Goal: Task Accomplishment & Management: Manage account settings

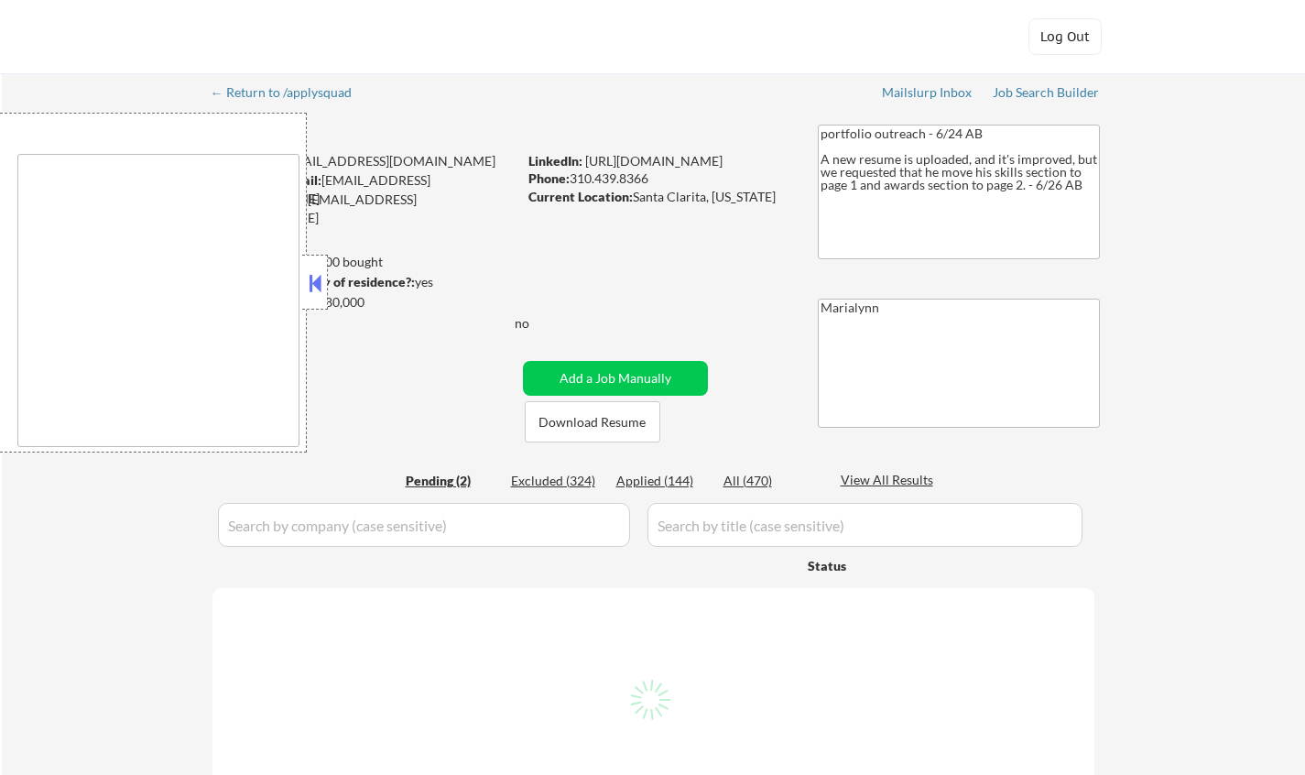
select select ""pending""
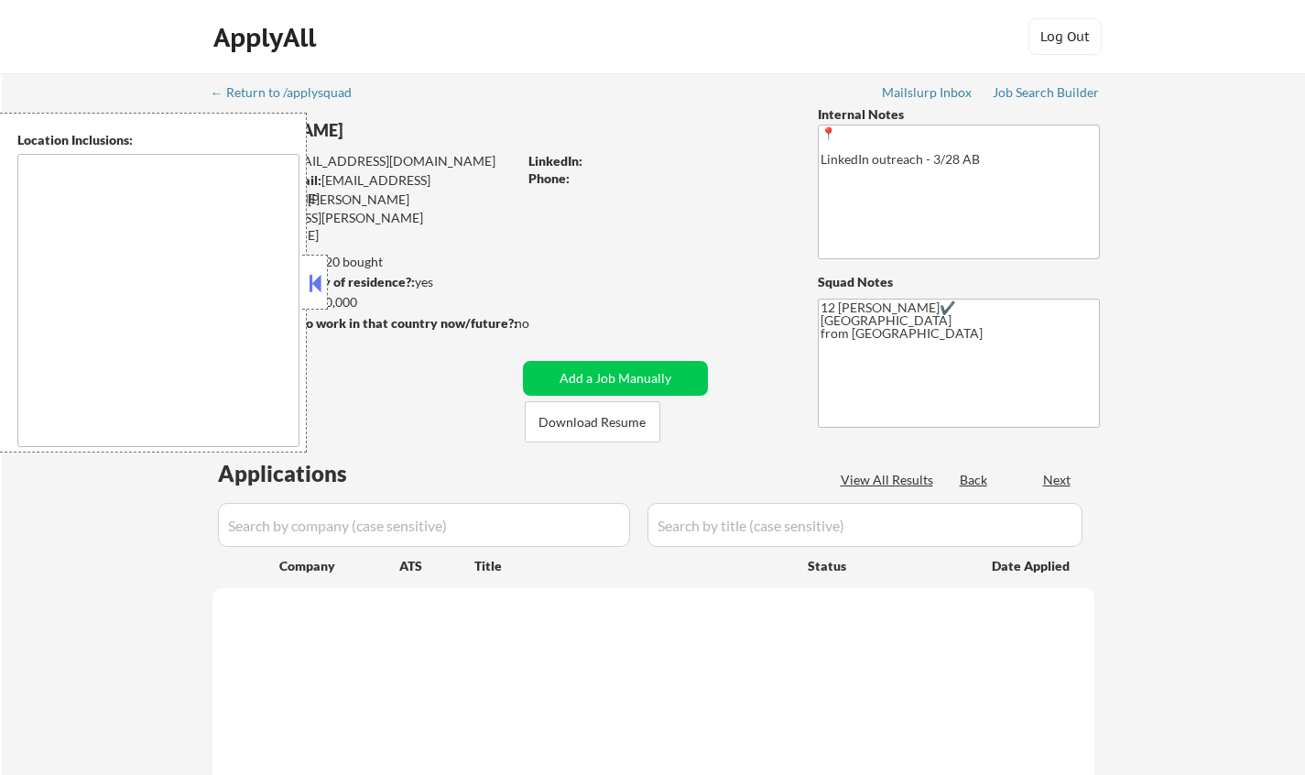
select select ""pending""
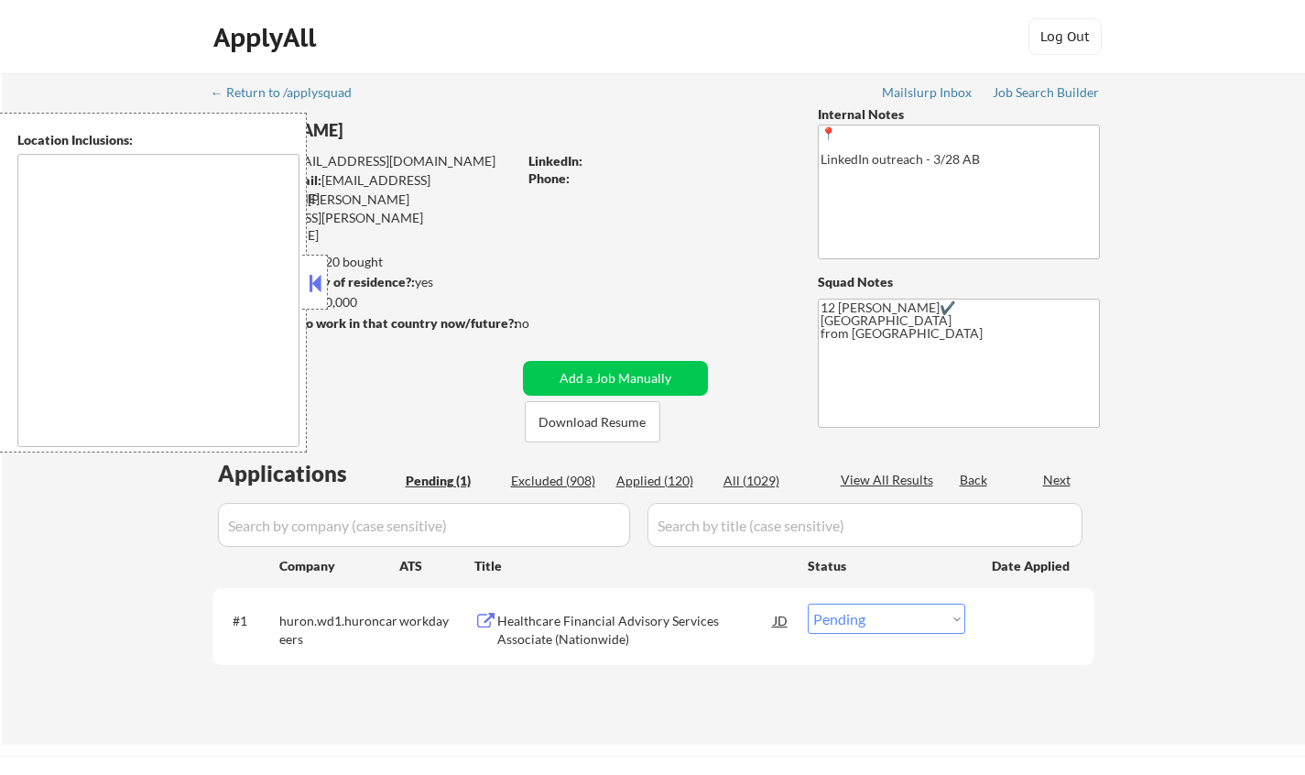
type textarea "Remote US Anywhere in [GEOGRAPHIC_DATA] [GEOGRAPHIC_DATA], [GEOGRAPHIC_DATA] [G…"
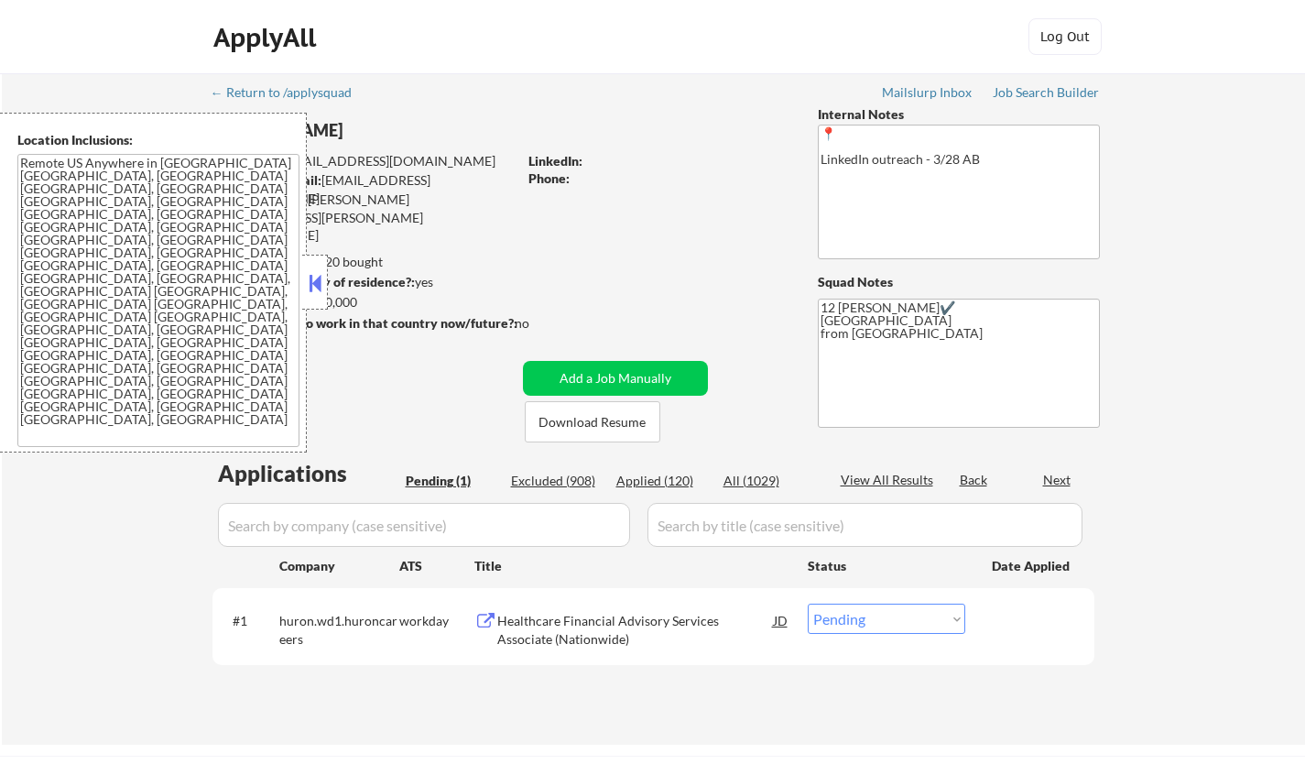
click at [836, 440] on div "← Return to /applysquad Mailslurp Inbox Job Search Builder [PERSON_NAME] User E…" at bounding box center [654, 401] width 914 height 657
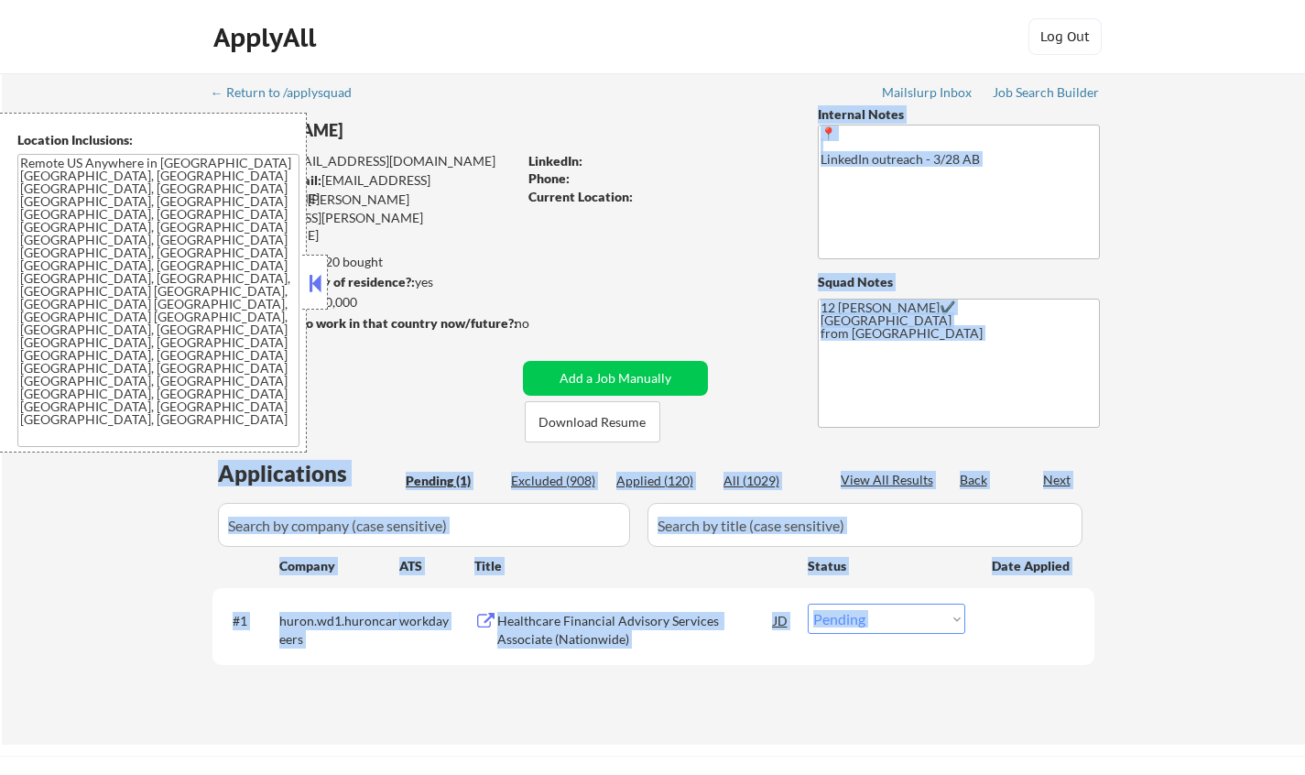
drag, startPoint x: 0, startPoint y: 0, endPoint x: 824, endPoint y: 450, distance: 938.7
click at [824, 450] on div "← Return to /applysquad Mailslurp Inbox Job Search Builder [PERSON_NAME] User E…" at bounding box center [654, 401] width 914 height 657
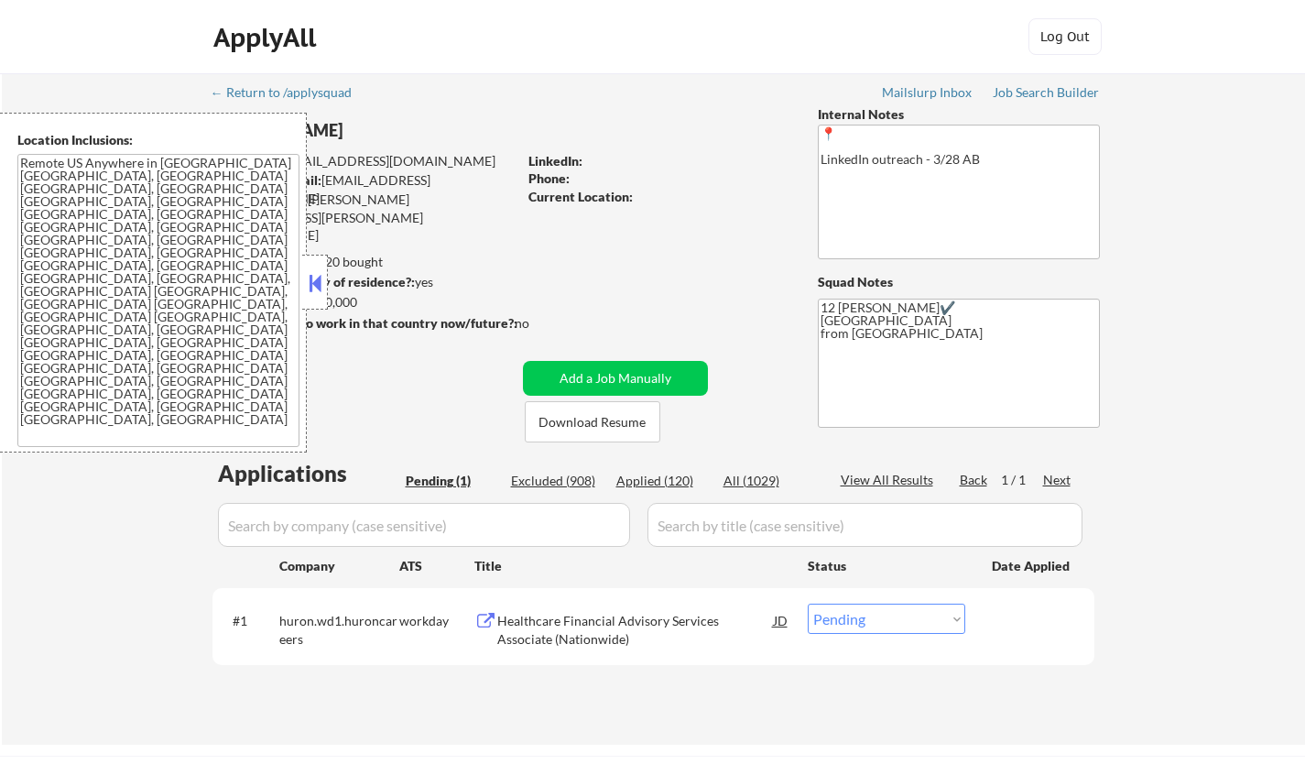
click at [776, 333] on div "← Return to /applysquad Mailslurp Inbox Job Search Builder [PERSON_NAME] User E…" at bounding box center [654, 401] width 914 height 657
drag, startPoint x: 283, startPoint y: 113, endPoint x: 267, endPoint y: 64, distance: 51.0
click at [267, 64] on body "← Return to /applysquad Mailslurp Inbox Job Search Builder [PERSON_NAME] User E…" at bounding box center [652, 387] width 1305 height 775
click at [525, 625] on div "Healthcare Financial Advisory Services Associate (Nationwide)" at bounding box center [635, 630] width 277 height 36
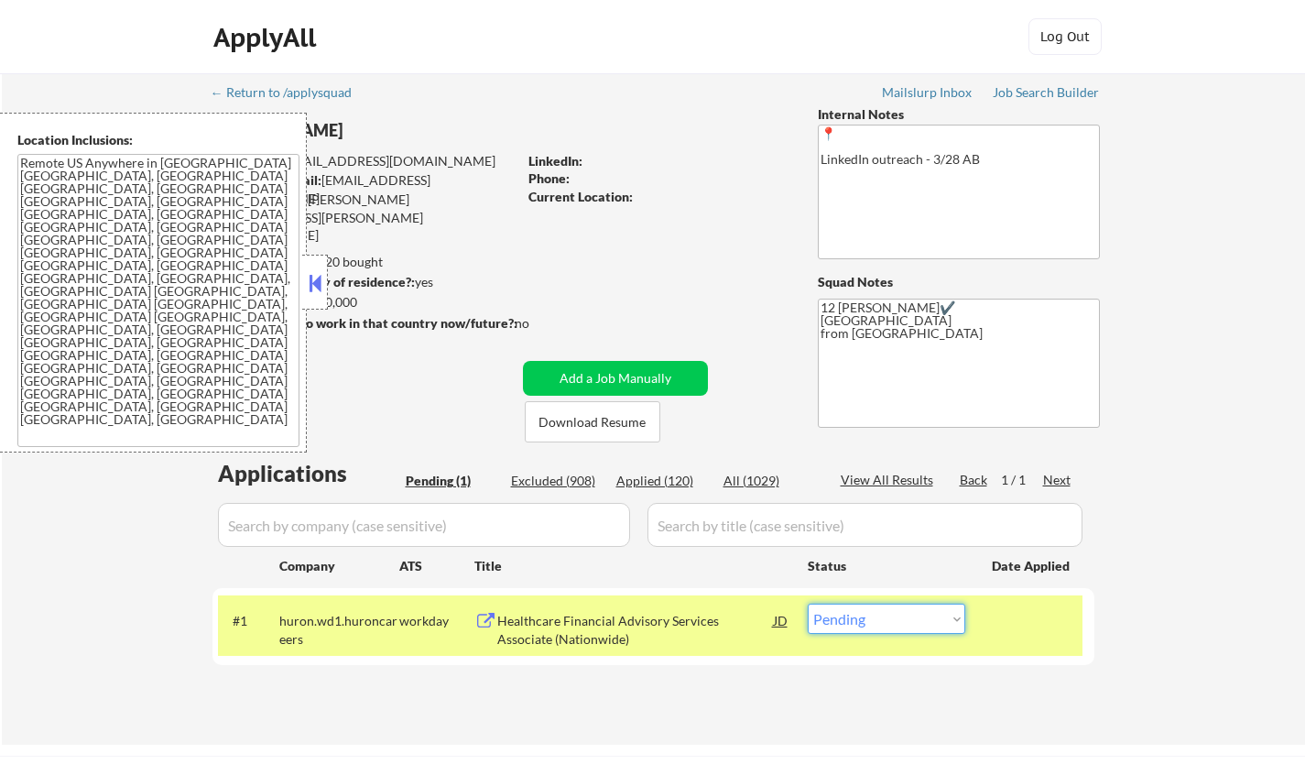
click at [830, 613] on select "Choose an option... Pending Applied Excluded (Questions) Excluded (Expired) Exc…" at bounding box center [886, 618] width 157 height 30
select select ""excluded__bad_match_""
click at [808, 603] on select "Choose an option... Pending Applied Excluded (Questions) Excluded (Expired) Exc…" at bounding box center [886, 618] width 157 height 30
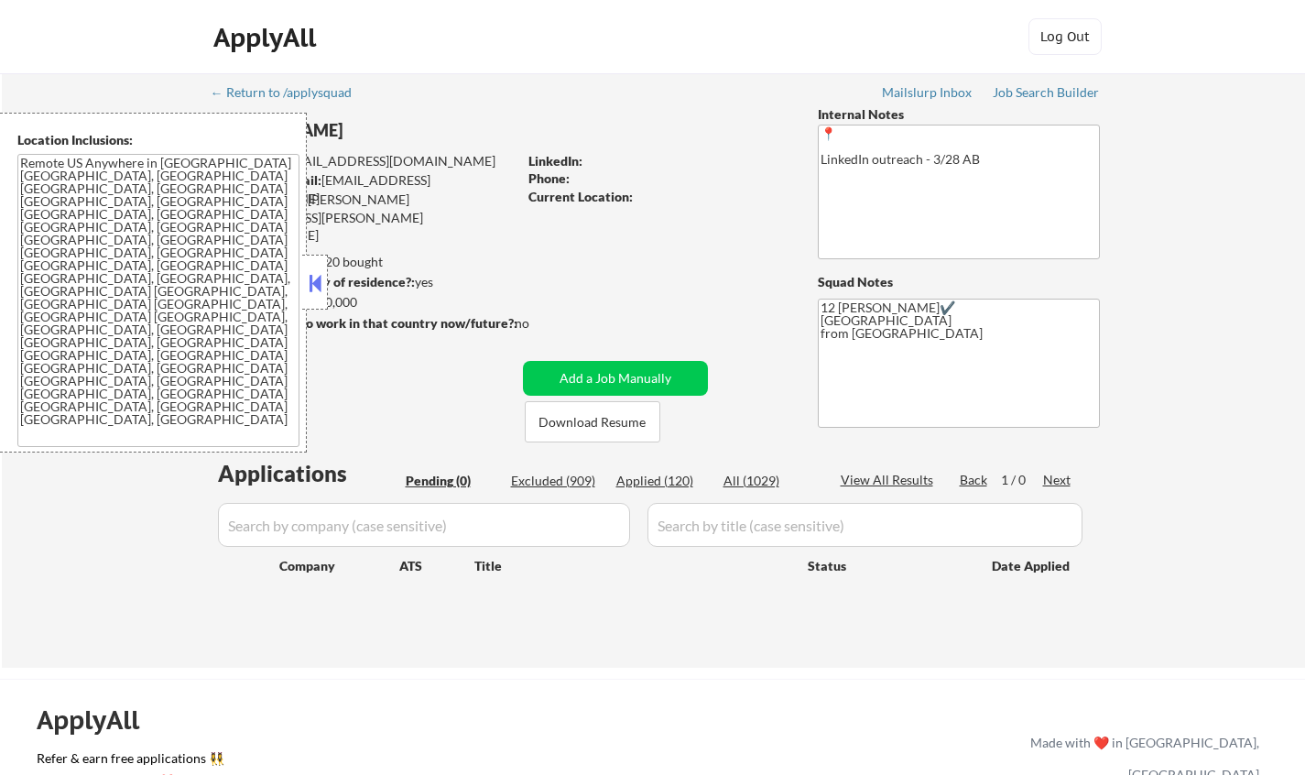
click at [315, 285] on button at bounding box center [315, 282] width 20 height 27
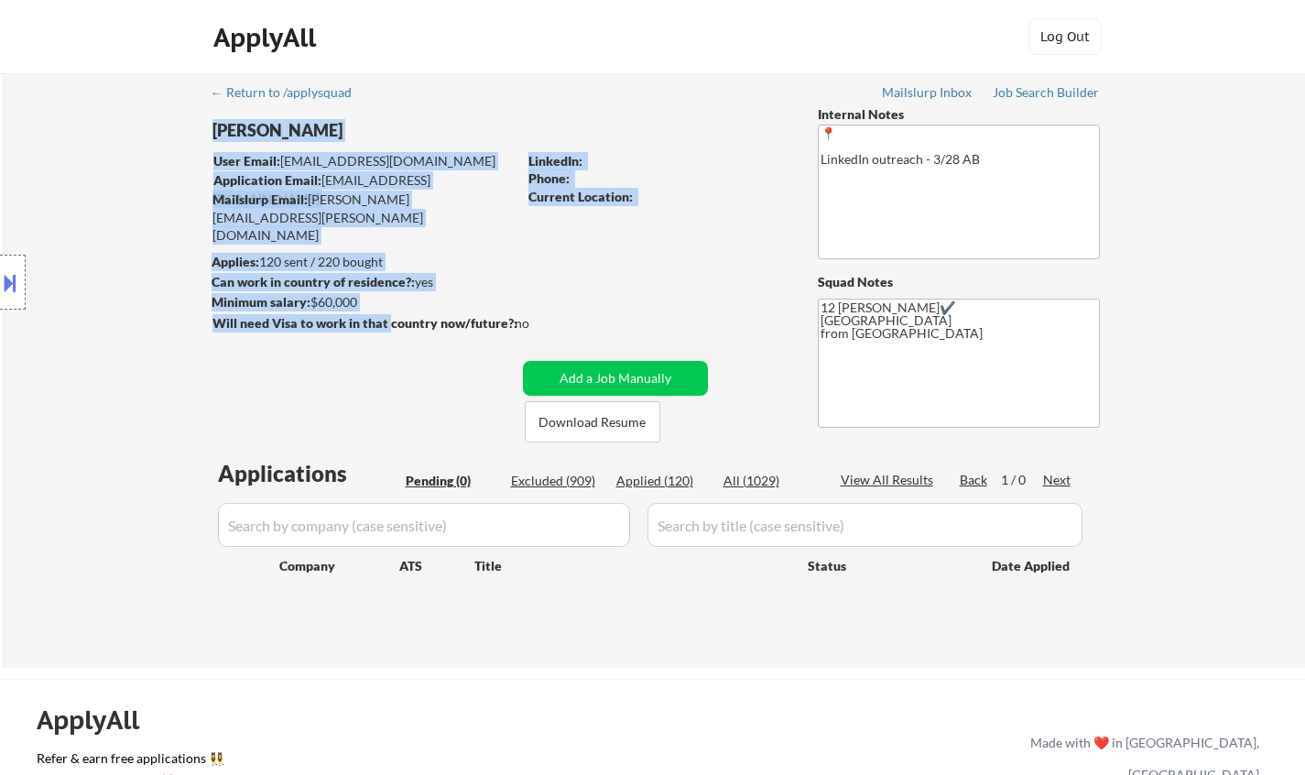
drag, startPoint x: 447, startPoint y: 397, endPoint x: 386, endPoint y: 328, distance: 92.2
click at [386, 328] on div "← Return to /applysquad Mailslurp Inbox Job Search Builder Anna Fernandez User …" at bounding box center [654, 363] width 914 height 580
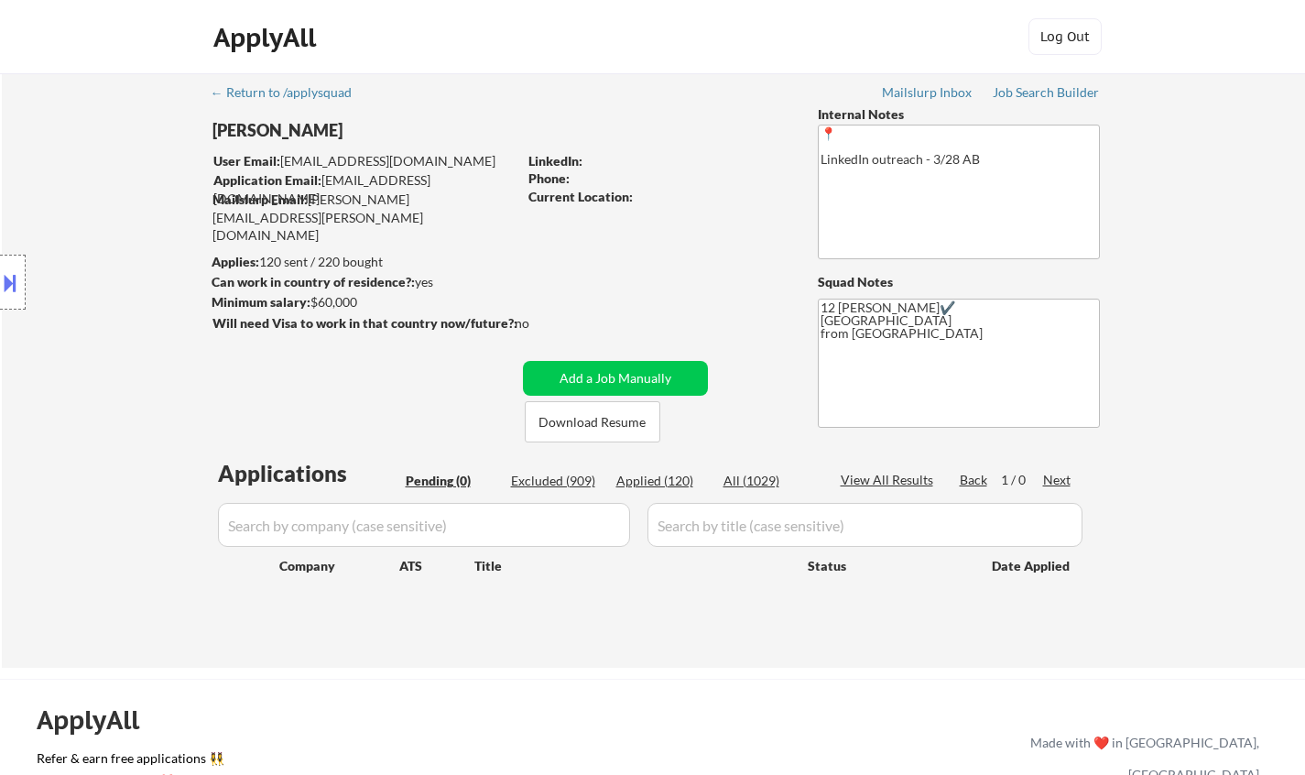
click at [384, 389] on div "← Return to /applysquad Mailslurp Inbox Job Search Builder Anna Fernandez User …" at bounding box center [654, 363] width 914 height 580
click at [631, 472] on div "Applied (120)" at bounding box center [662, 481] width 92 height 18
click at [640, 477] on div "Applied (120)" at bounding box center [662, 481] width 92 height 18
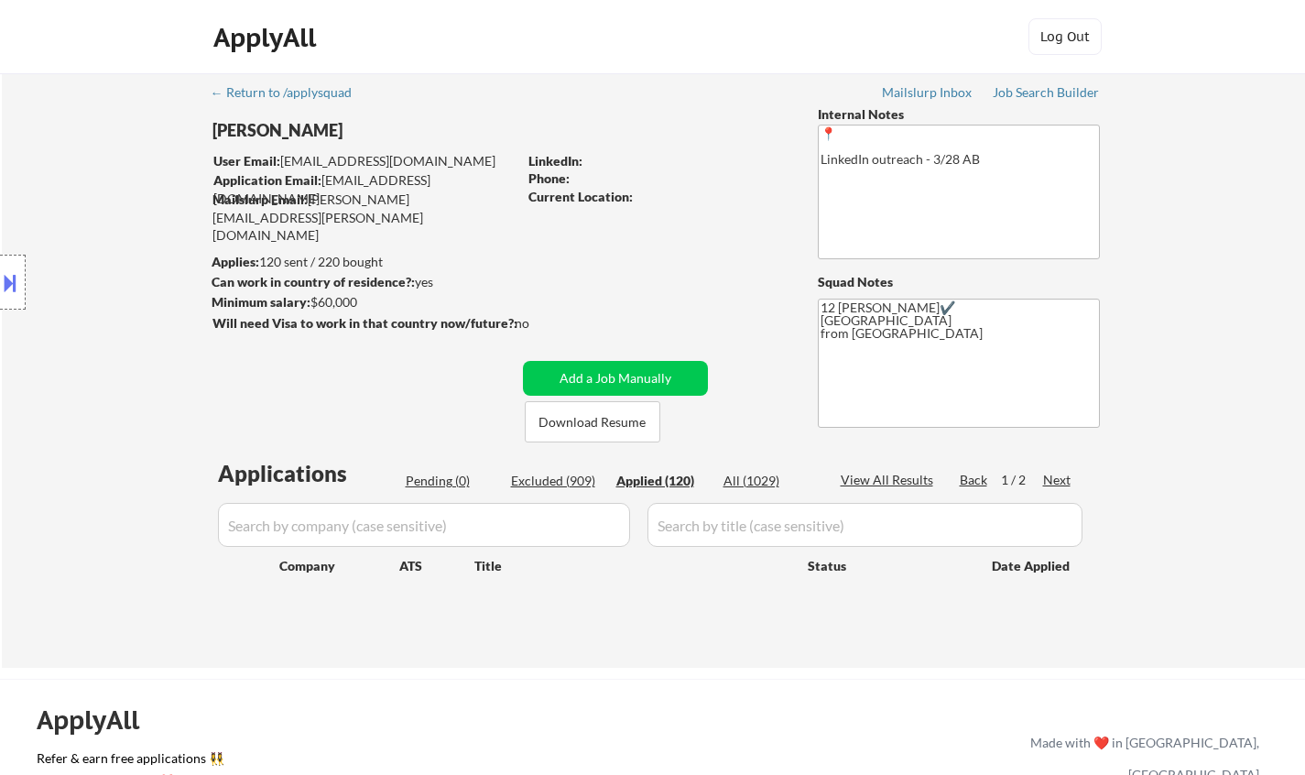
select select ""applied""
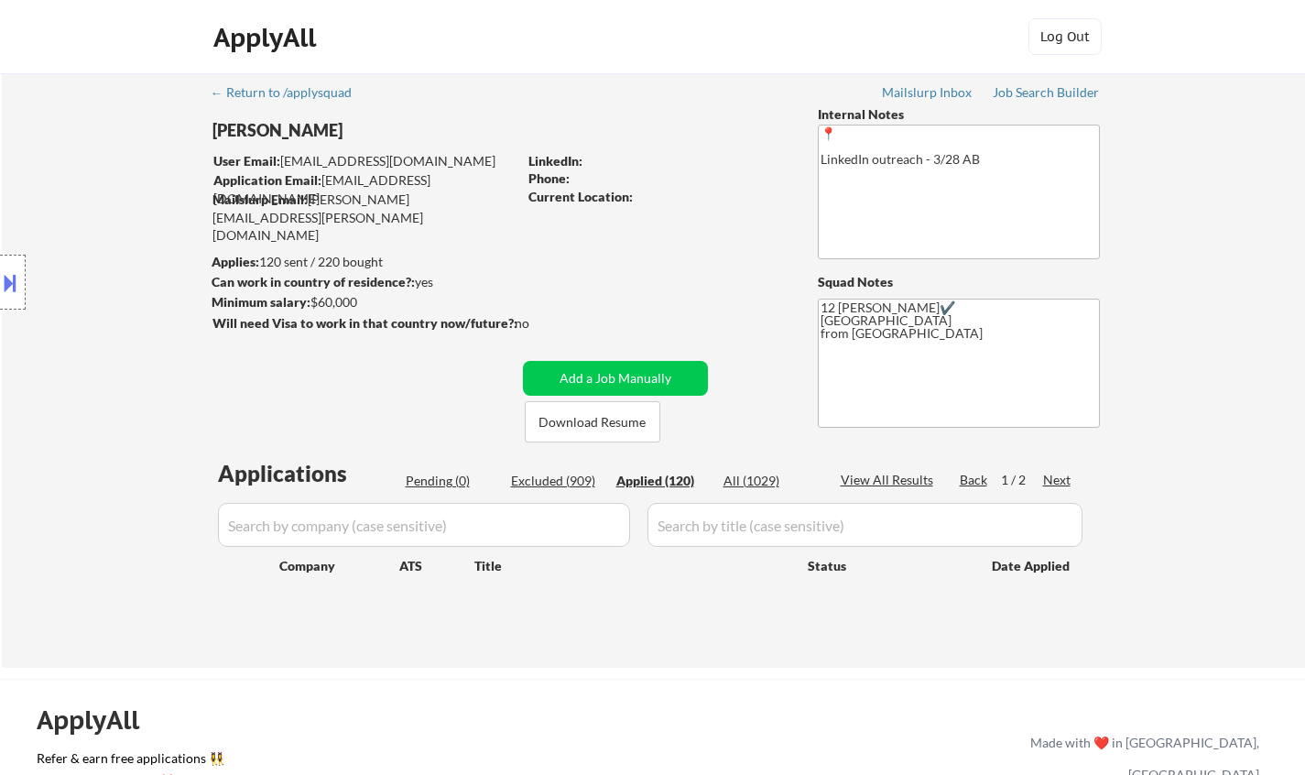
select select ""applied""
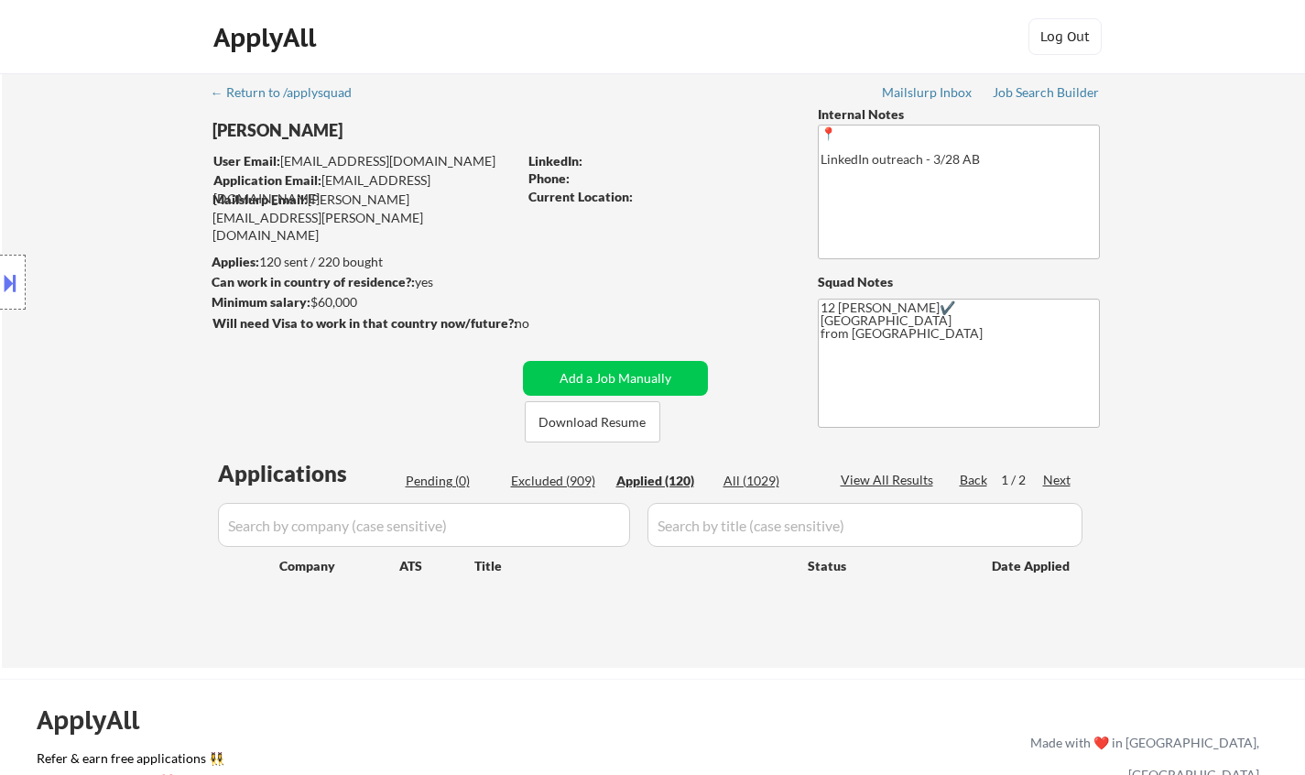
select select ""applied""
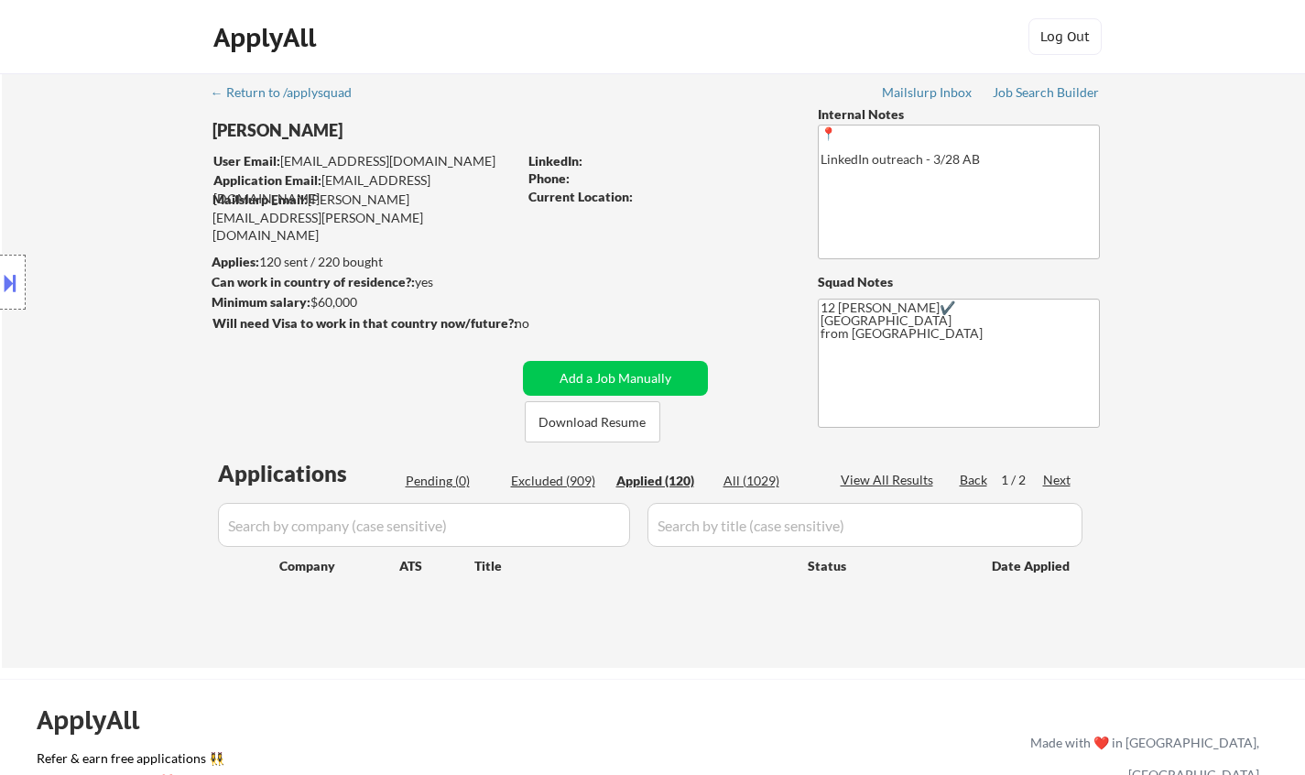
select select ""applied""
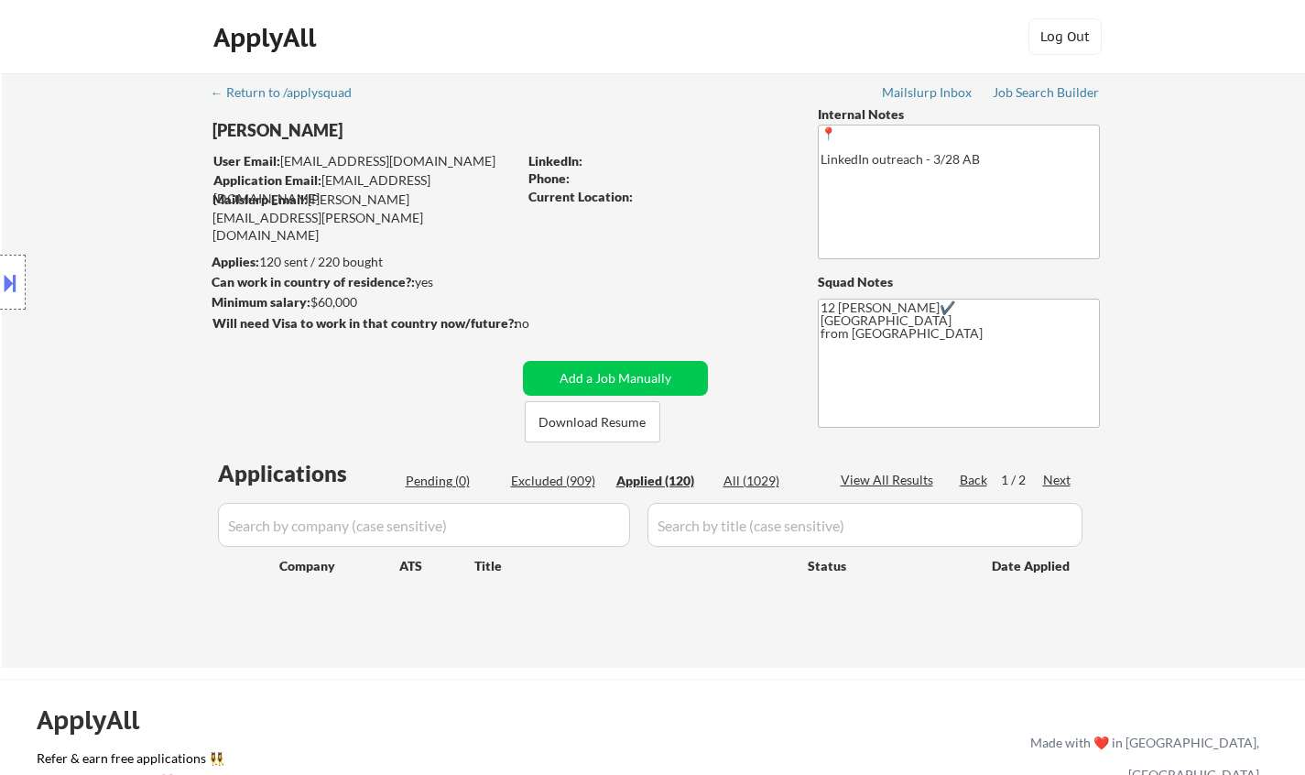
select select ""applied""
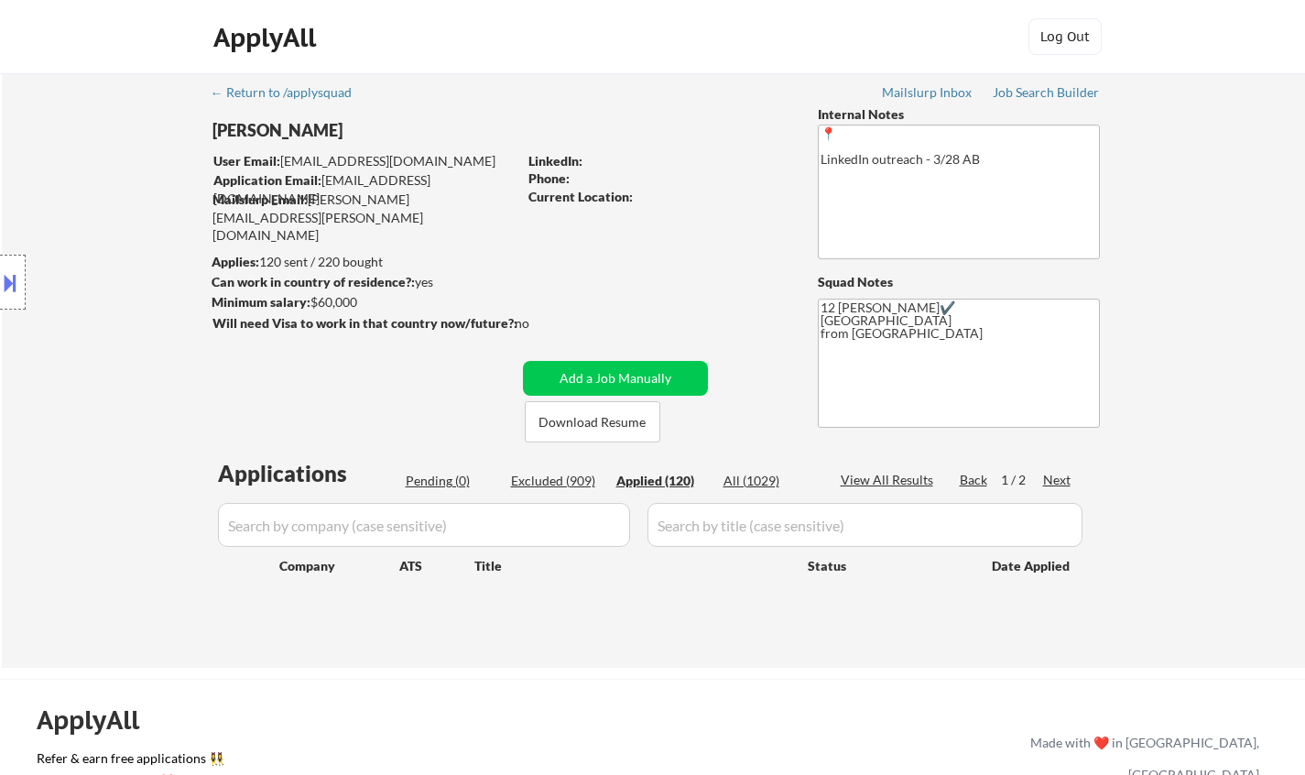
select select ""applied""
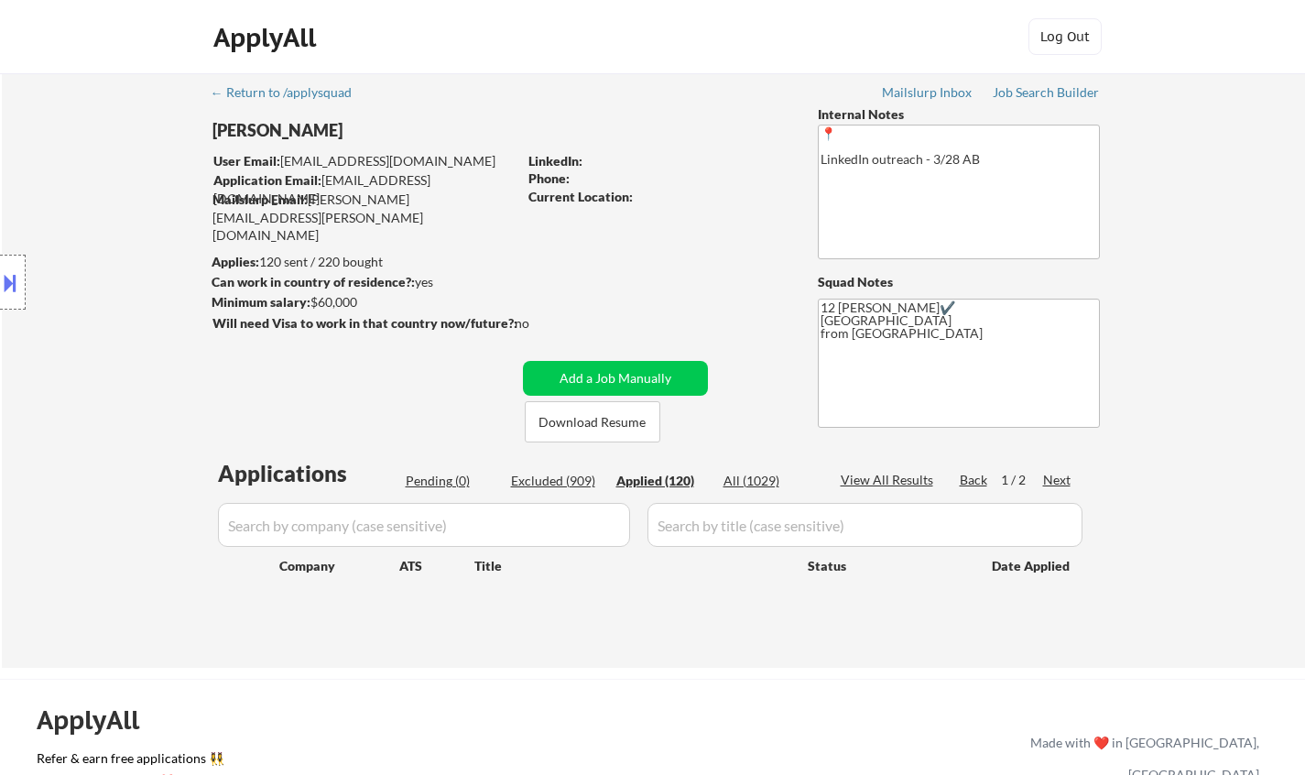
select select ""applied""
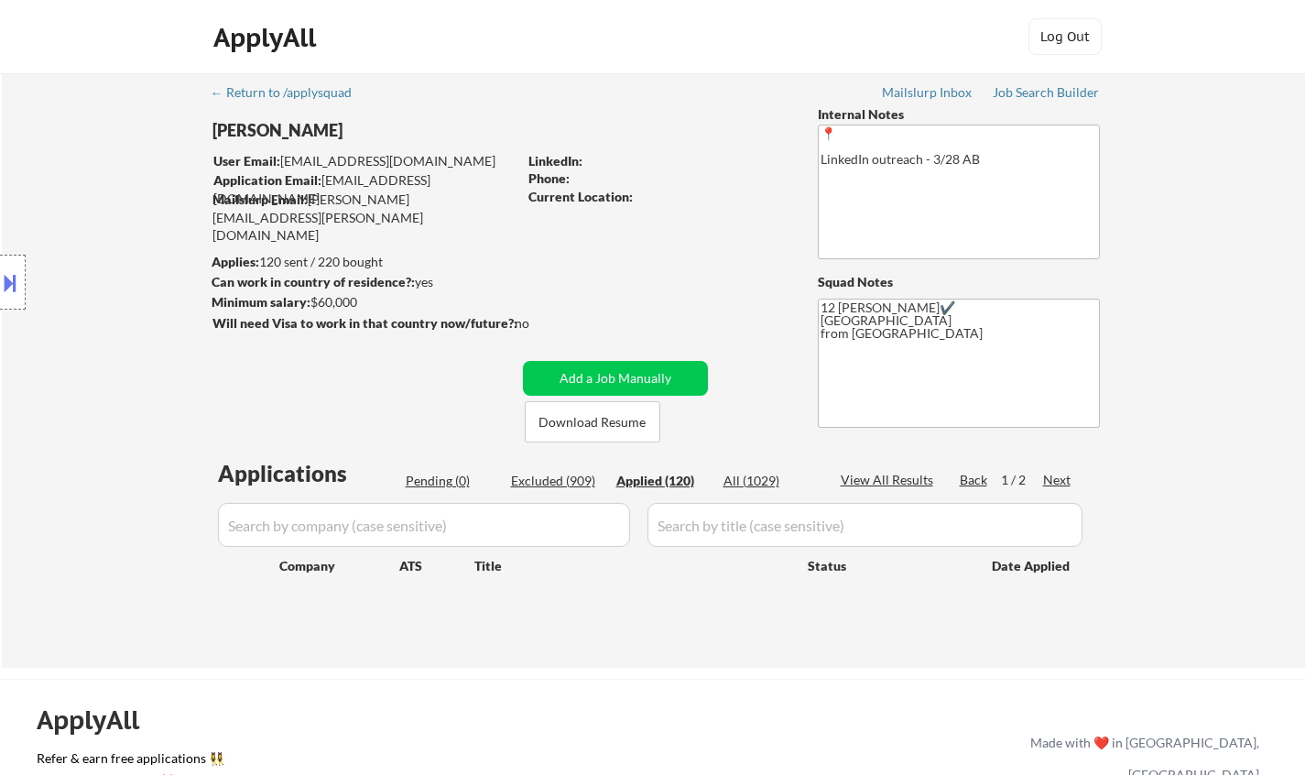
select select ""applied""
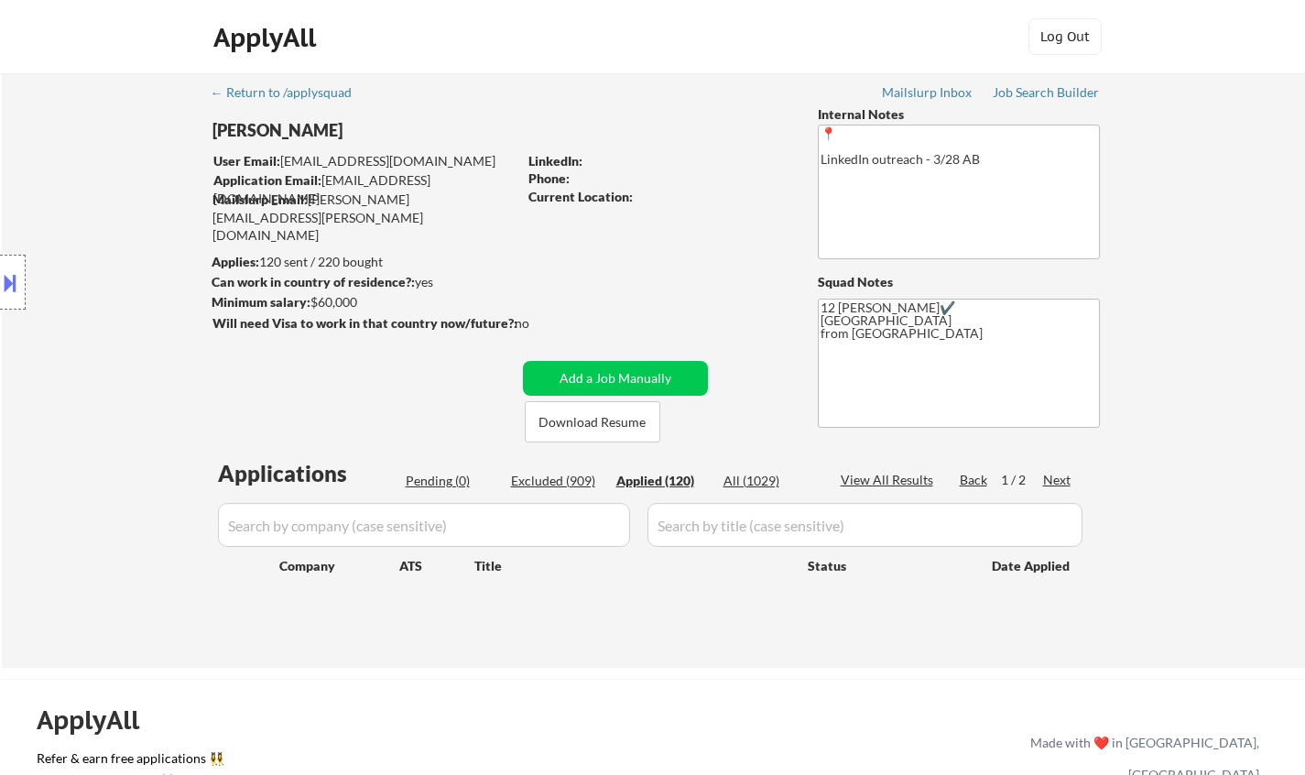
select select ""applied""
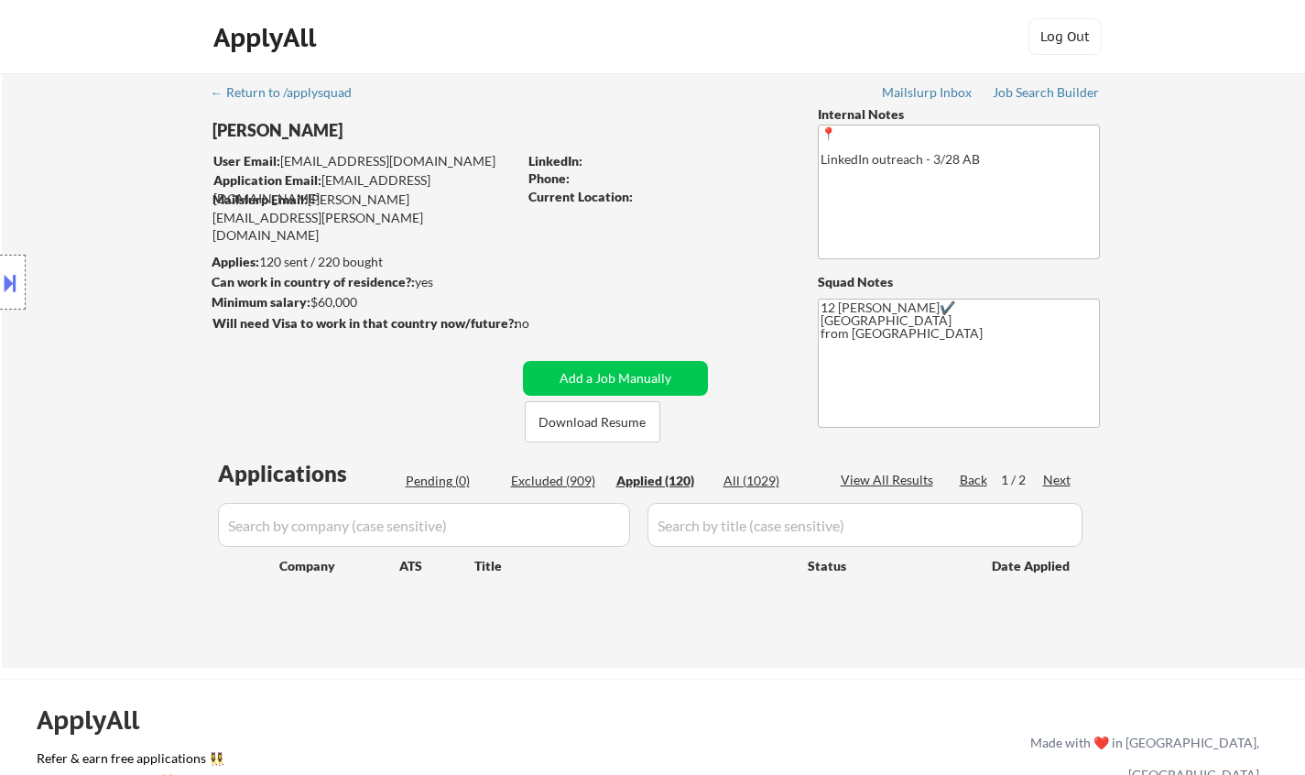
select select ""applied""
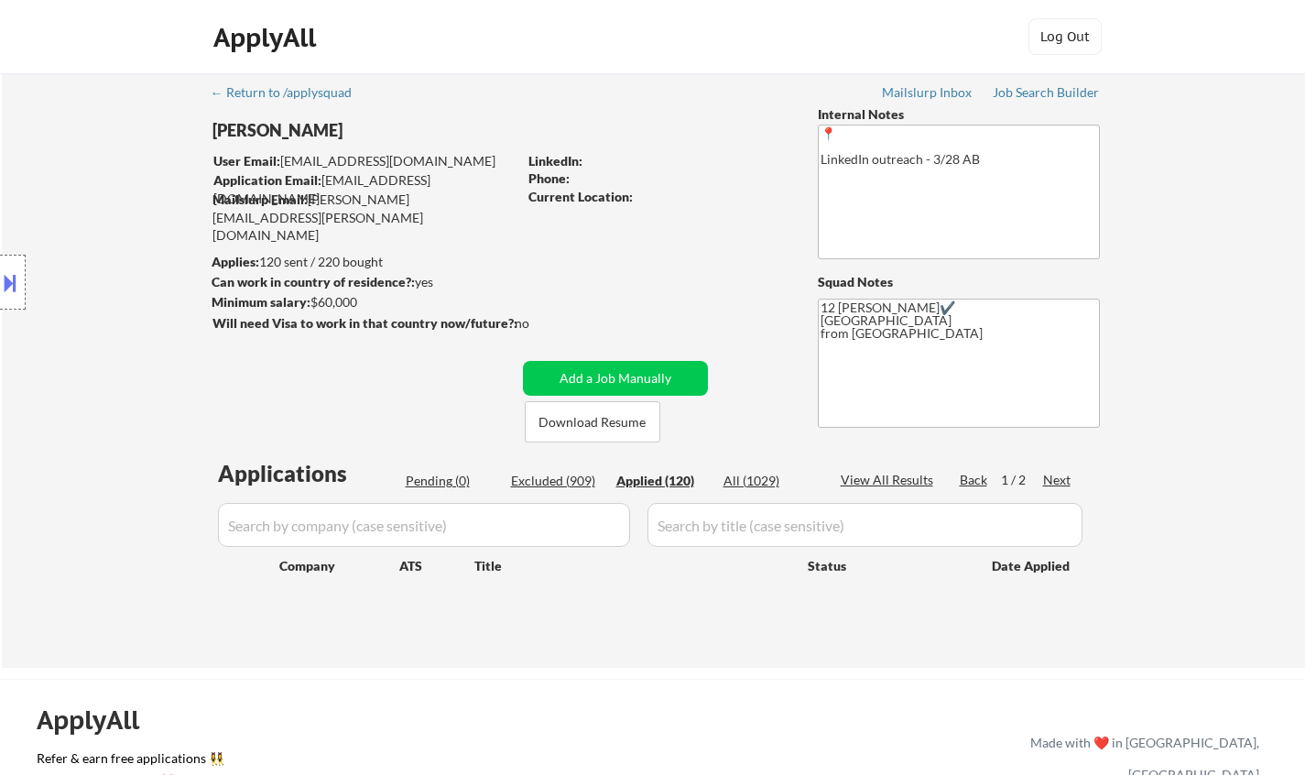
select select ""applied""
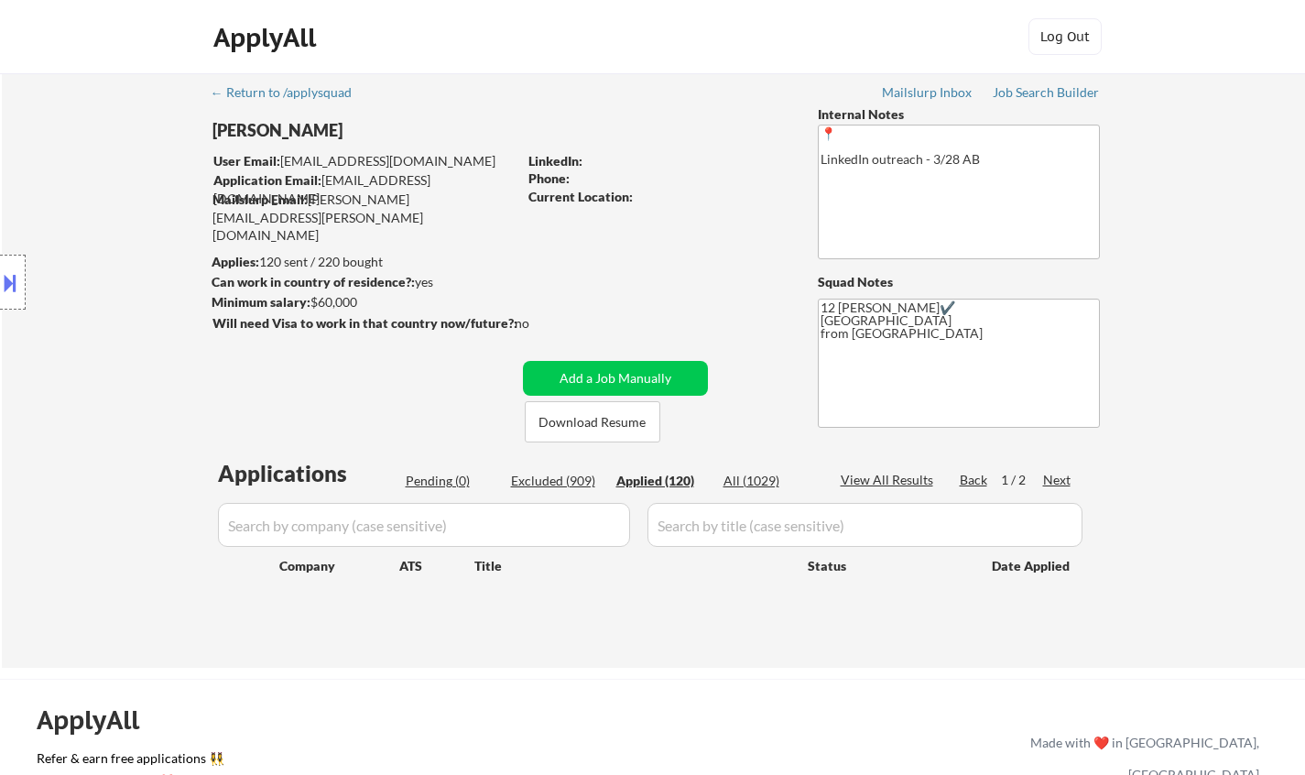
select select ""applied""
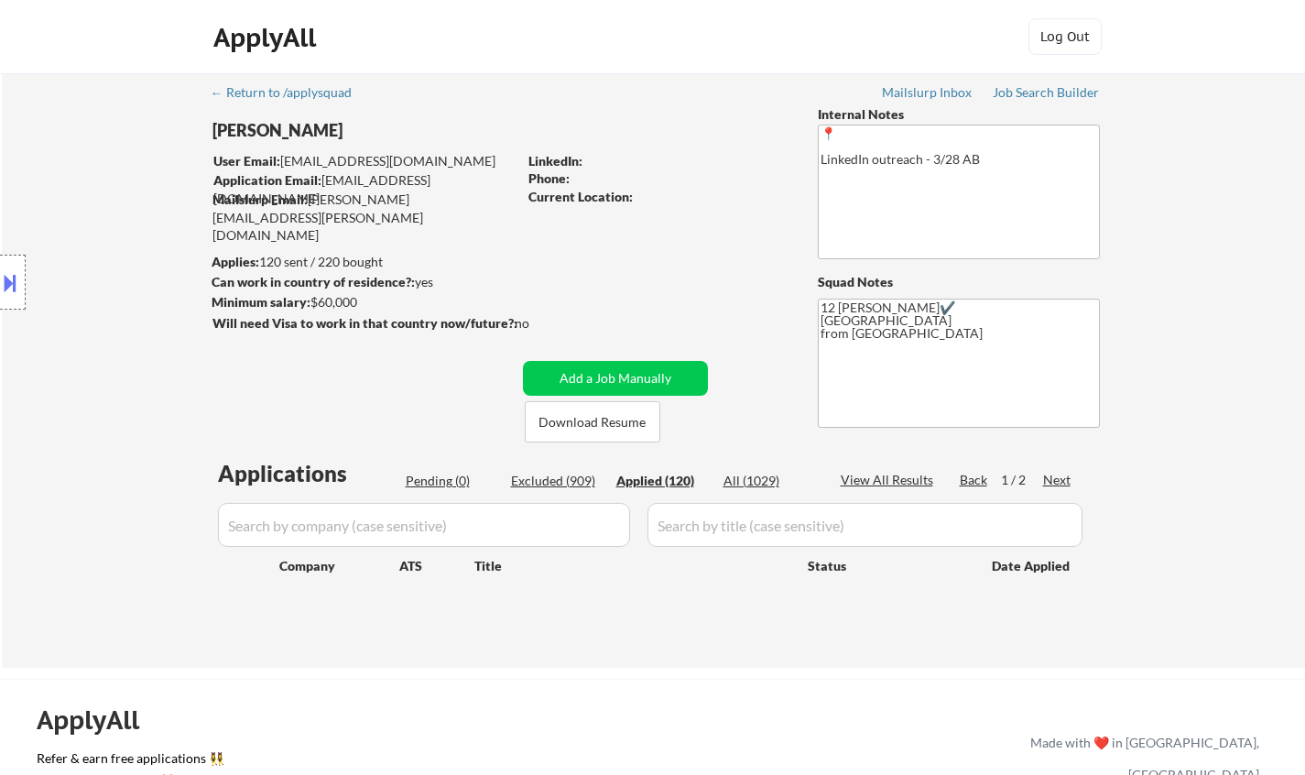
select select ""applied""
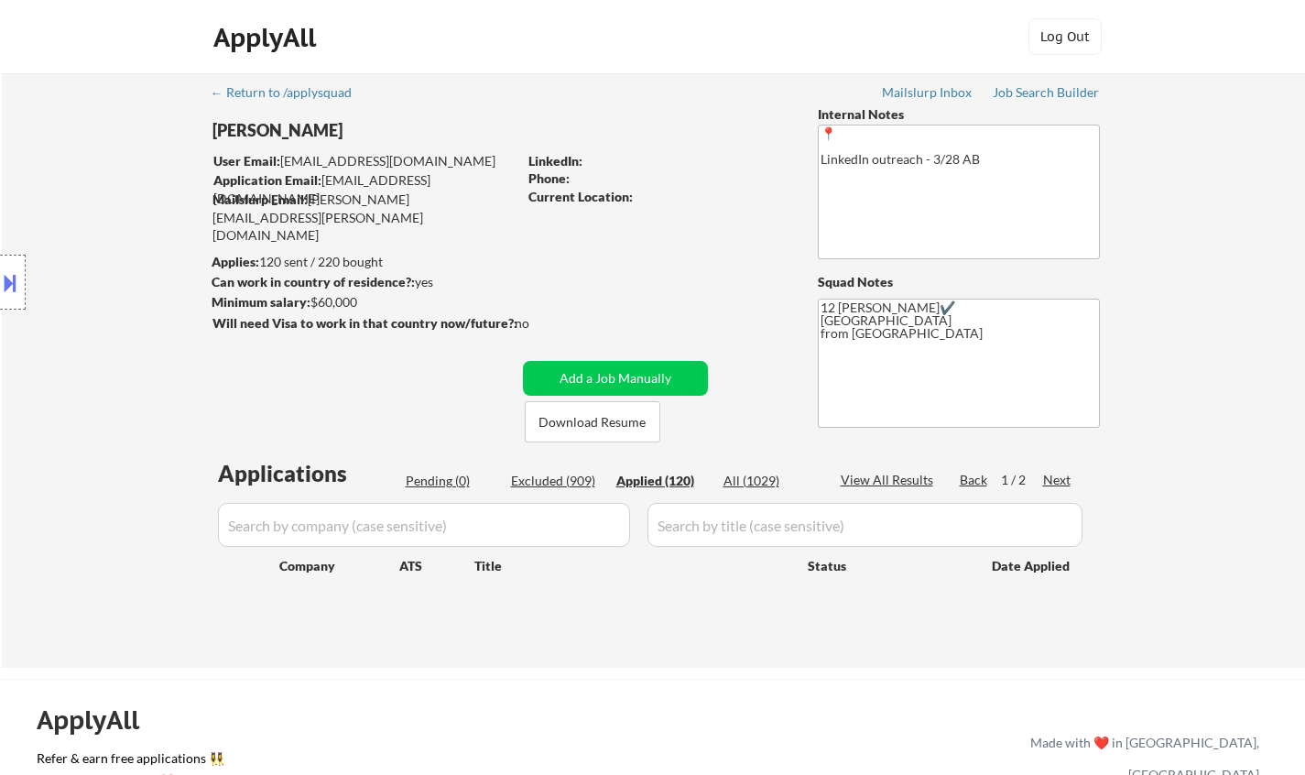
select select ""applied""
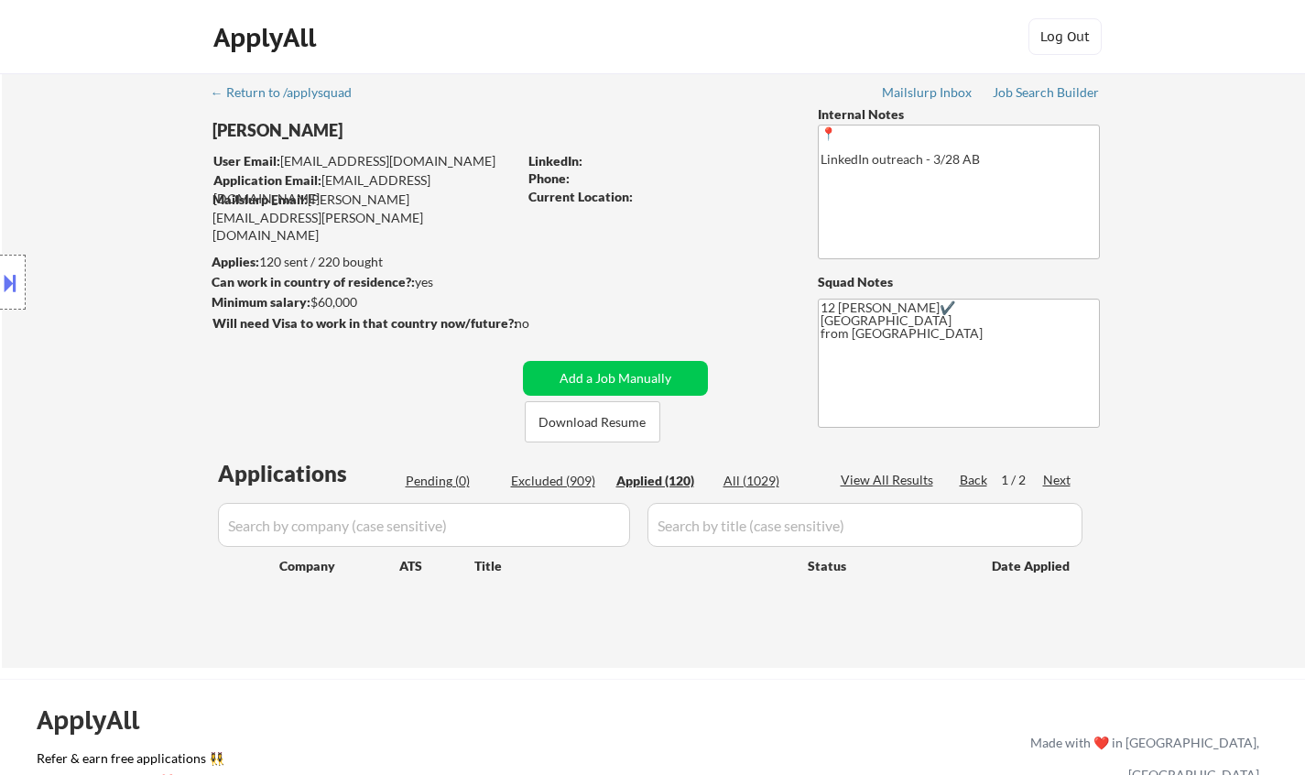
select select ""applied""
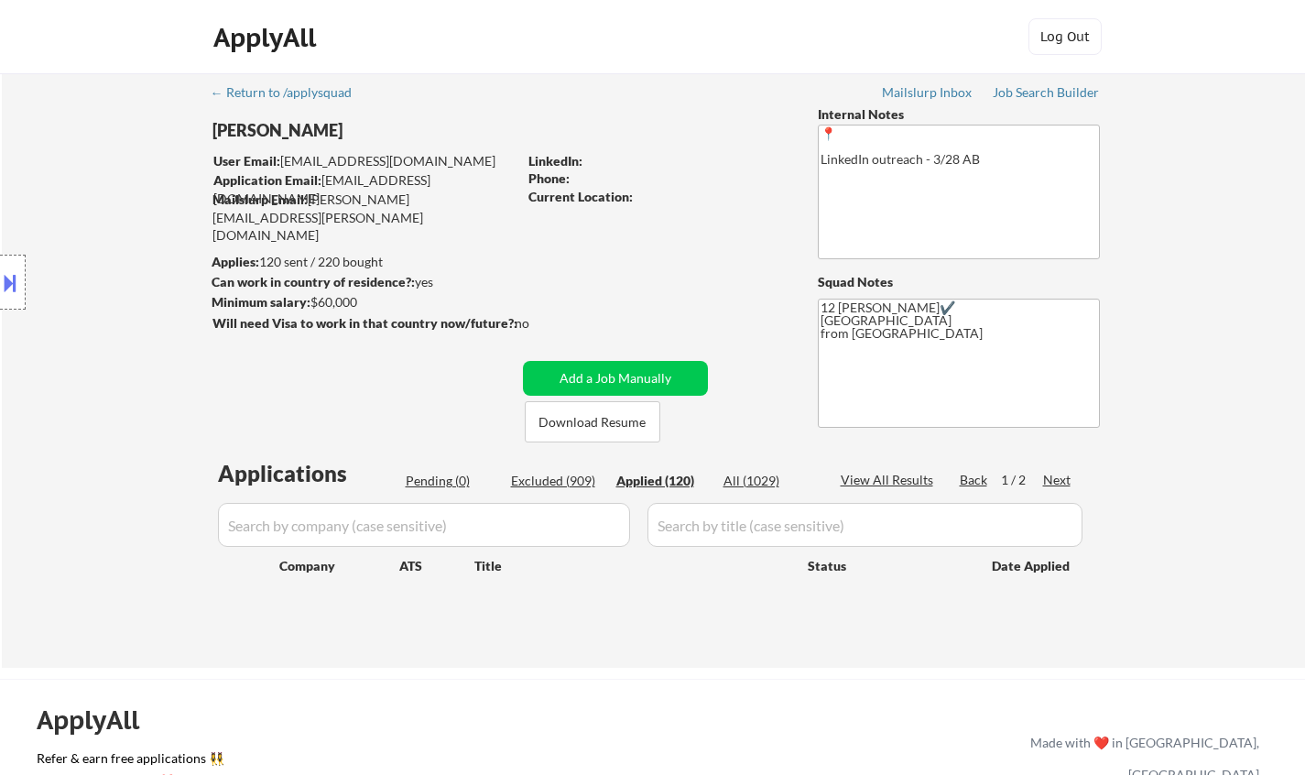
select select ""applied""
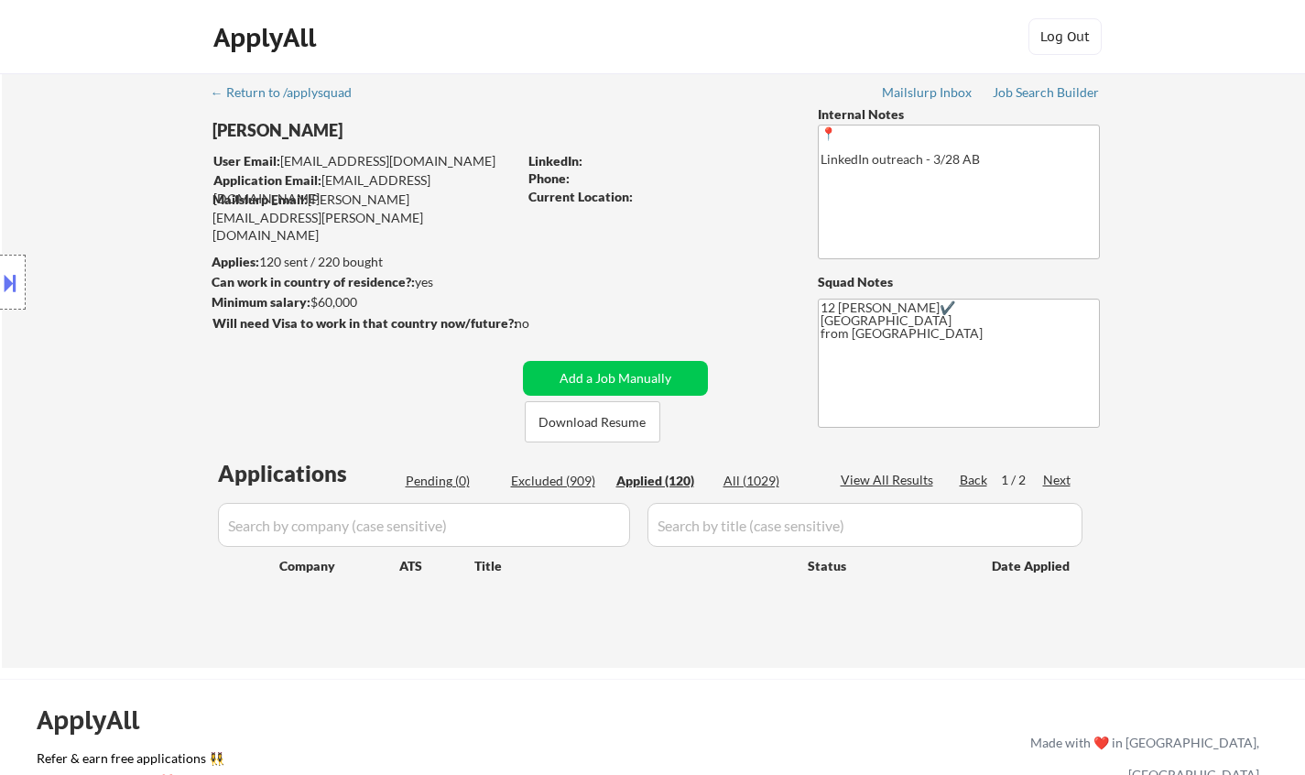
select select ""applied""
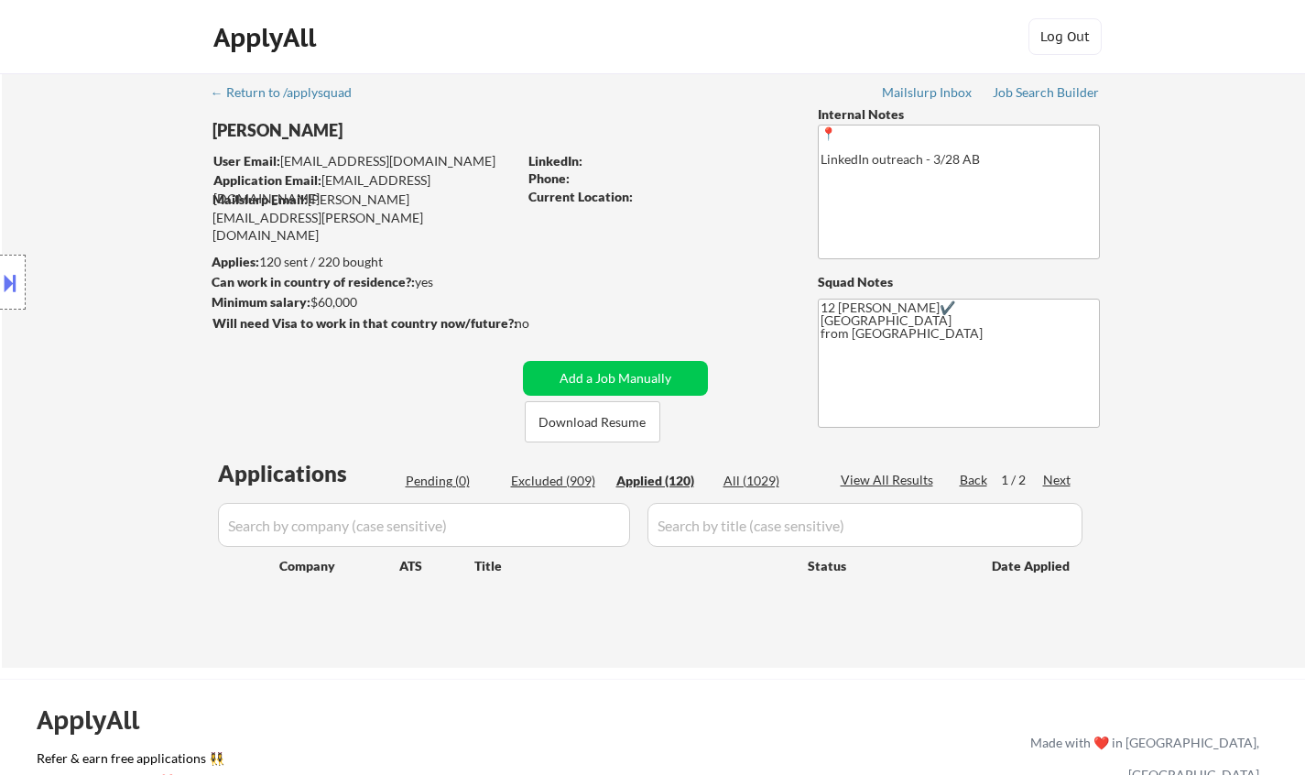
select select ""applied""
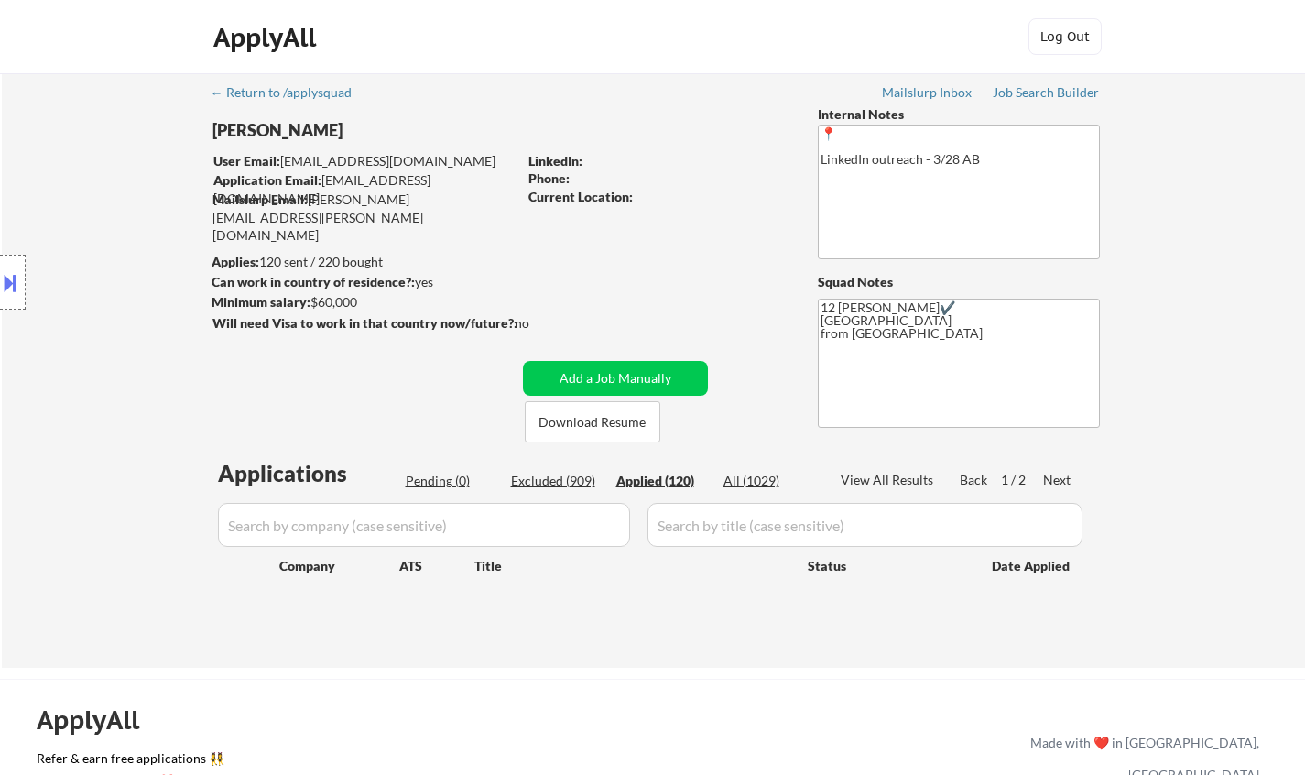
select select ""applied""
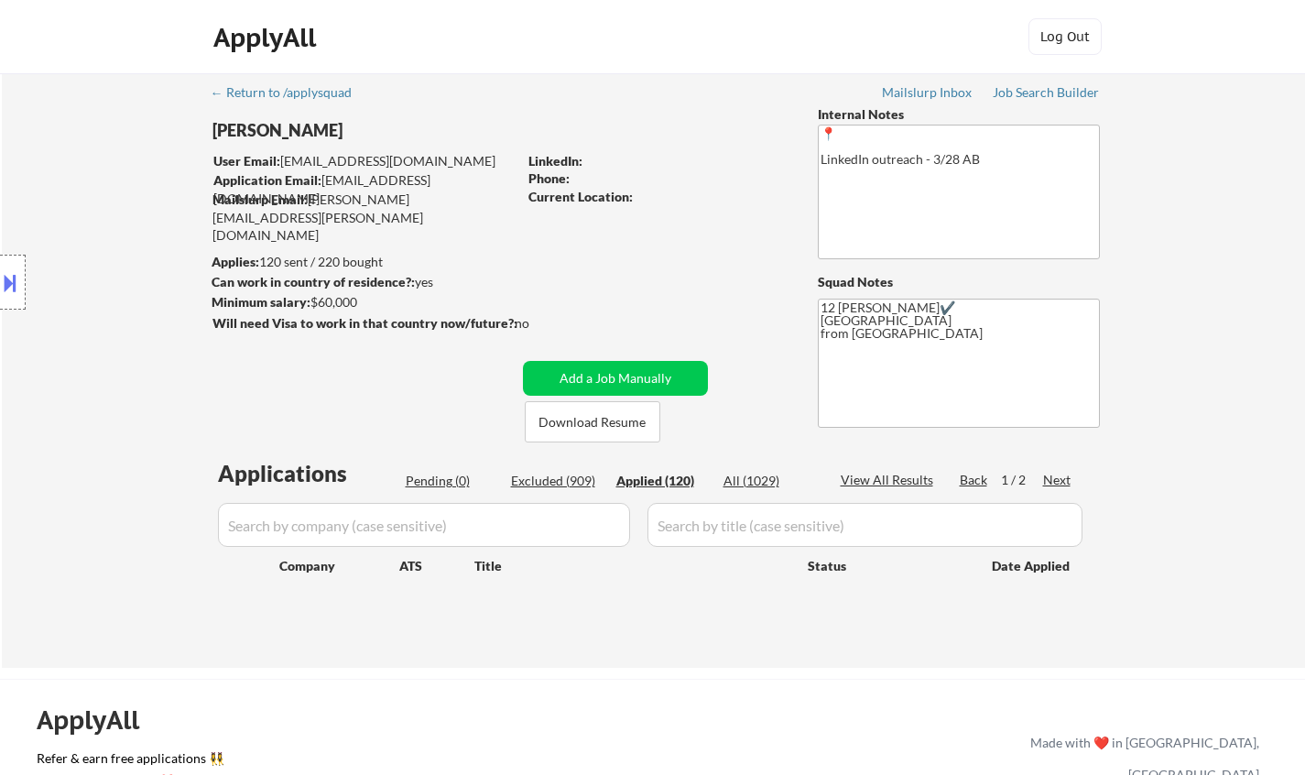
select select ""applied""
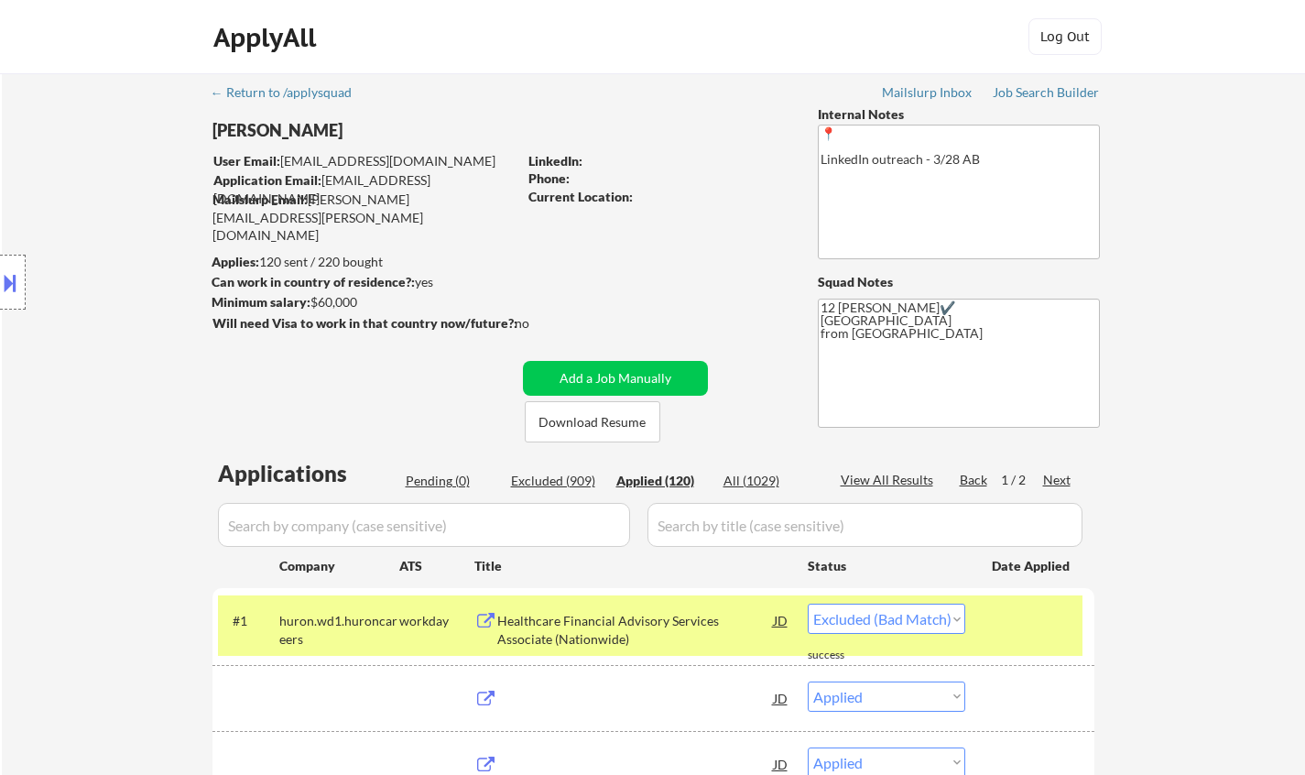
select select ""applied""
click at [652, 472] on div "Applied (120)" at bounding box center [662, 481] width 92 height 18
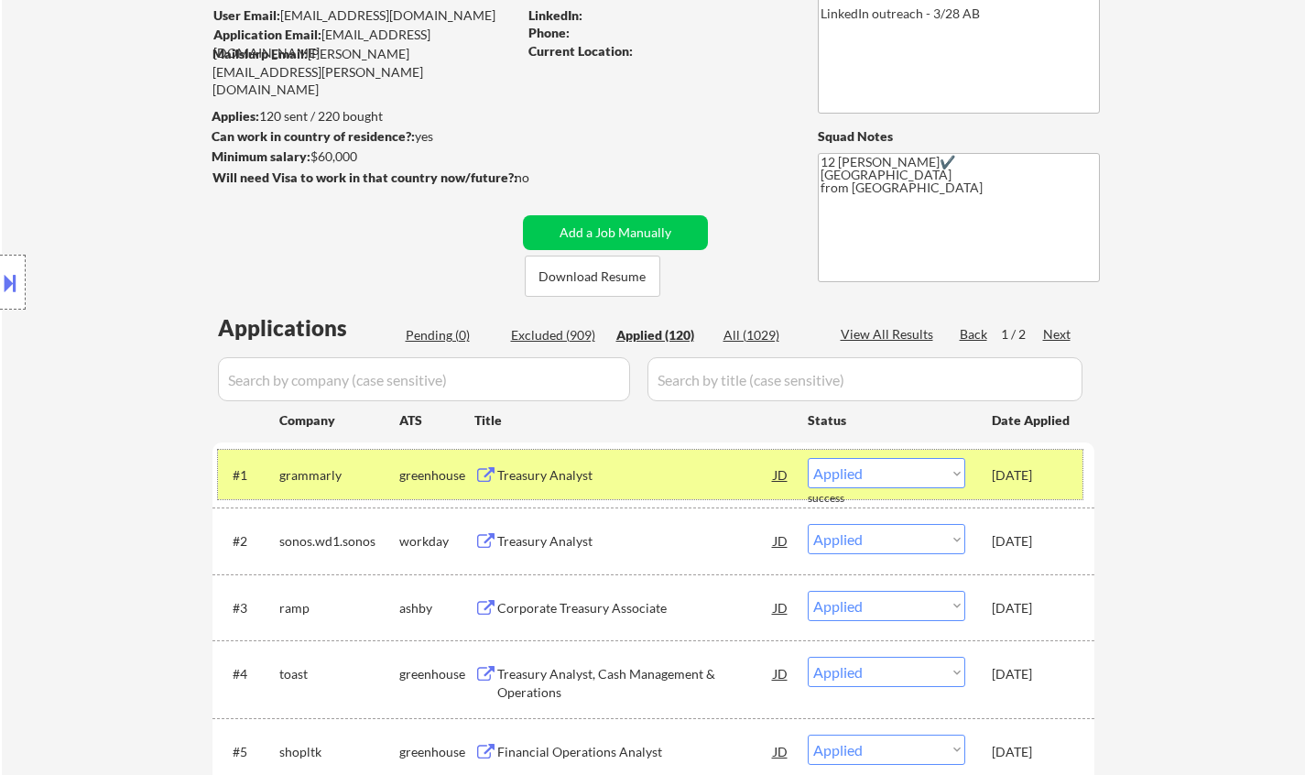
click at [418, 461] on div "greenhouse" at bounding box center [436, 474] width 75 height 33
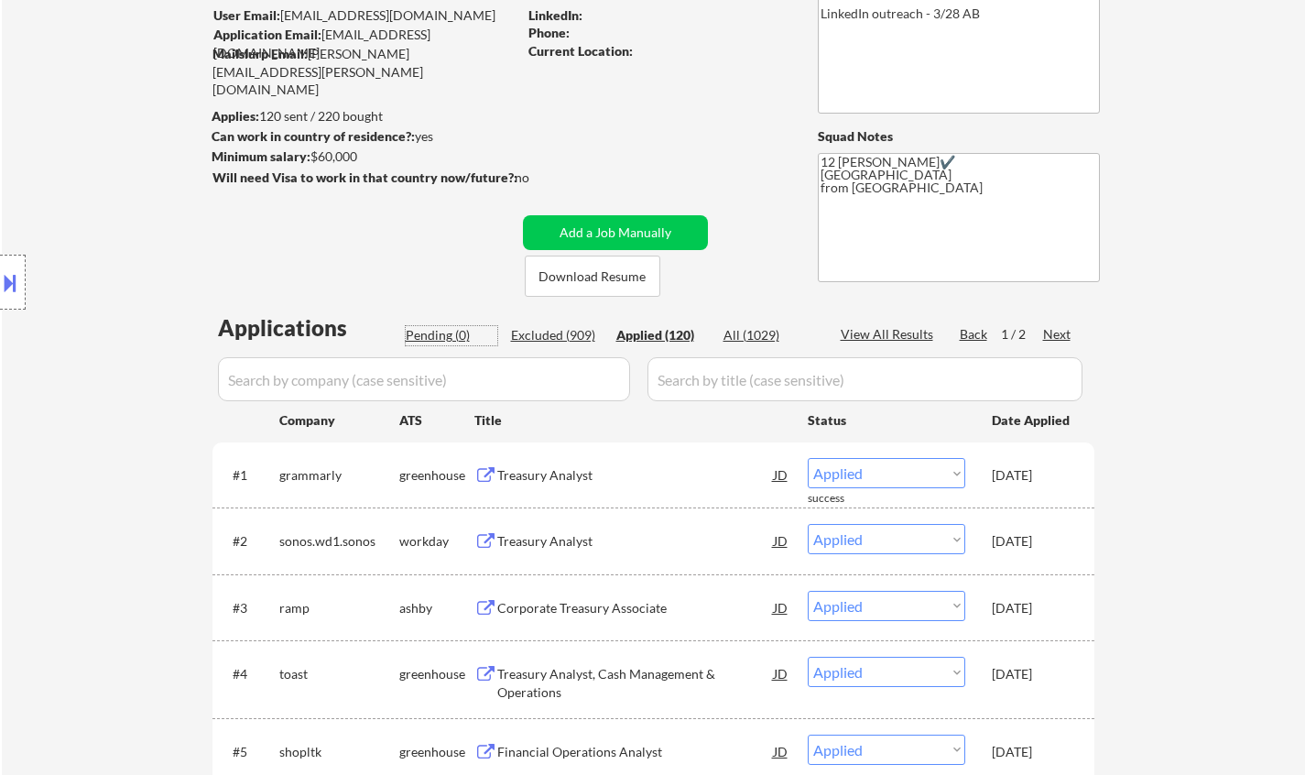
click at [443, 328] on div "Pending (0)" at bounding box center [452, 335] width 92 height 18
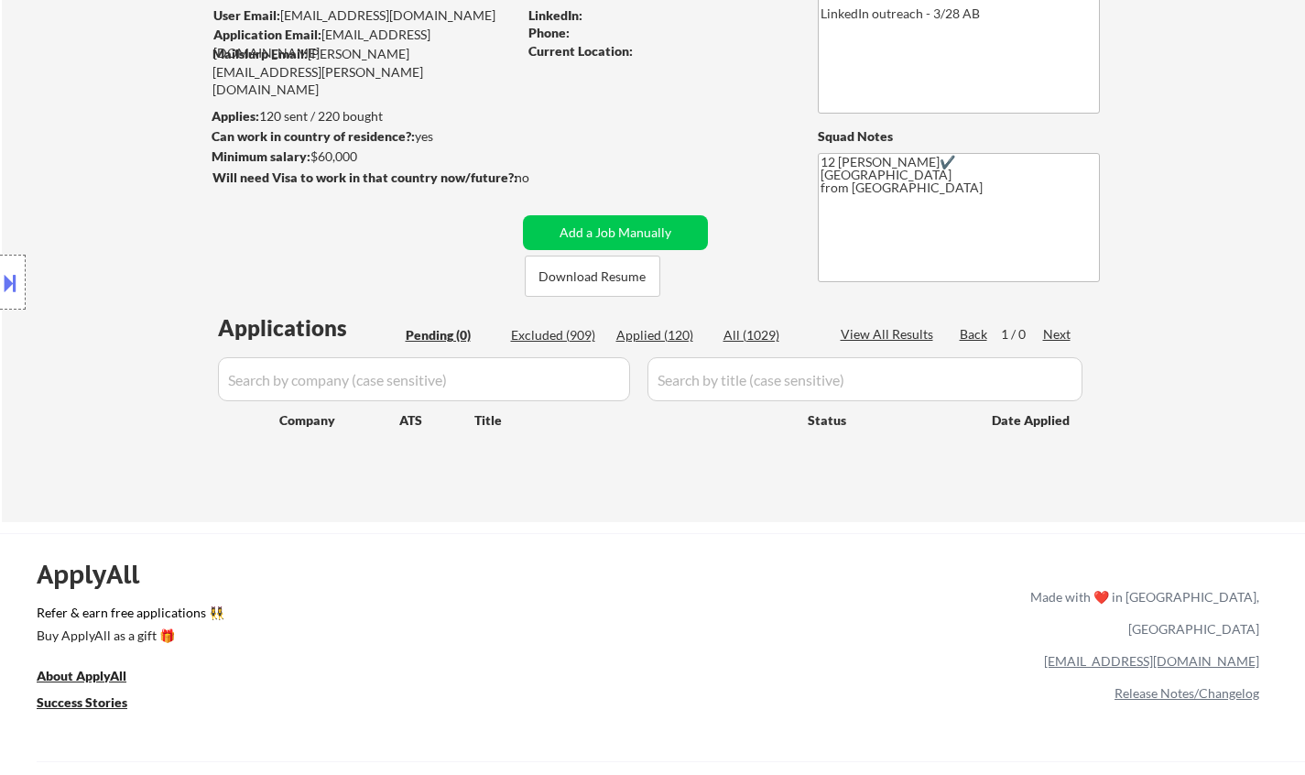
click at [641, 481] on div "Applications Pending (0) Excluded (909) Applied (120) All (1029) View All Resul…" at bounding box center [653, 399] width 882 height 175
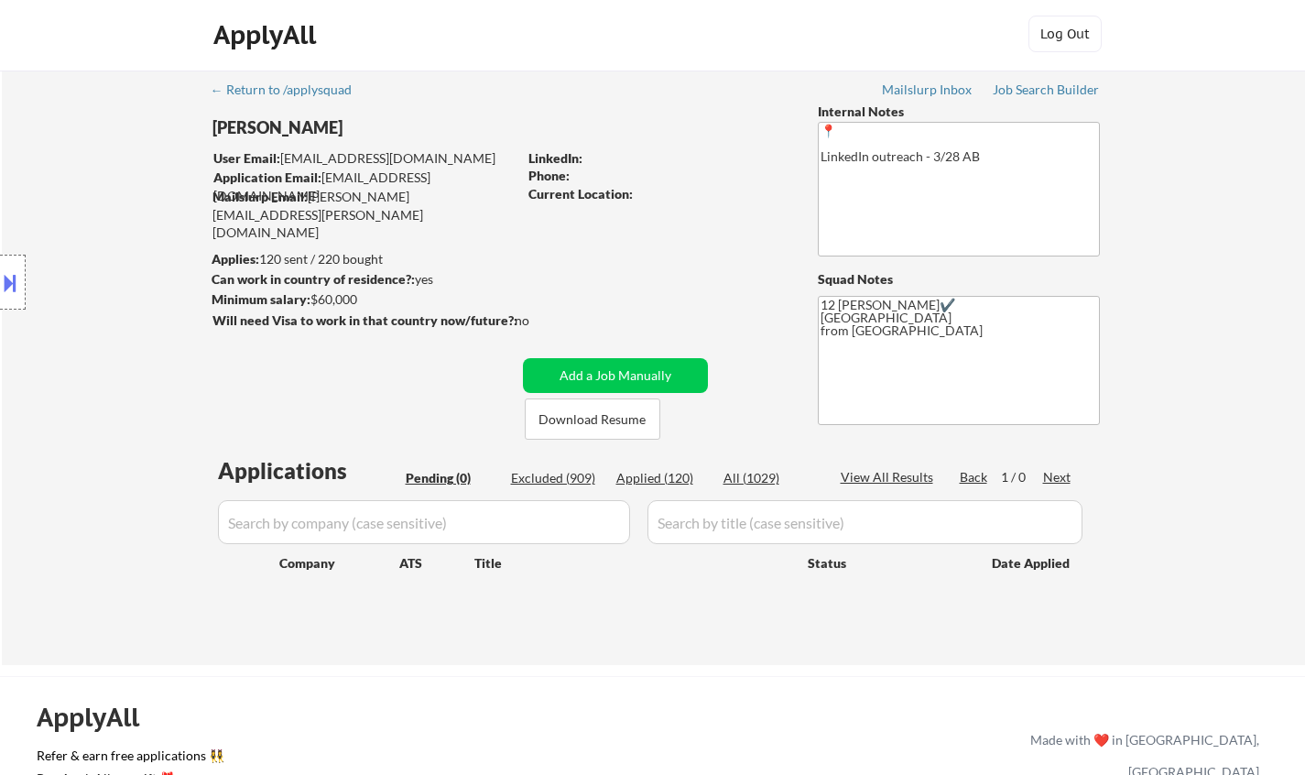
scroll to position [0, 0]
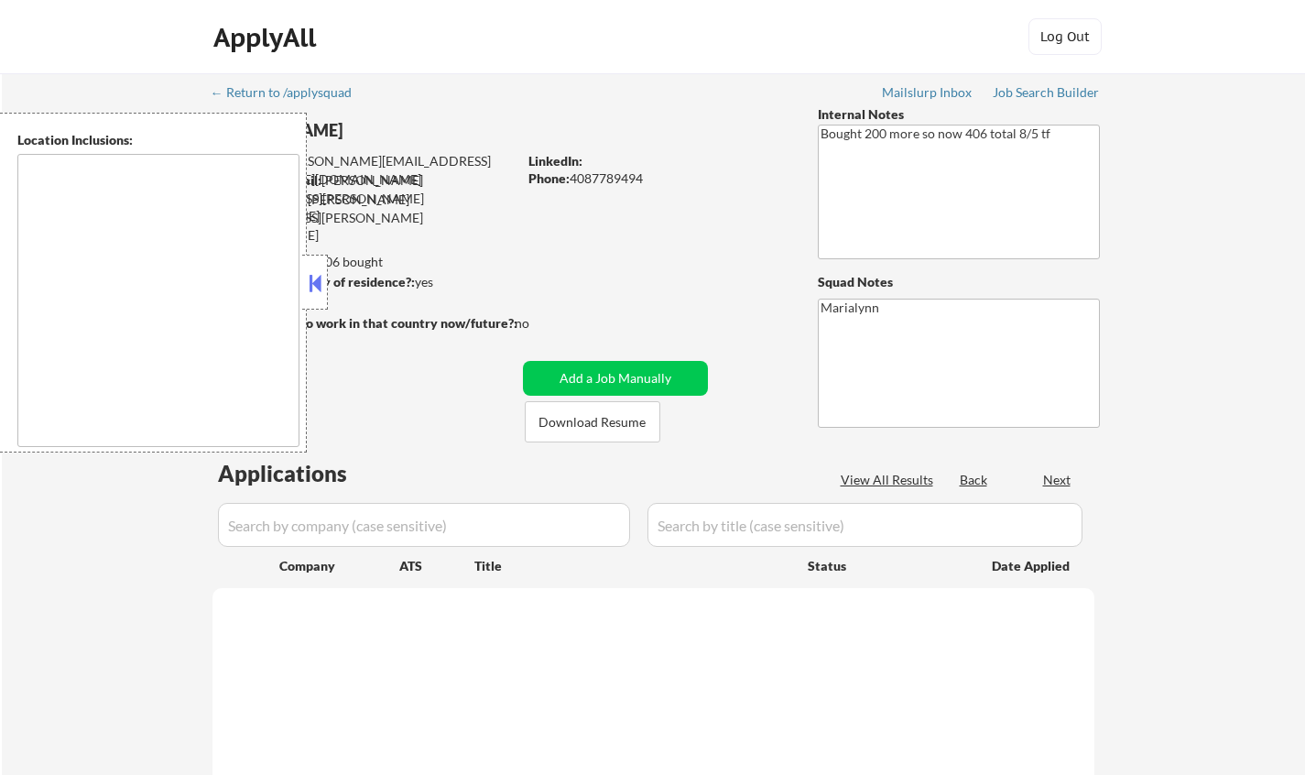
type textarea "Mountain View, CA Palo Alto, CA Sunnyvale, CA Cupertino, CA Los Altos, CA Santa…"
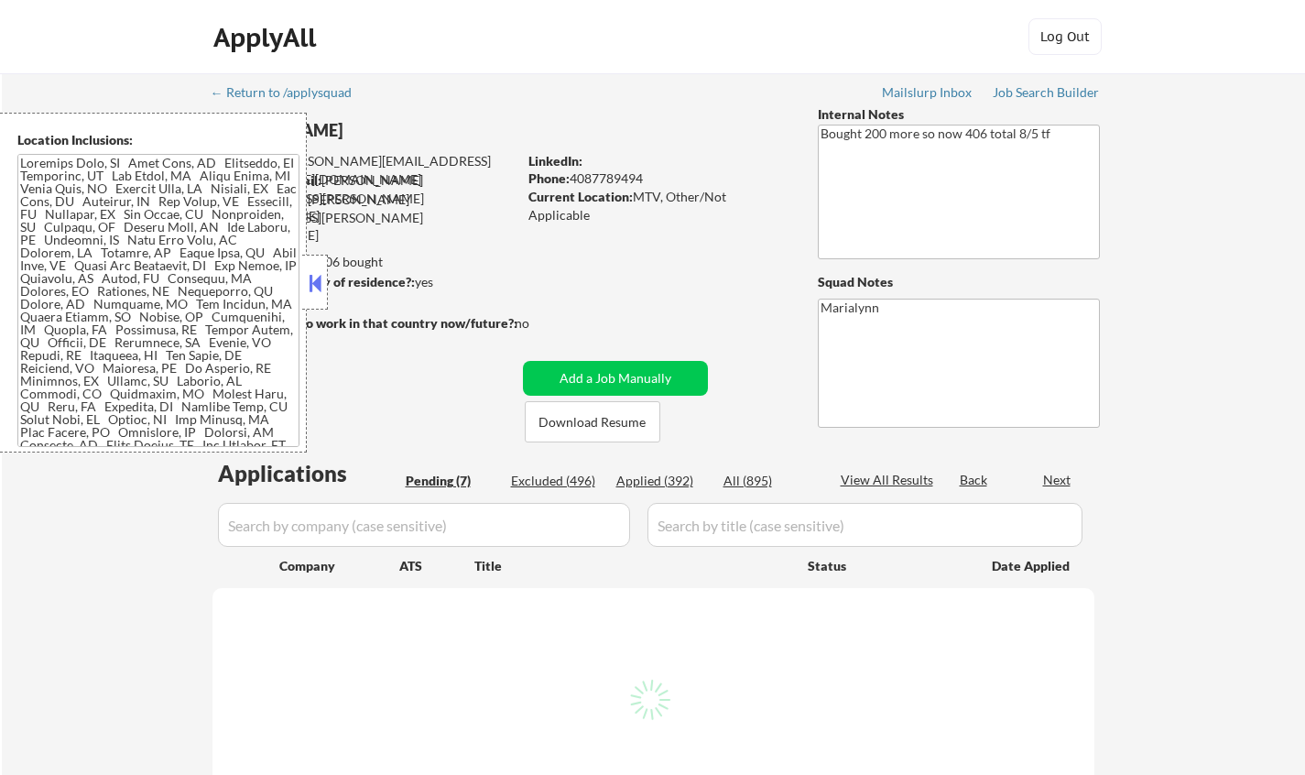
select select ""pending""
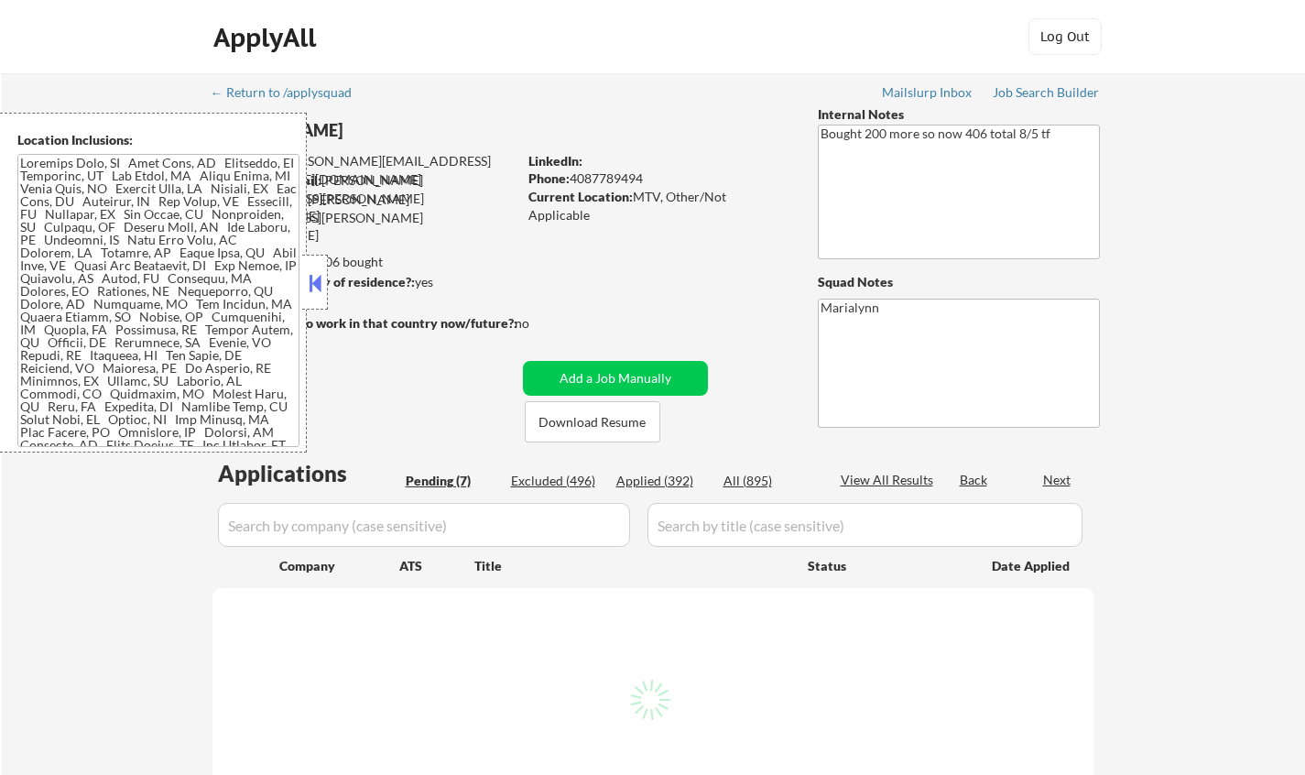
select select ""pending""
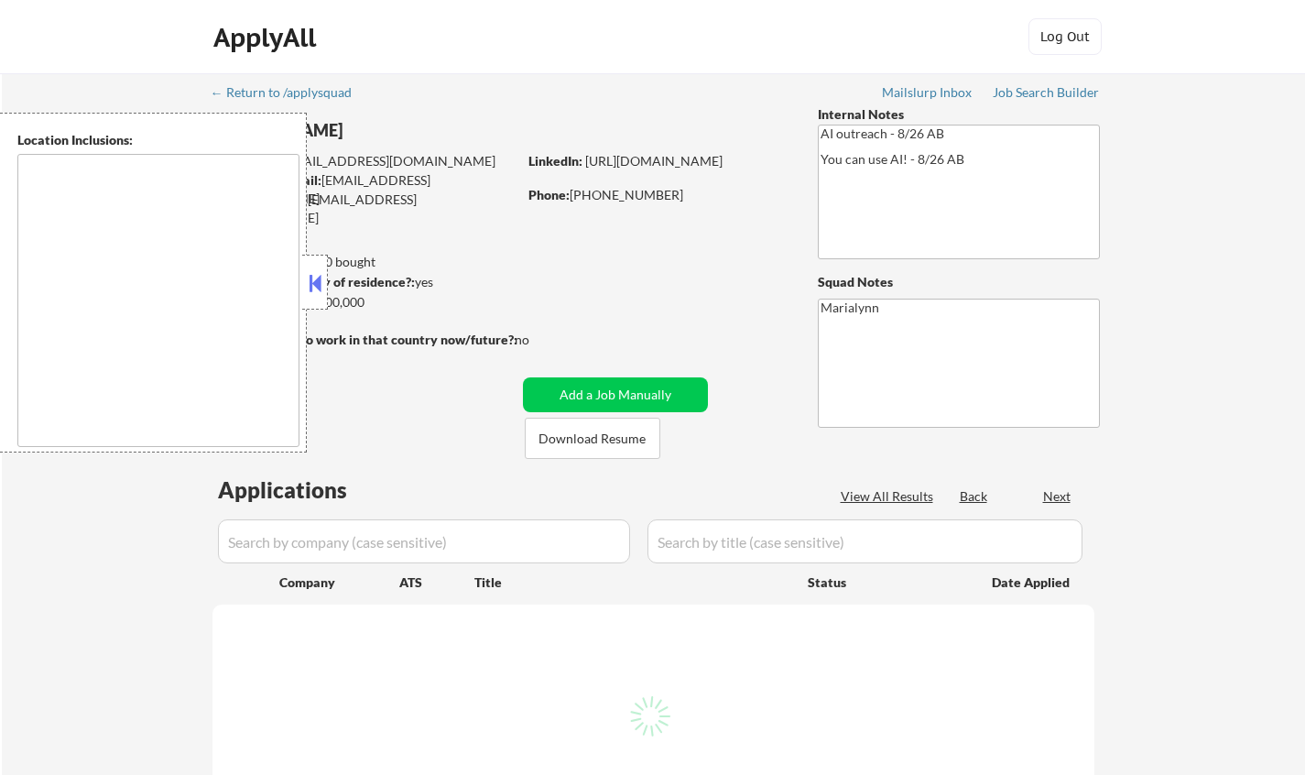
select select ""pending""
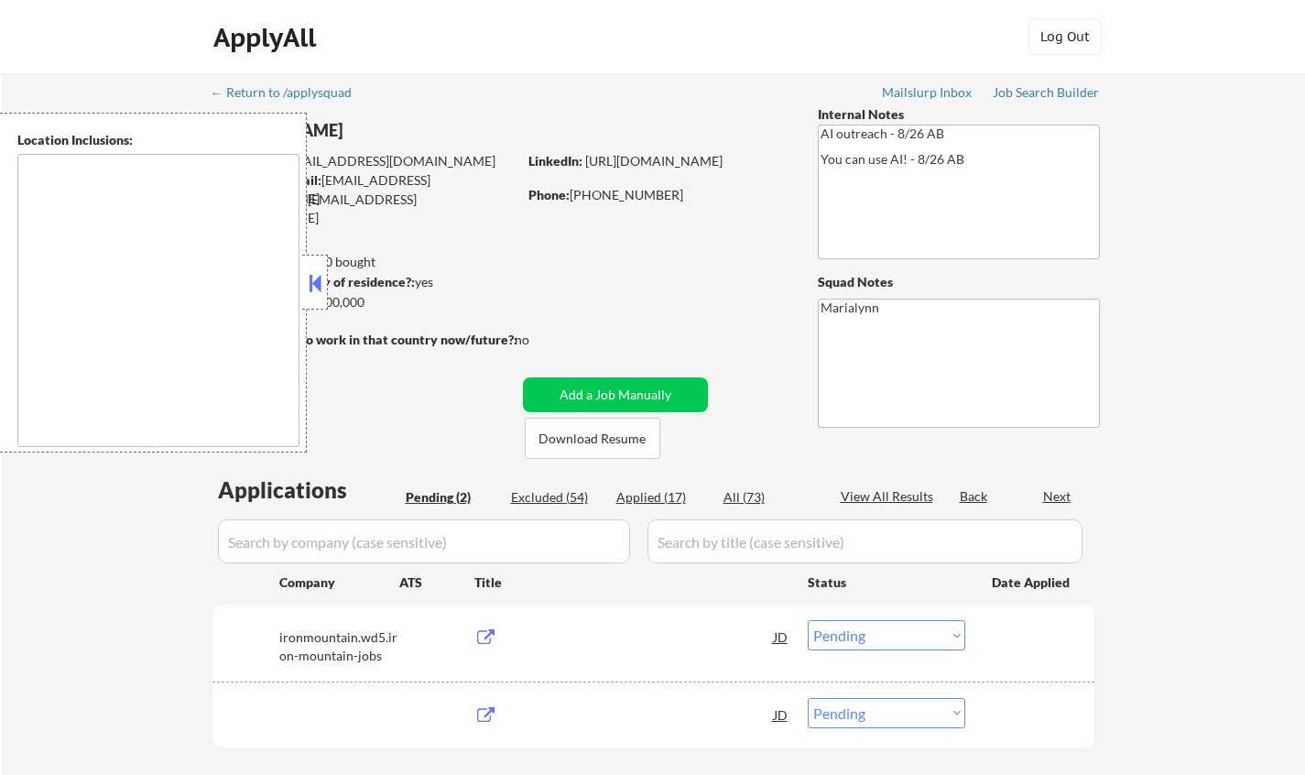
type textarea "Dublin, CA Pleasanton, CA San Ramon, CA Livermore, CA Danville, CA Castro Valle…"
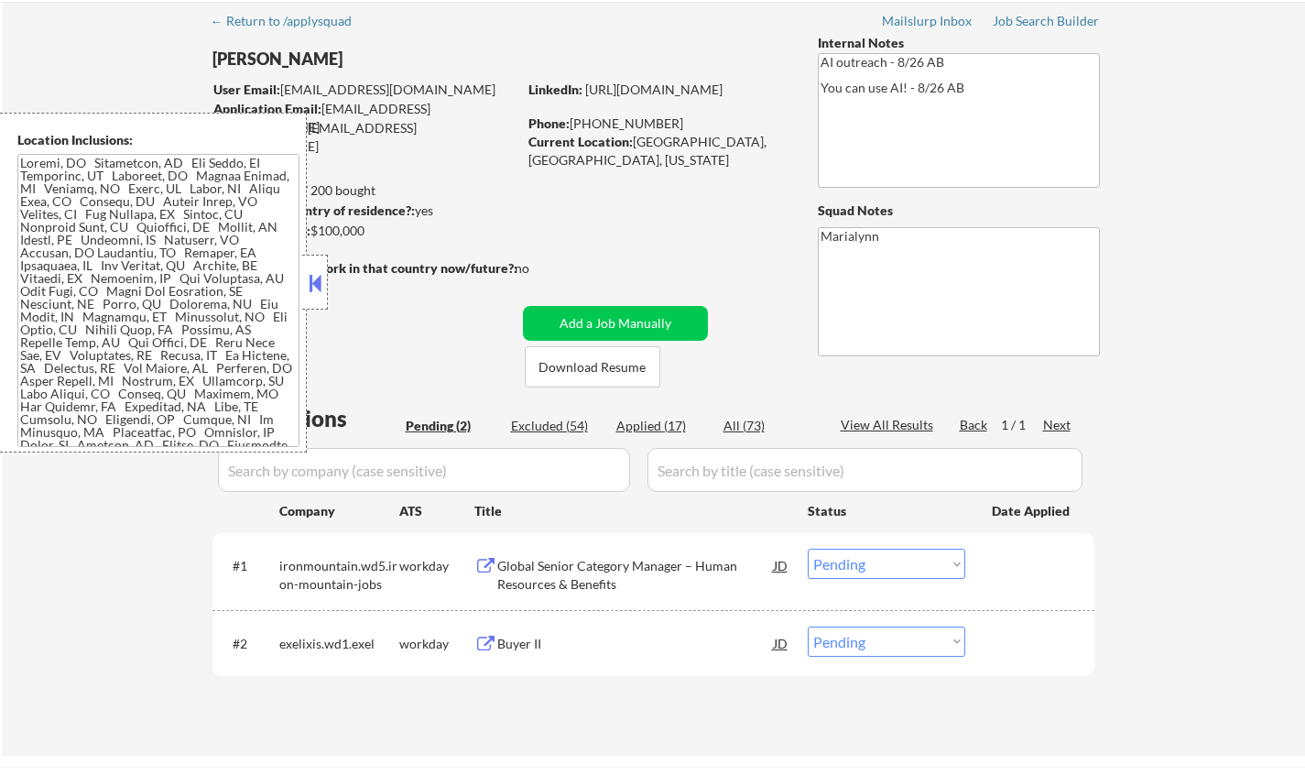
scroll to position [72, 0]
click at [314, 287] on button at bounding box center [315, 282] width 20 height 27
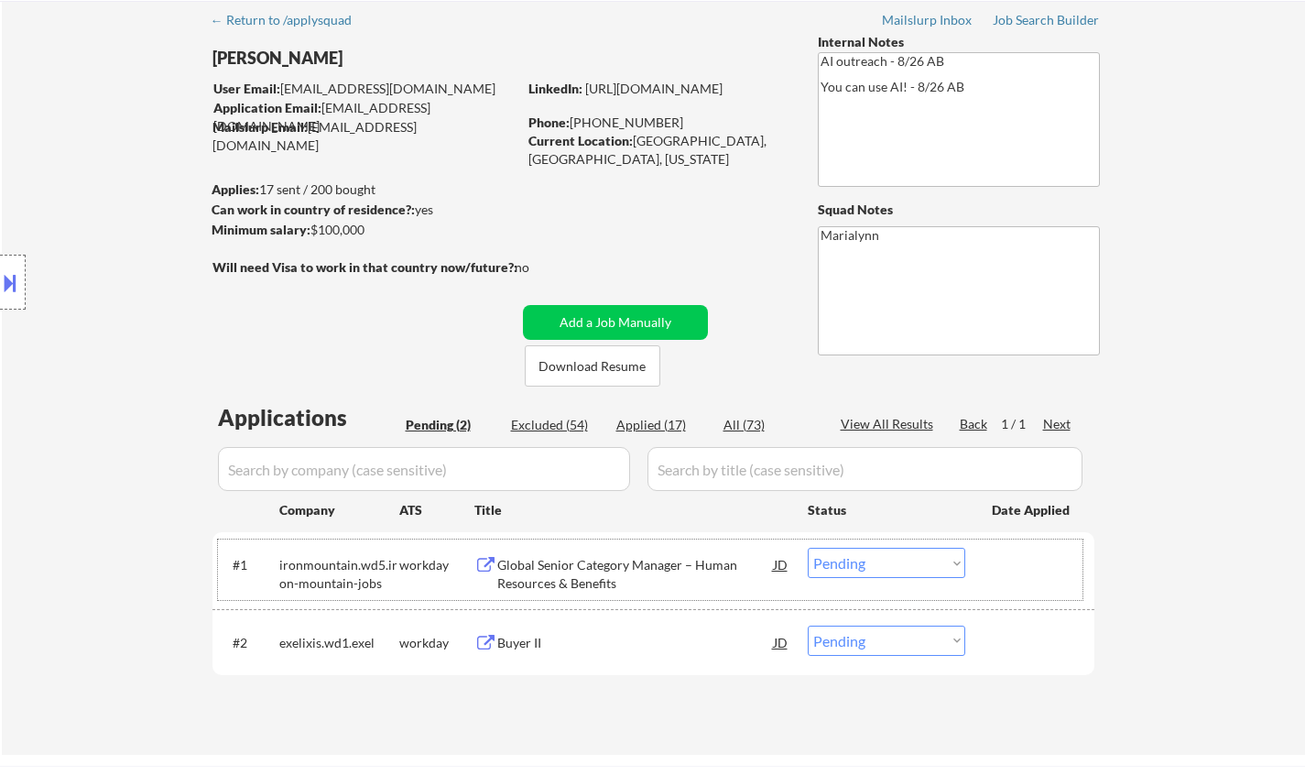
click at [578, 544] on div "#1 ironmountain.wd5.iron-mountain-jobs workday Global Senior Category Manager –…" at bounding box center [650, 569] width 864 height 60
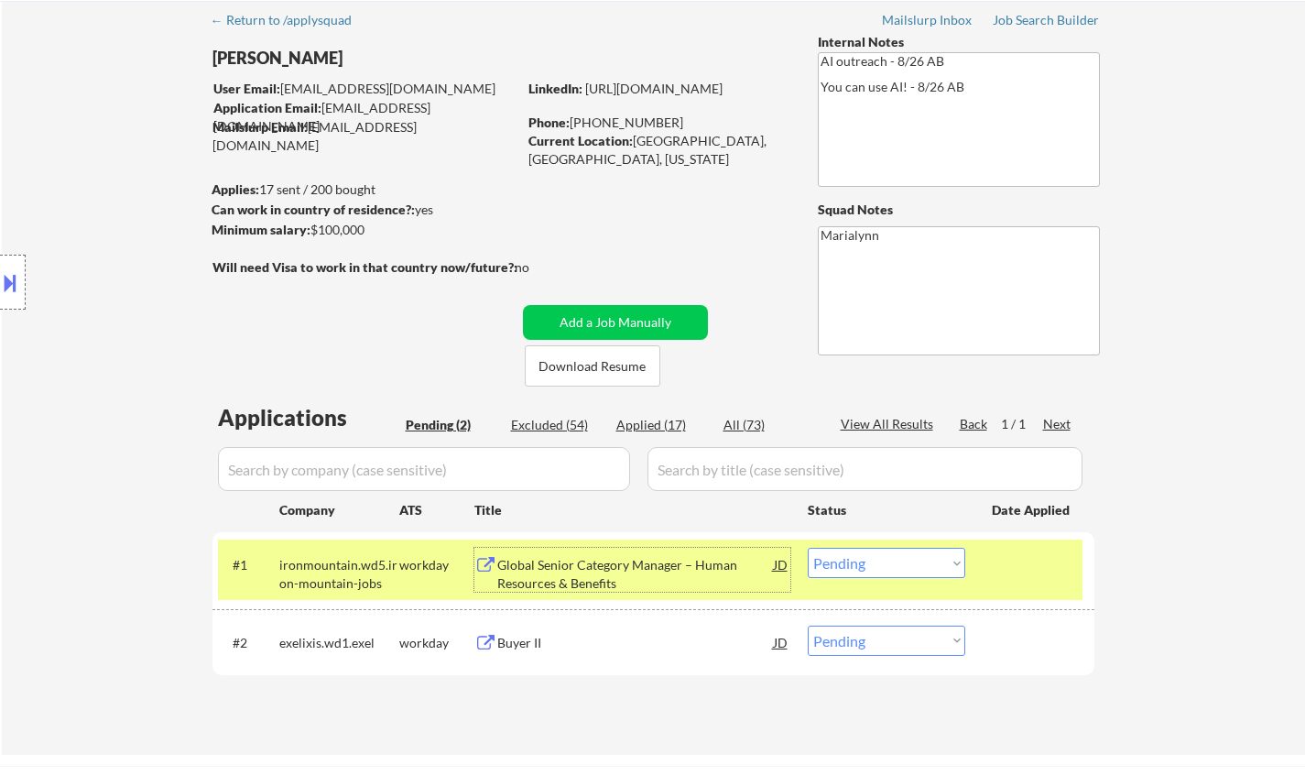
click at [581, 584] on div "Global Senior Category Manager – Human Resources & Benefits" at bounding box center [635, 574] width 277 height 36
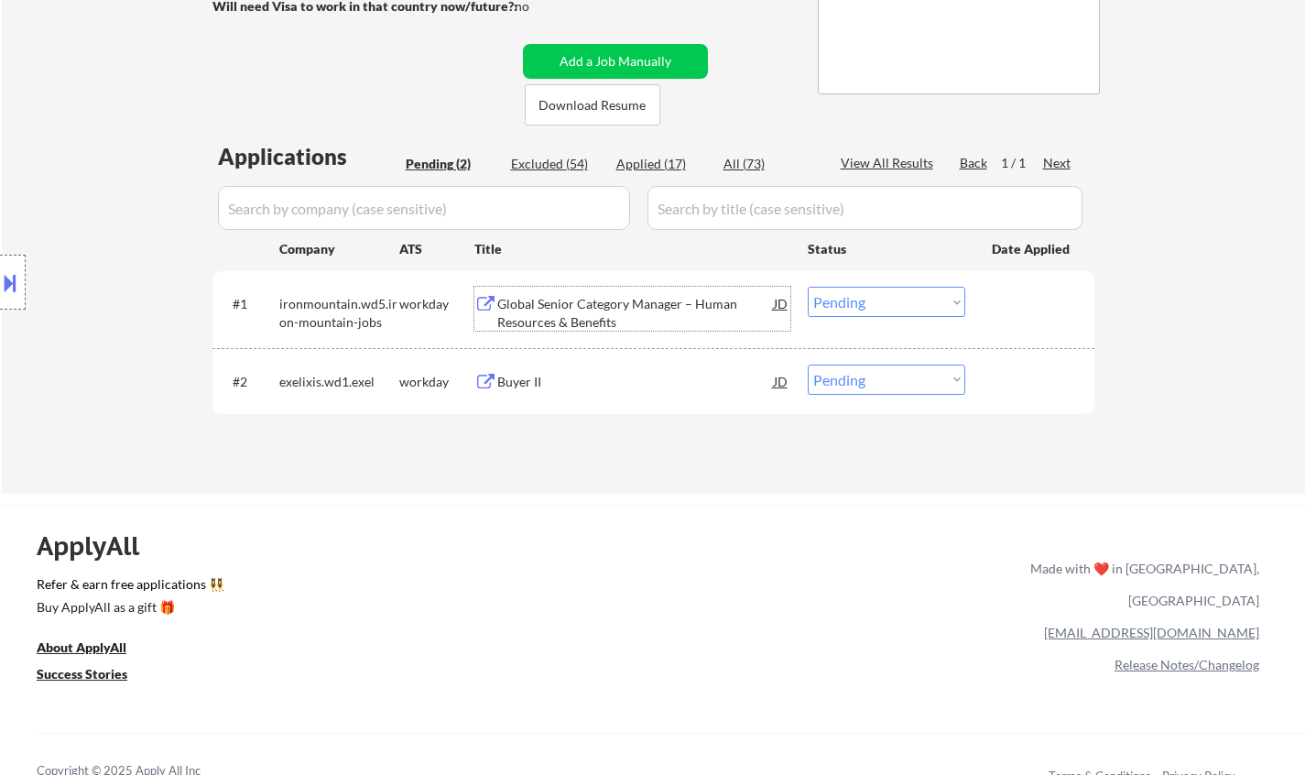
scroll to position [439, 0]
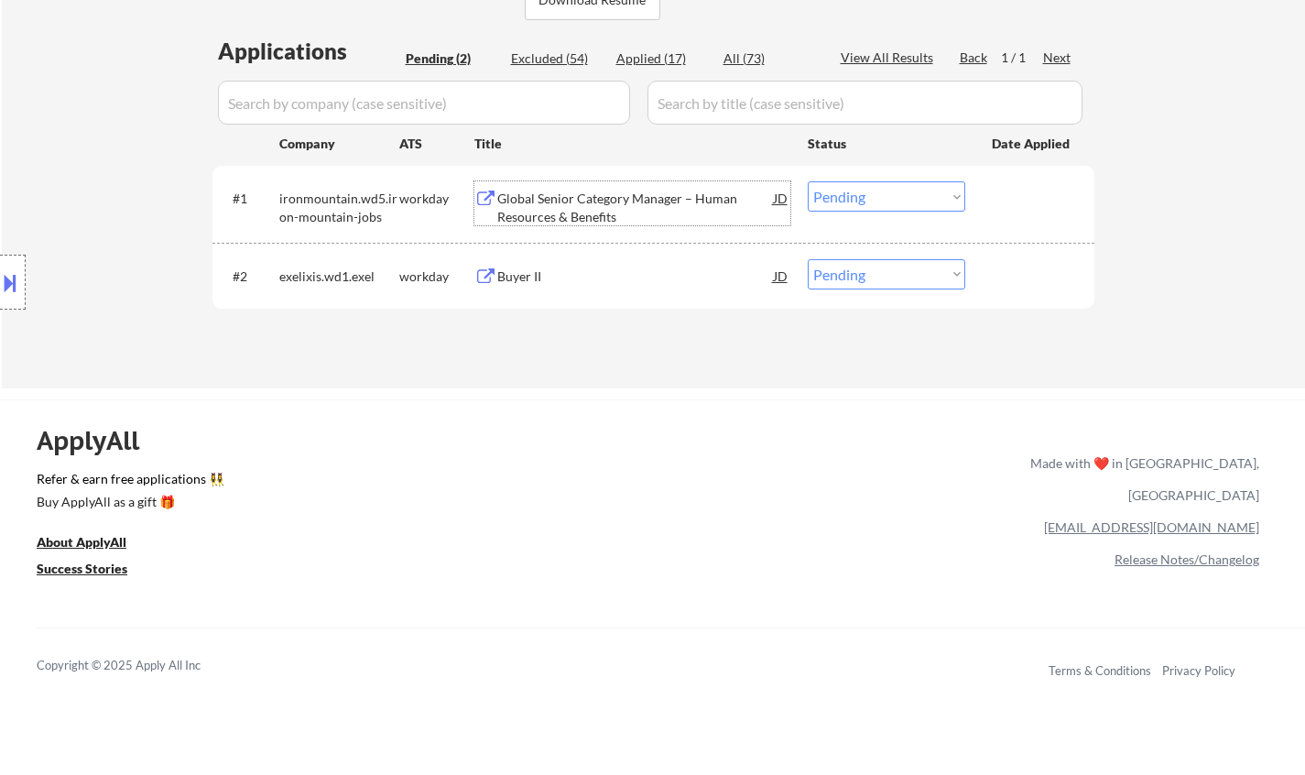
click at [861, 200] on select "Choose an option... Pending Applied Excluded (Questions) Excluded (Expired) Exc…" at bounding box center [886, 196] width 157 height 30
click at [808, 181] on select "Choose an option... Pending Applied Excluded (Questions) Excluded (Expired) Exc…" at bounding box center [886, 196] width 157 height 30
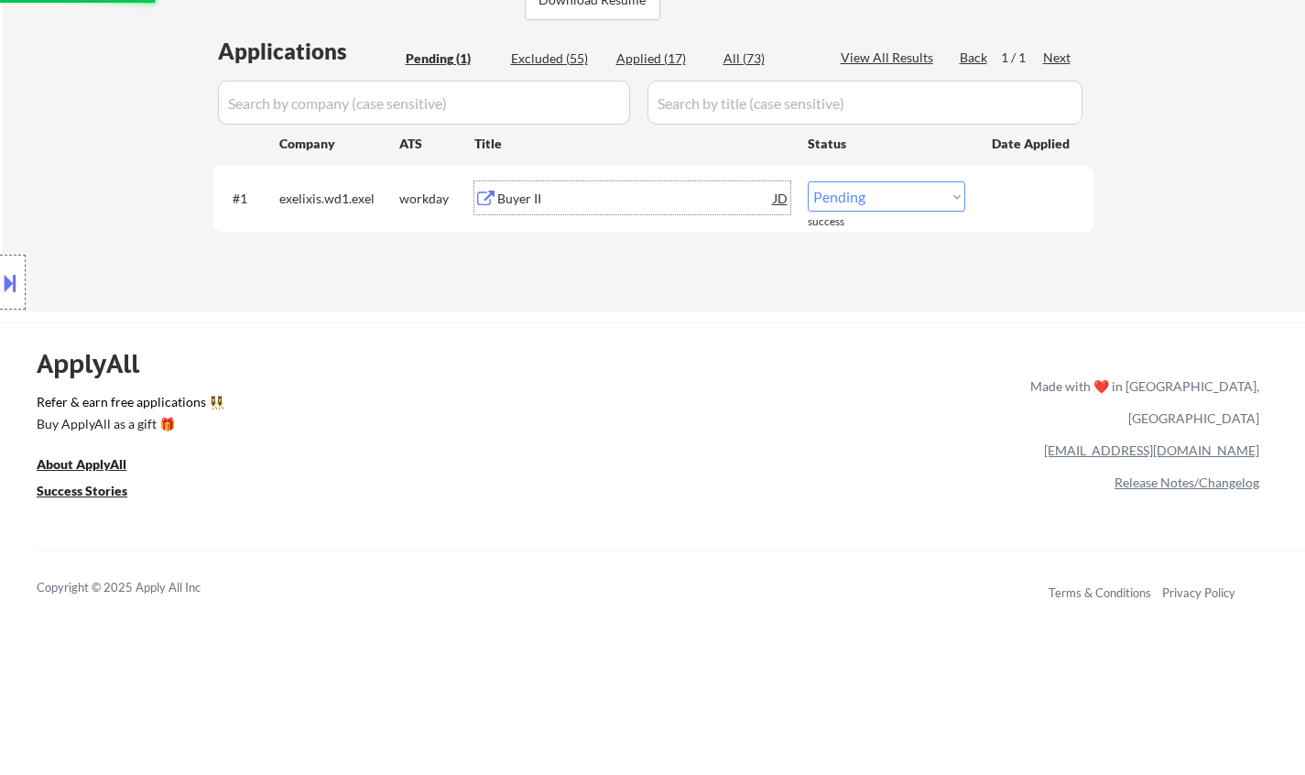
click at [507, 196] on div "Buyer II" at bounding box center [635, 199] width 277 height 18
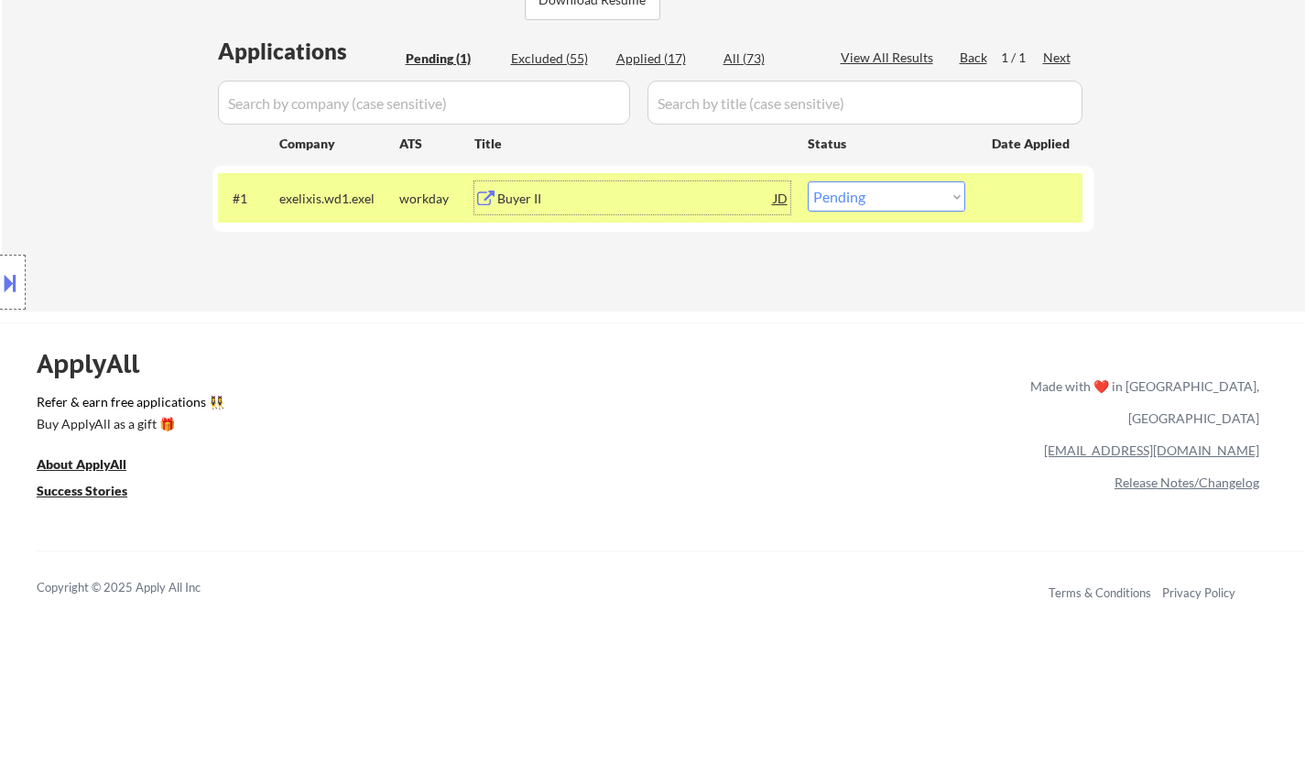
click at [906, 190] on select "Choose an option... Pending Applied Excluded (Questions) Excluded (Expired) Exc…" at bounding box center [886, 196] width 157 height 30
select select ""excluded__bad_match_""
click at [808, 181] on select "Choose an option... Pending Applied Excluded (Questions) Excluded (Expired) Exc…" at bounding box center [886, 196] width 157 height 30
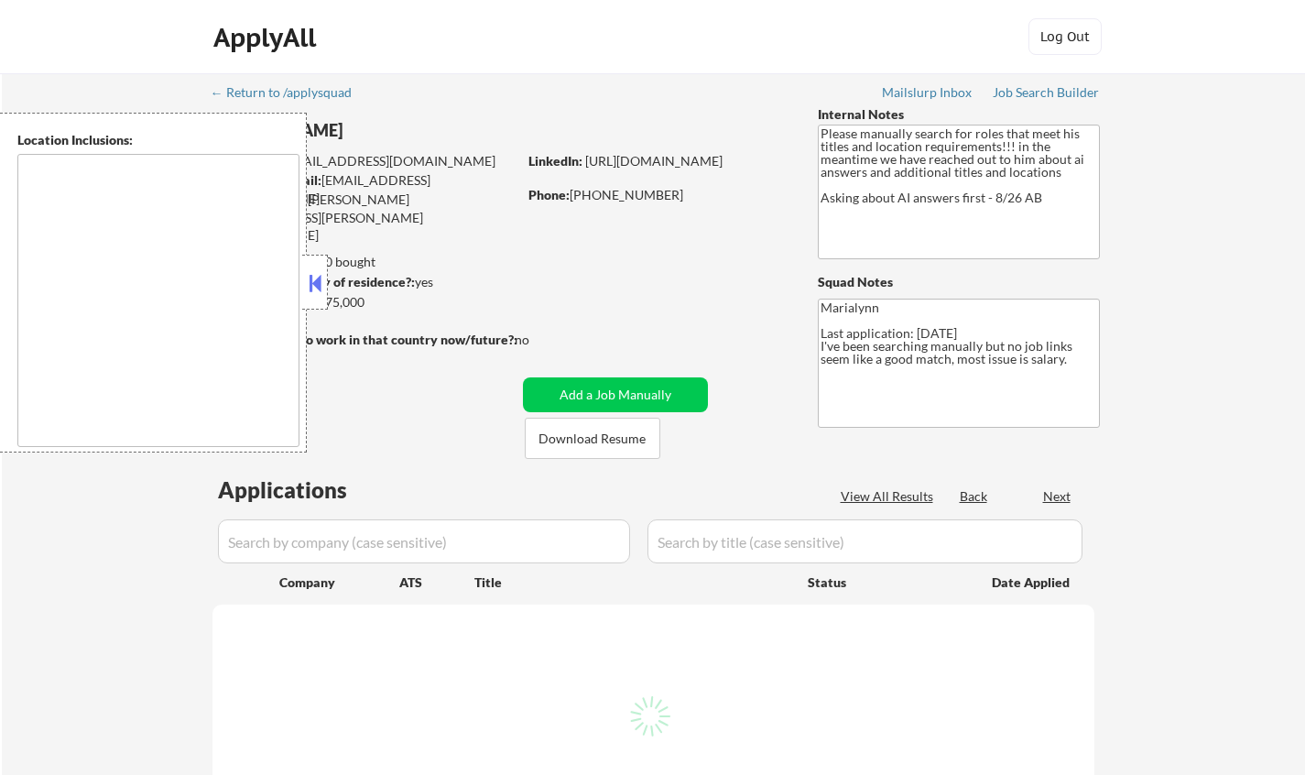
type textarea "Seattle, WA Mercer Island, WA Shoreline, WA Tukwila, WA Burien, WA SeaTac, WA W…"
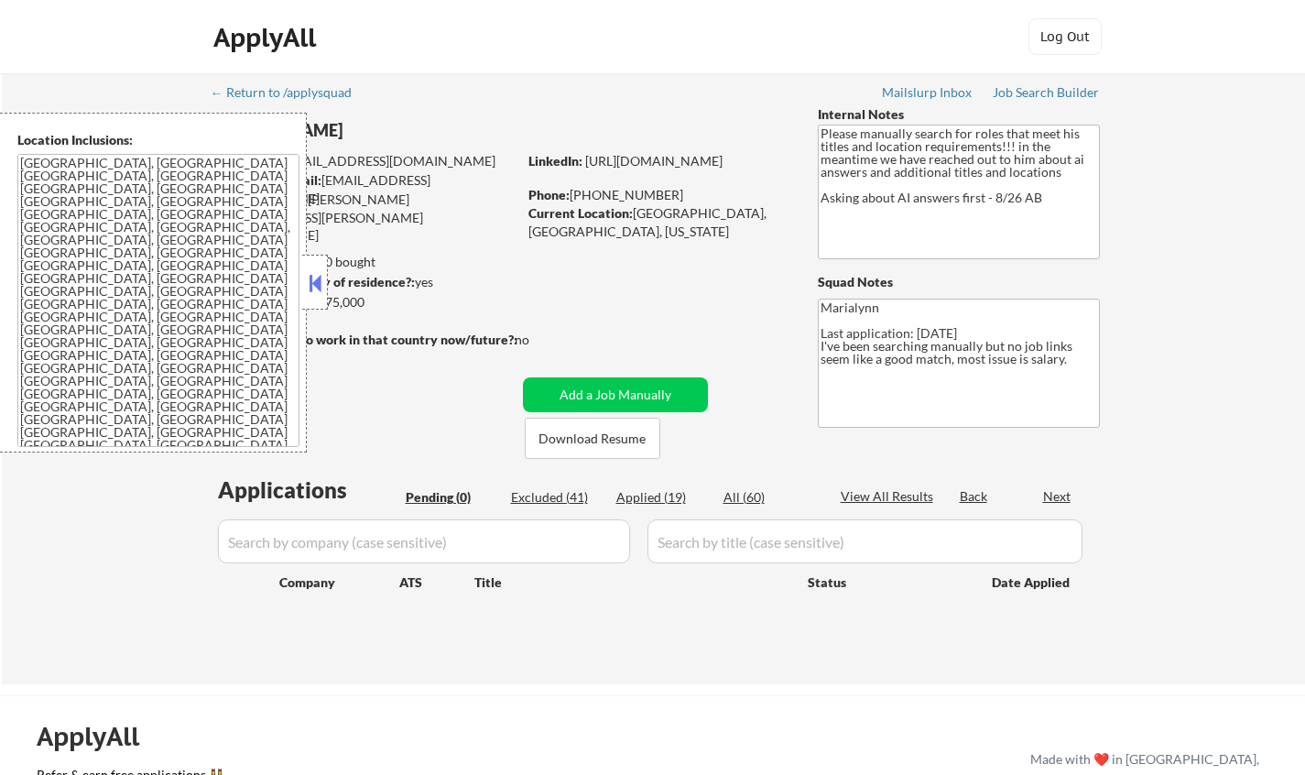
click at [312, 278] on button at bounding box center [315, 282] width 20 height 27
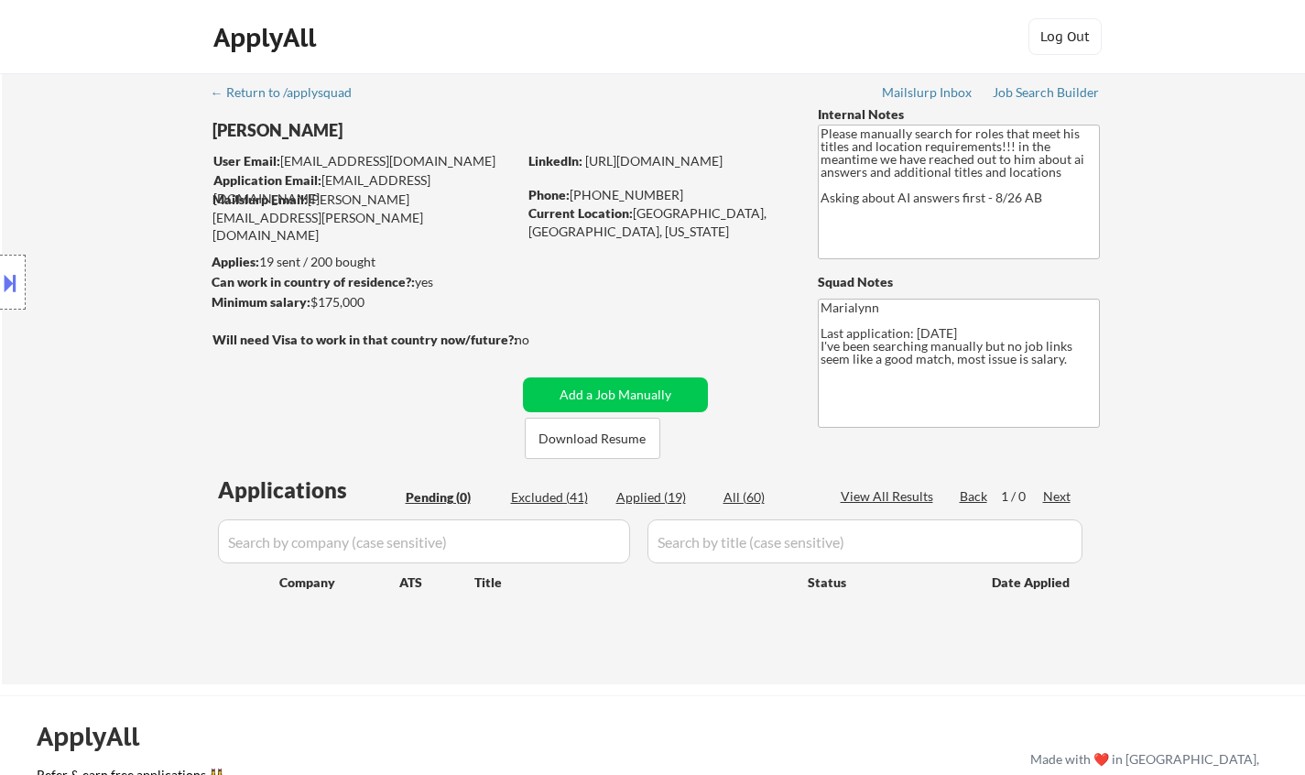
click at [771, 367] on div "← Return to /applysquad Mailslurp Inbox Job Search Builder Steve Bassler User E…" at bounding box center [654, 371] width 914 height 596
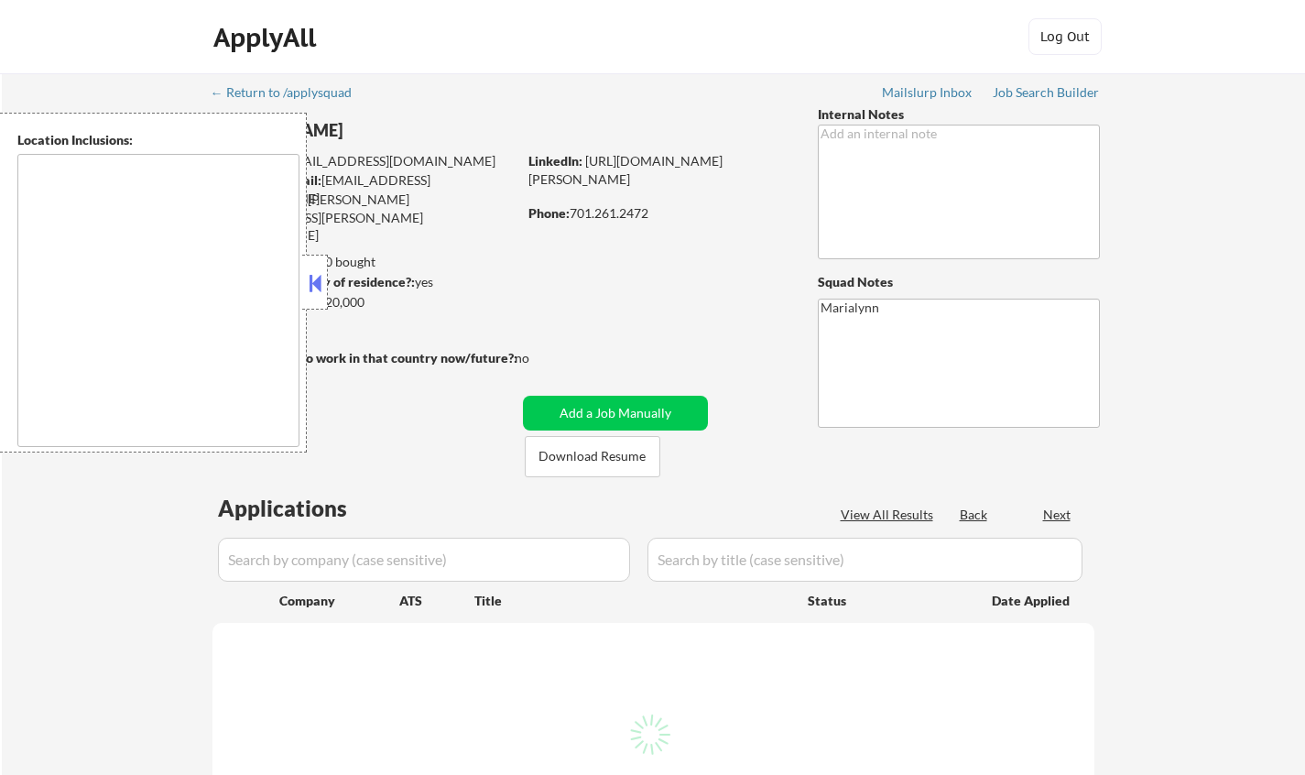
type textarea "Fargo, ND Moorhead, [GEOGRAPHIC_DATA] [GEOGRAPHIC_DATA], [GEOGRAPHIC_DATA] [GEO…"
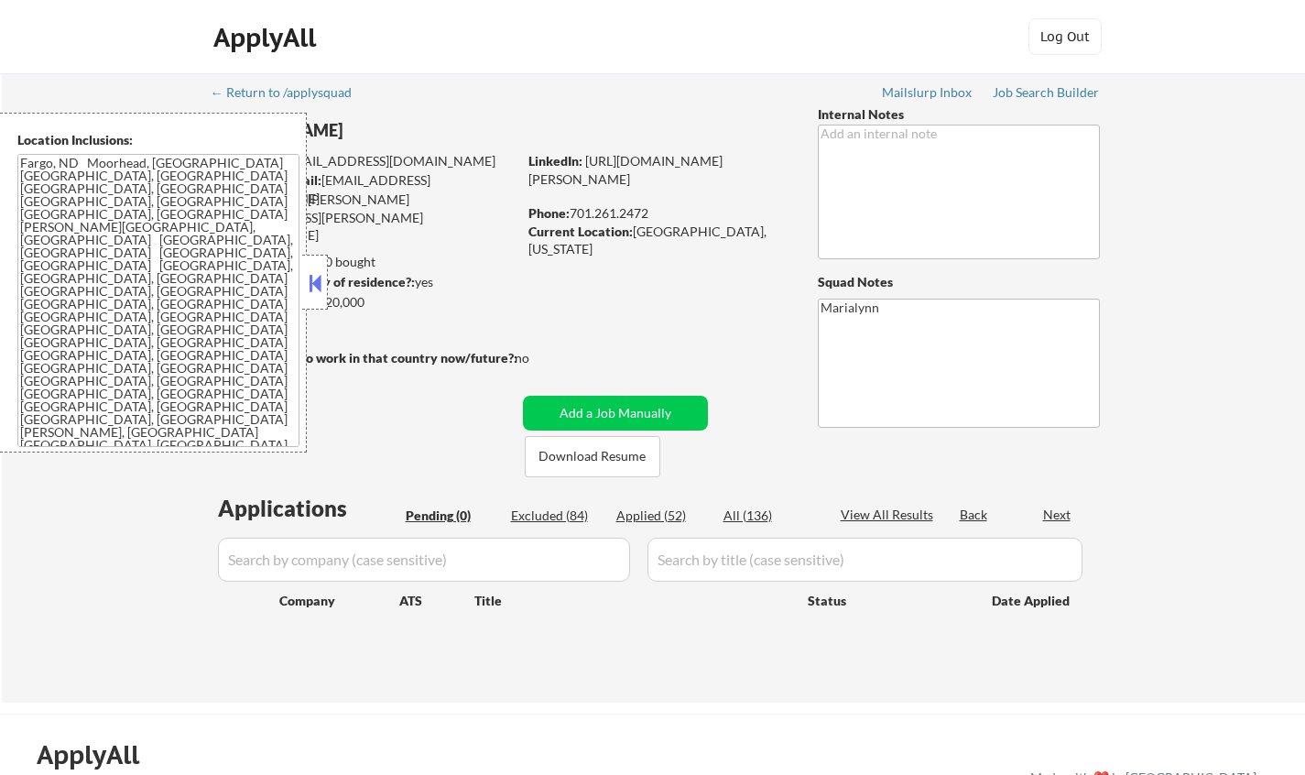
click at [319, 270] on button at bounding box center [315, 282] width 20 height 27
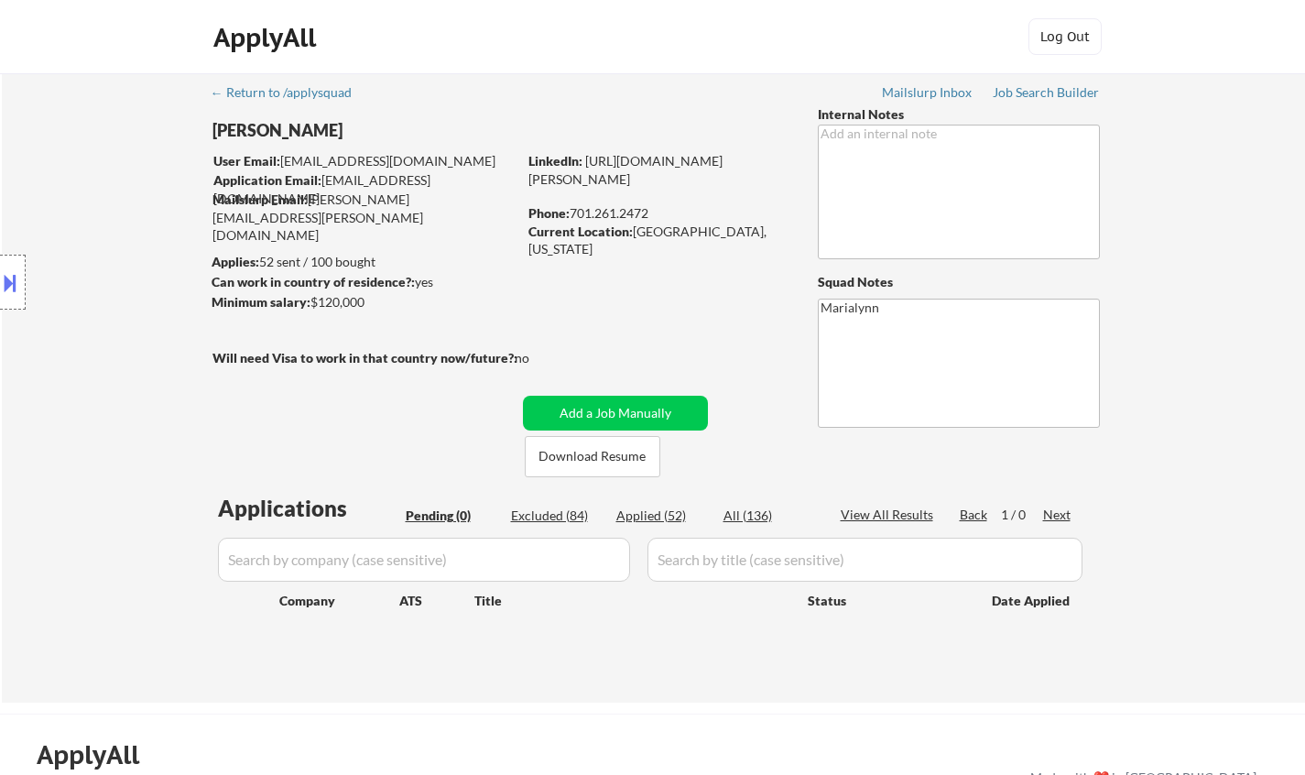
click at [15, 278] on button at bounding box center [10, 282] width 20 height 30
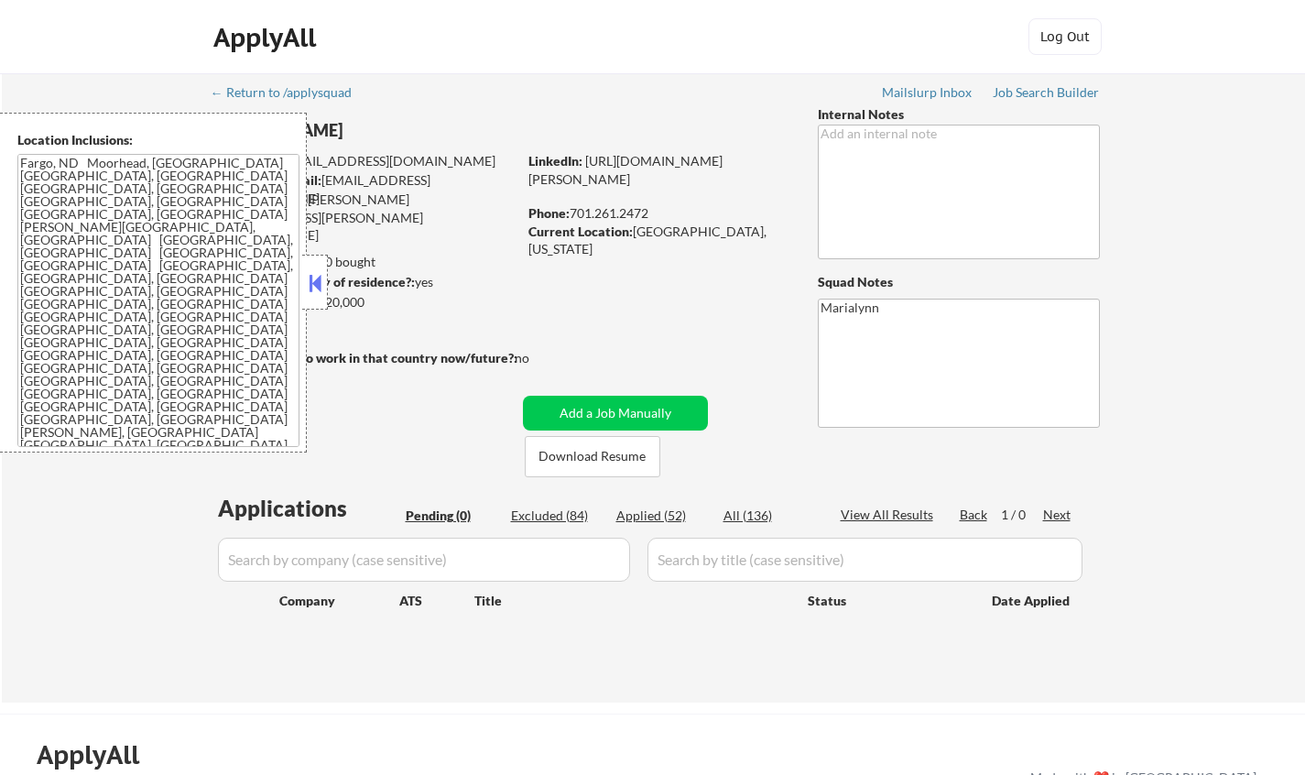
click at [396, 423] on div "← Return to /applysquad Mailslurp Inbox Job Search Builder [PERSON_NAME] User E…" at bounding box center [654, 380] width 914 height 614
click at [305, 288] on button at bounding box center [315, 282] width 20 height 27
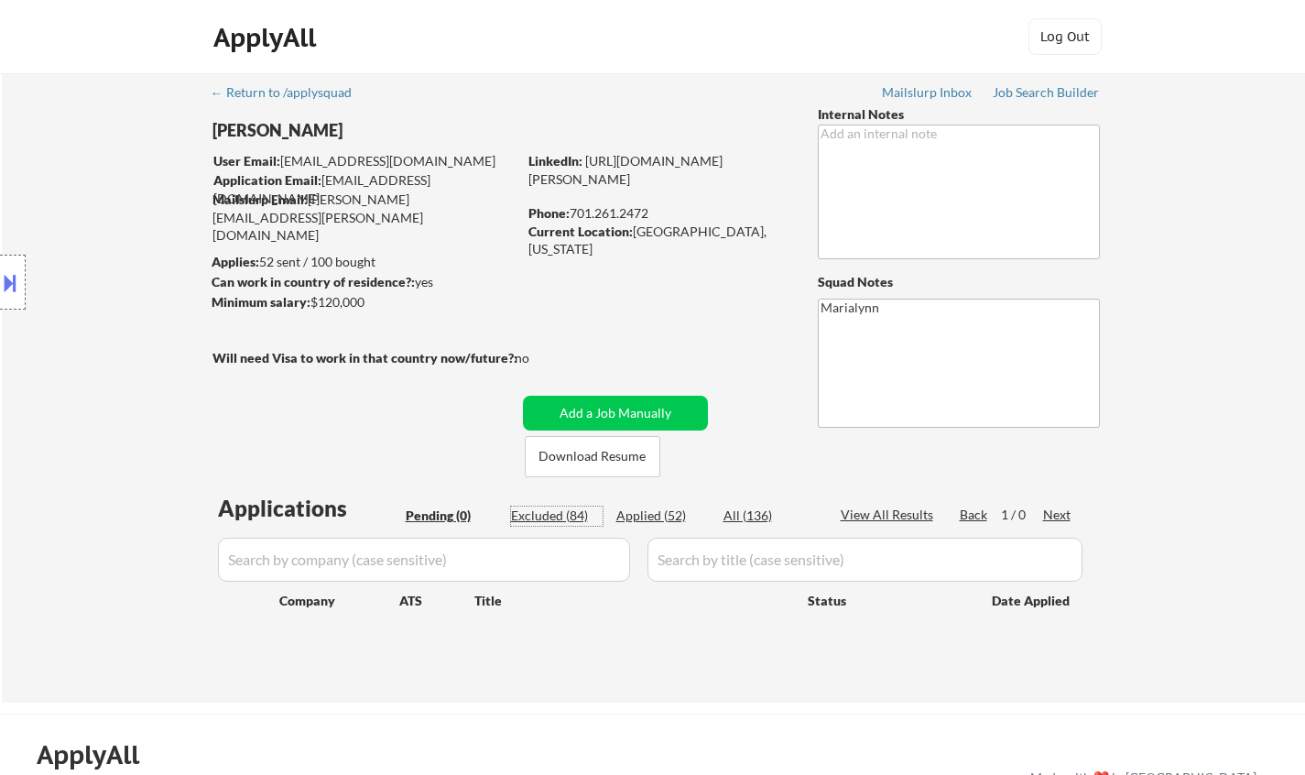
click at [541, 520] on div "Excluded (84)" at bounding box center [557, 515] width 92 height 18
click at [648, 515] on div "Applied (52)" at bounding box center [662, 515] width 92 height 18
select select ""excluded__expired_""
select select ""excluded__location_""
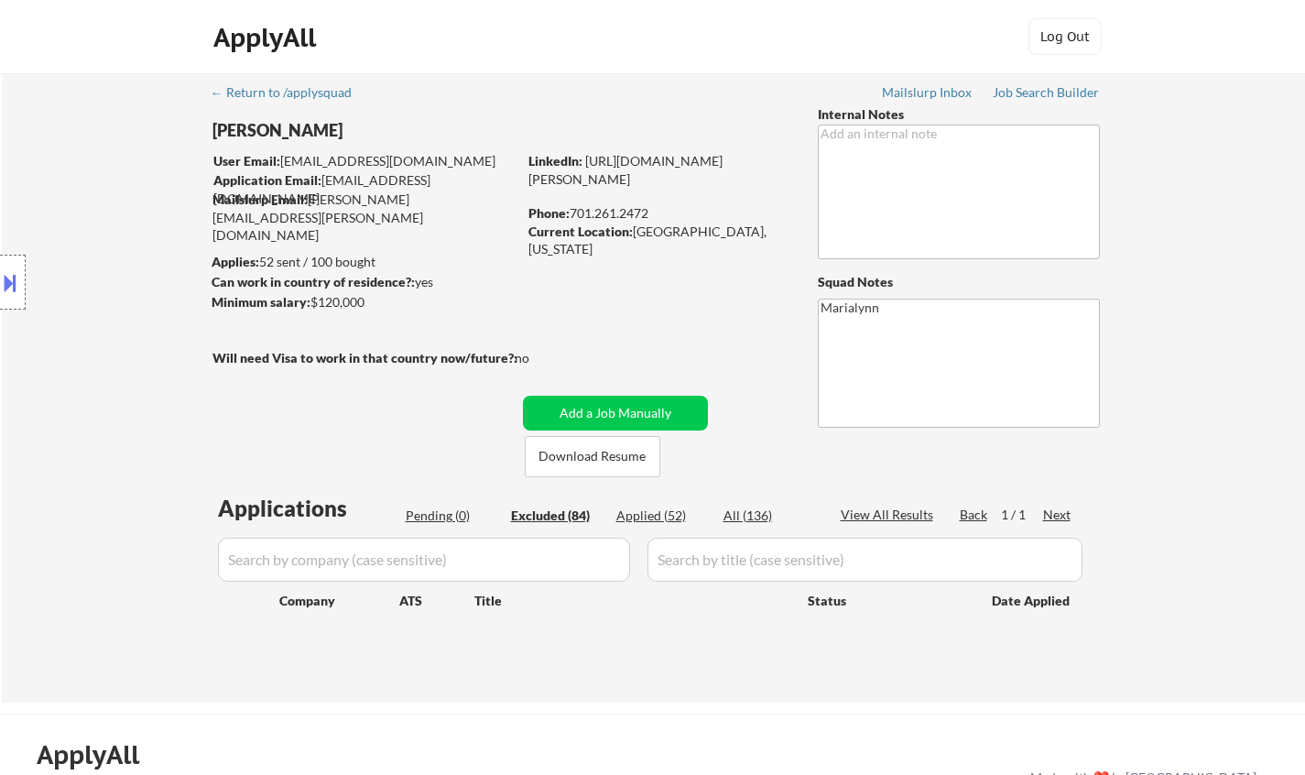
select select ""excluded__salary_""
select select ""excluded__location_""
select select ""excluded__expired_""
select select ""excluded__bad_match_""
select select ""excluded__salary_""
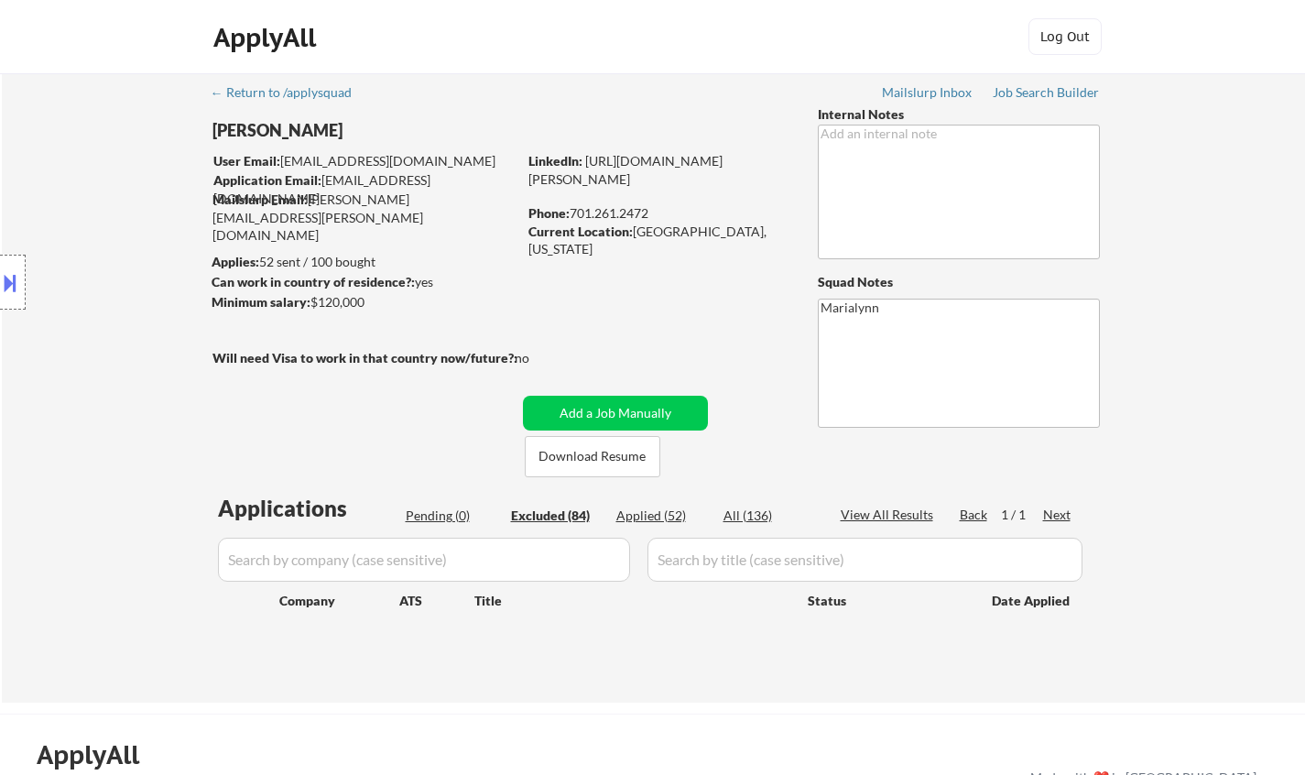
select select ""excluded__location_""
select select ""excluded__expired_""
select select ""excluded__location_""
select select ""excluded__salary_""
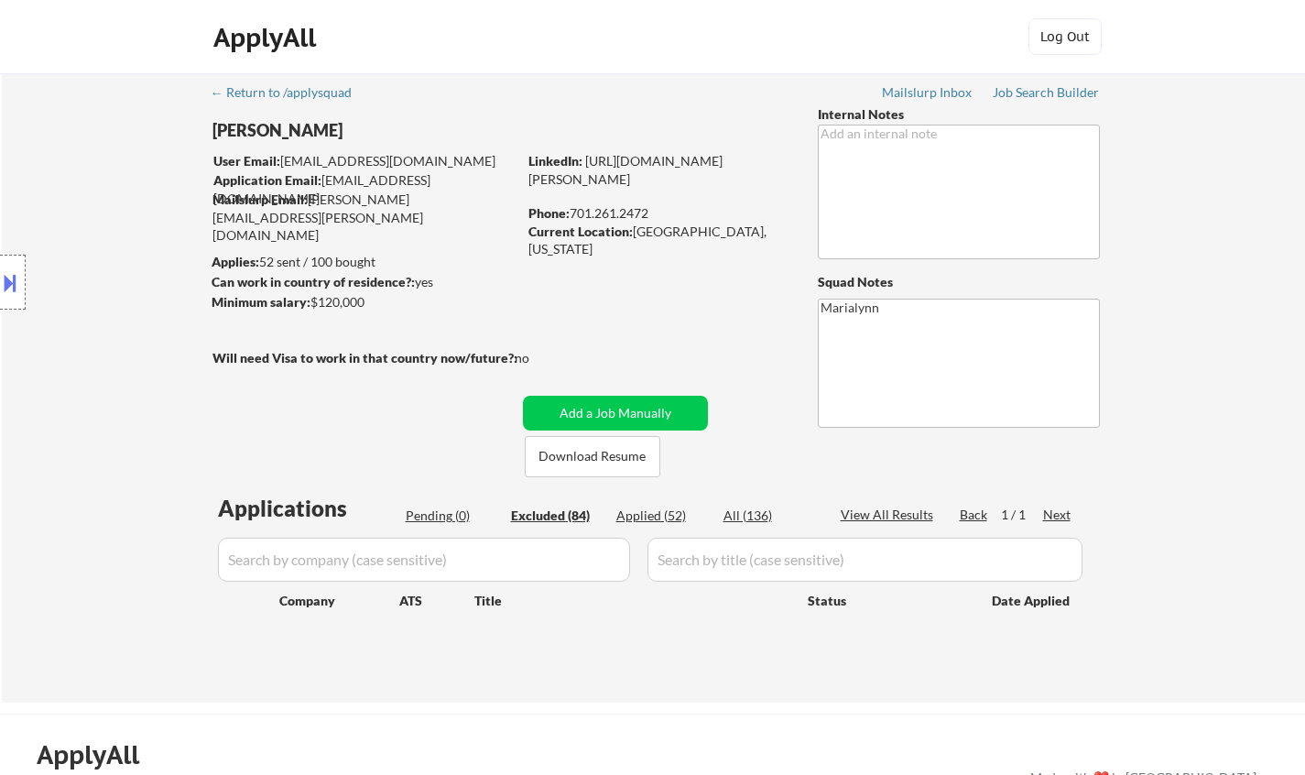
select select ""excluded__expired_""
select select ""excluded""
select select ""excluded__salary_""
select select ""excluded__bad_match_""
select select ""excluded__salary_""
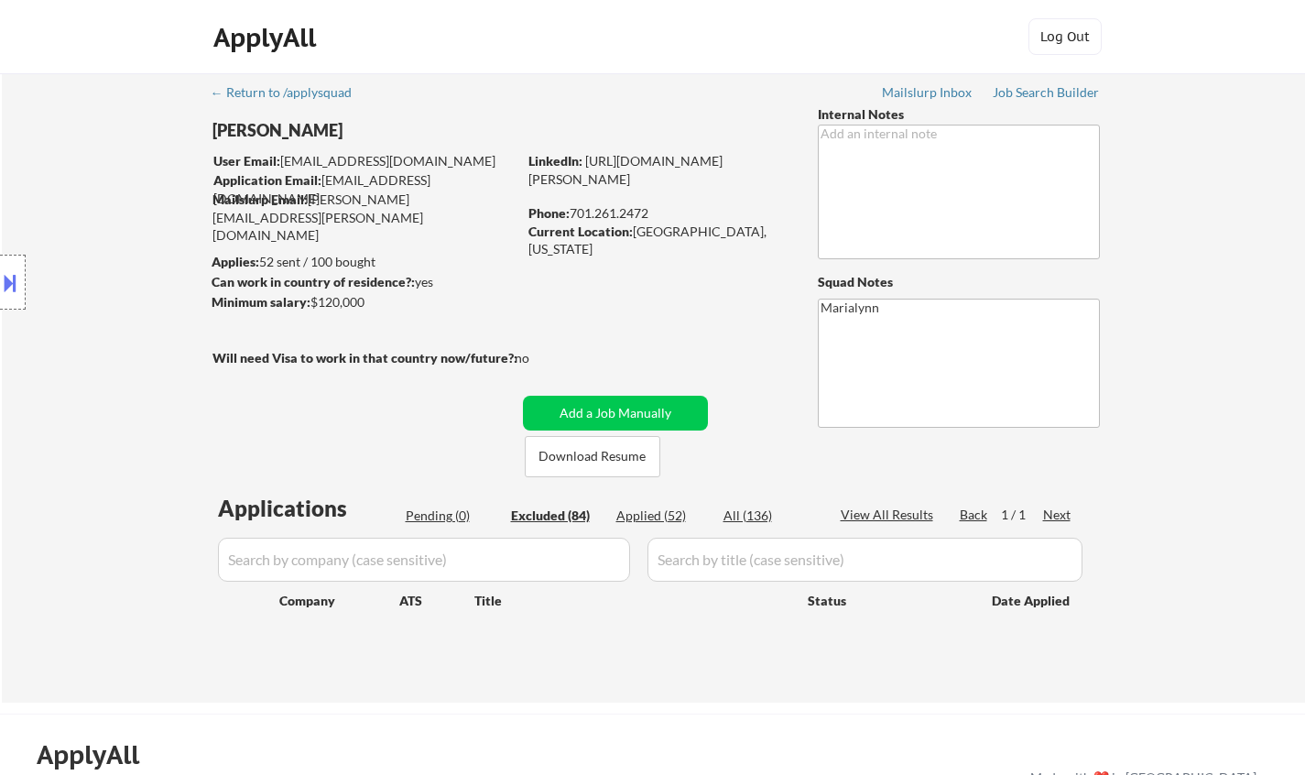
select select ""excluded__expired_""
select select ""excluded__salary_""
select select ""excluded__location_""
select select ""excluded__expired_""
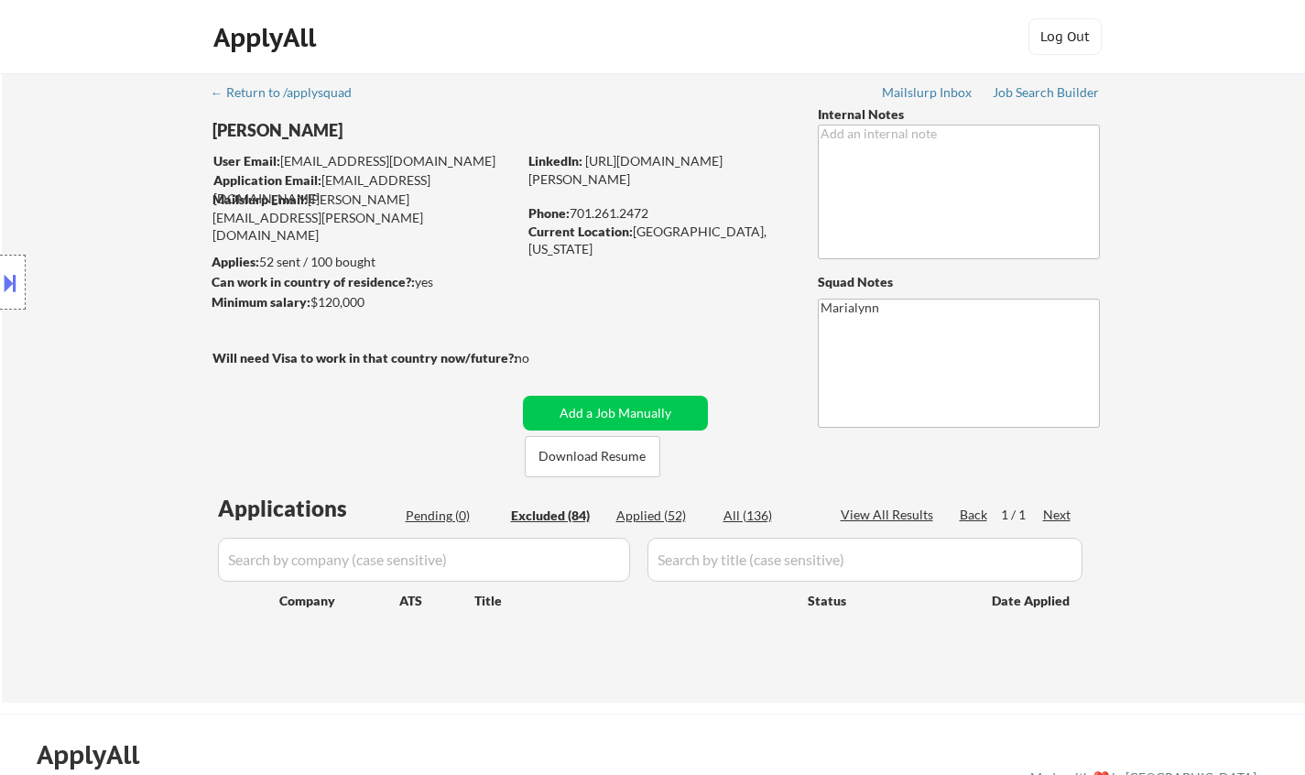
select select ""excluded__expired_""
select select ""excluded__bad_match_""
select select ""excluded""
select select ""excluded__bad_match_""
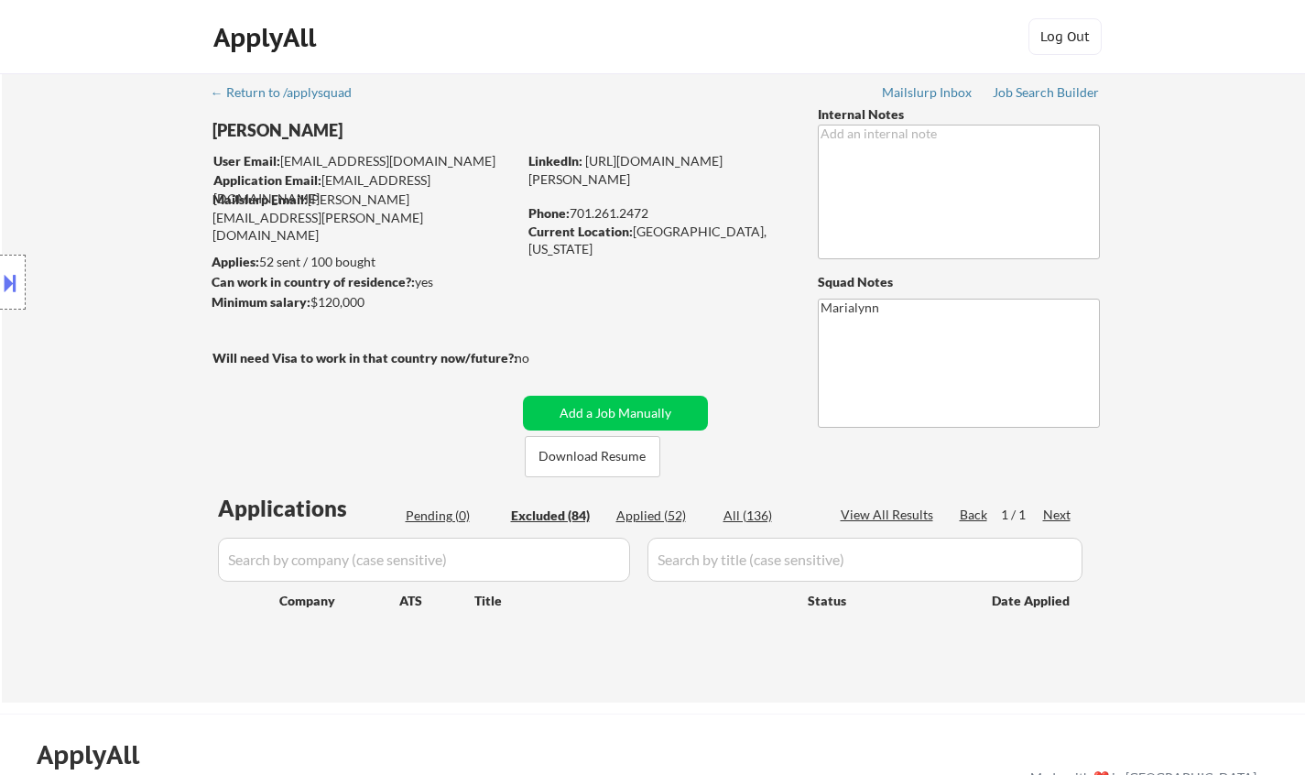
select select ""excluded__bad_match_""
select select ""excluded__location_""
select select ""excluded__bad_match_""
select select ""excluded__expired_""
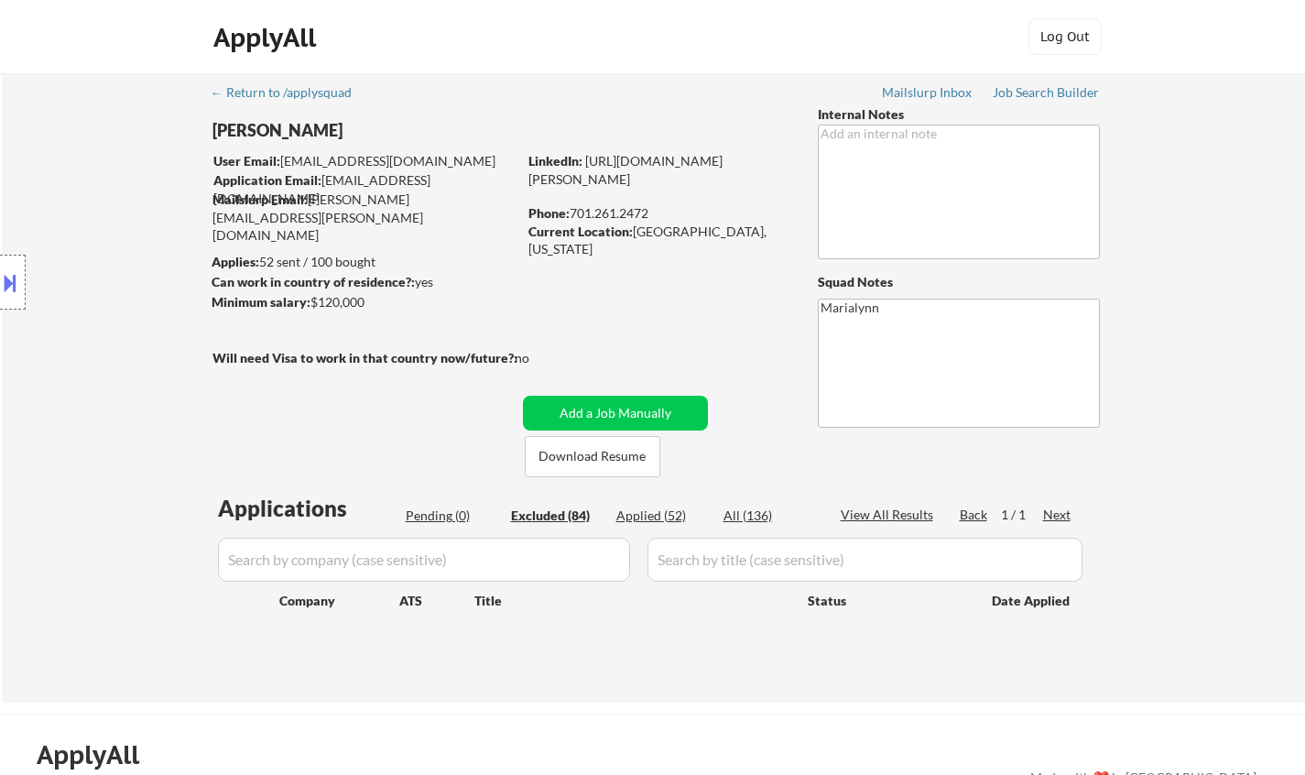
select select ""excluded__other_""
select select ""excluded__bad_match_""
select select ""excluded""
select select ""excluded__bad_match_""
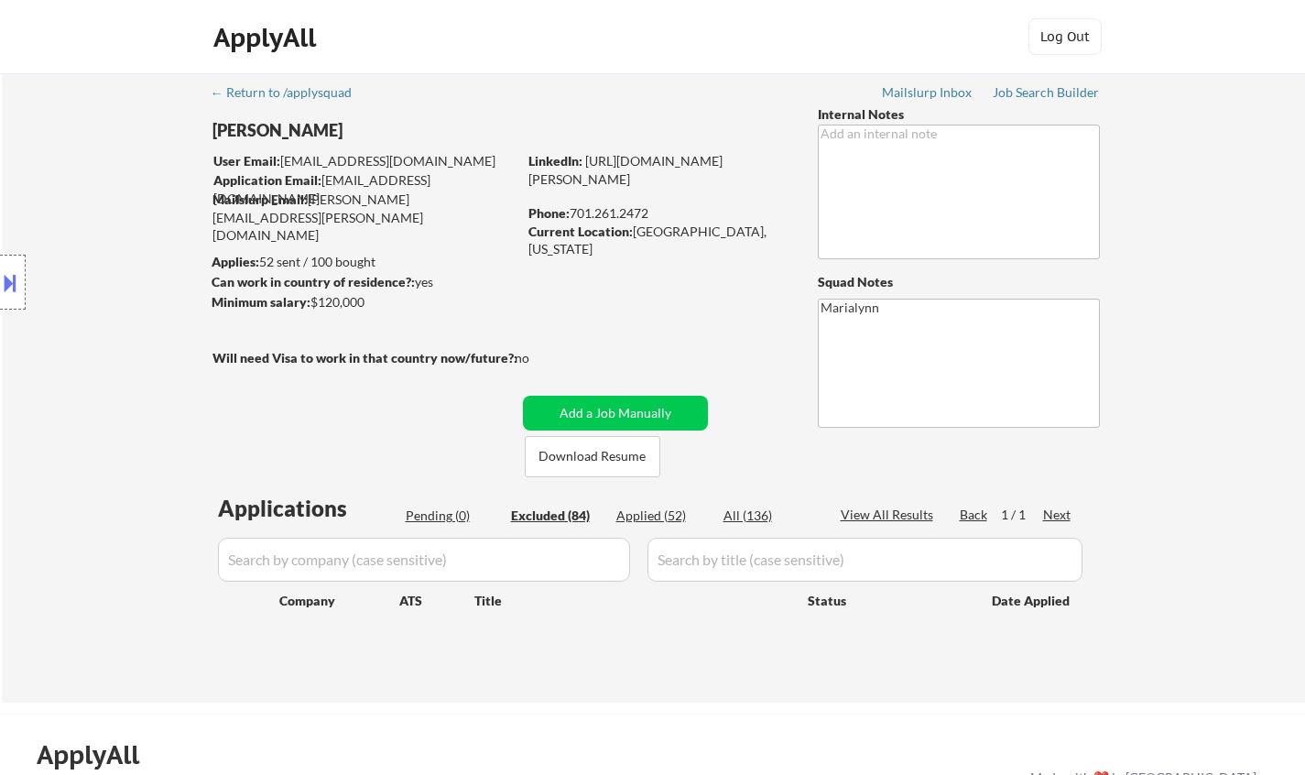
select select ""excluded__expired_""
select select ""excluded""
select select ""excluded__other_""
select select ""excluded__salary_""
select select ""excluded__expired_""
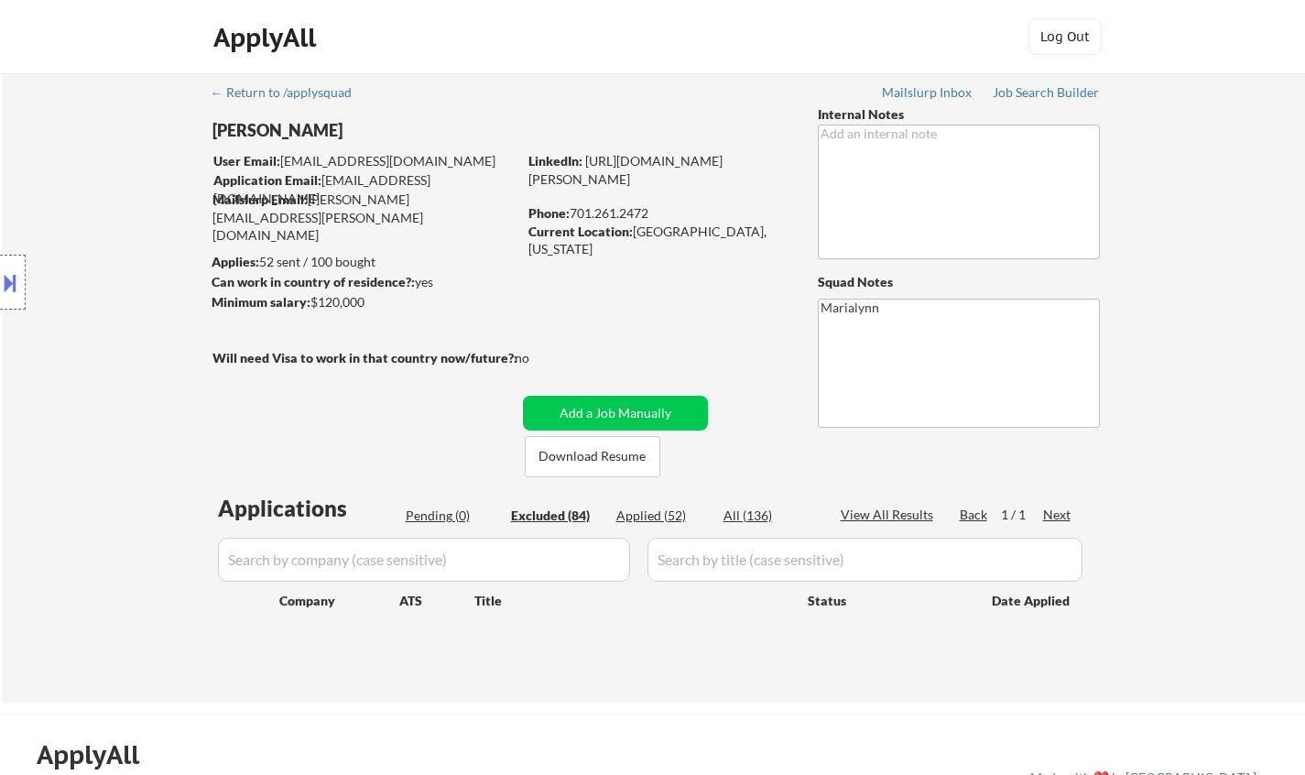
select select ""excluded__location_""
select select ""excluded__expired_""
select select ""excluded__location_""
select select ""excluded__expired_""
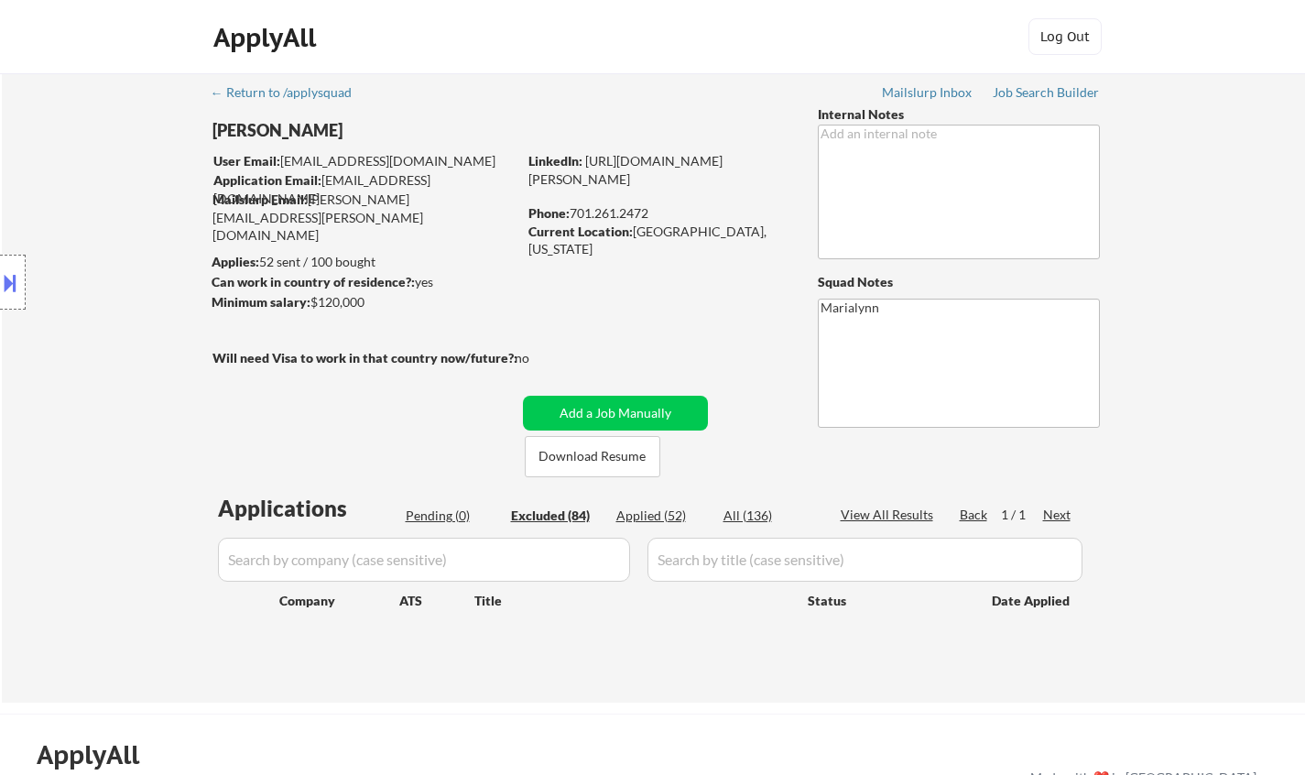
select select ""excluded__salary_""
select select ""excluded__bad_match_""
select select ""excluded__salary_""
select select ""excluded__expired_""
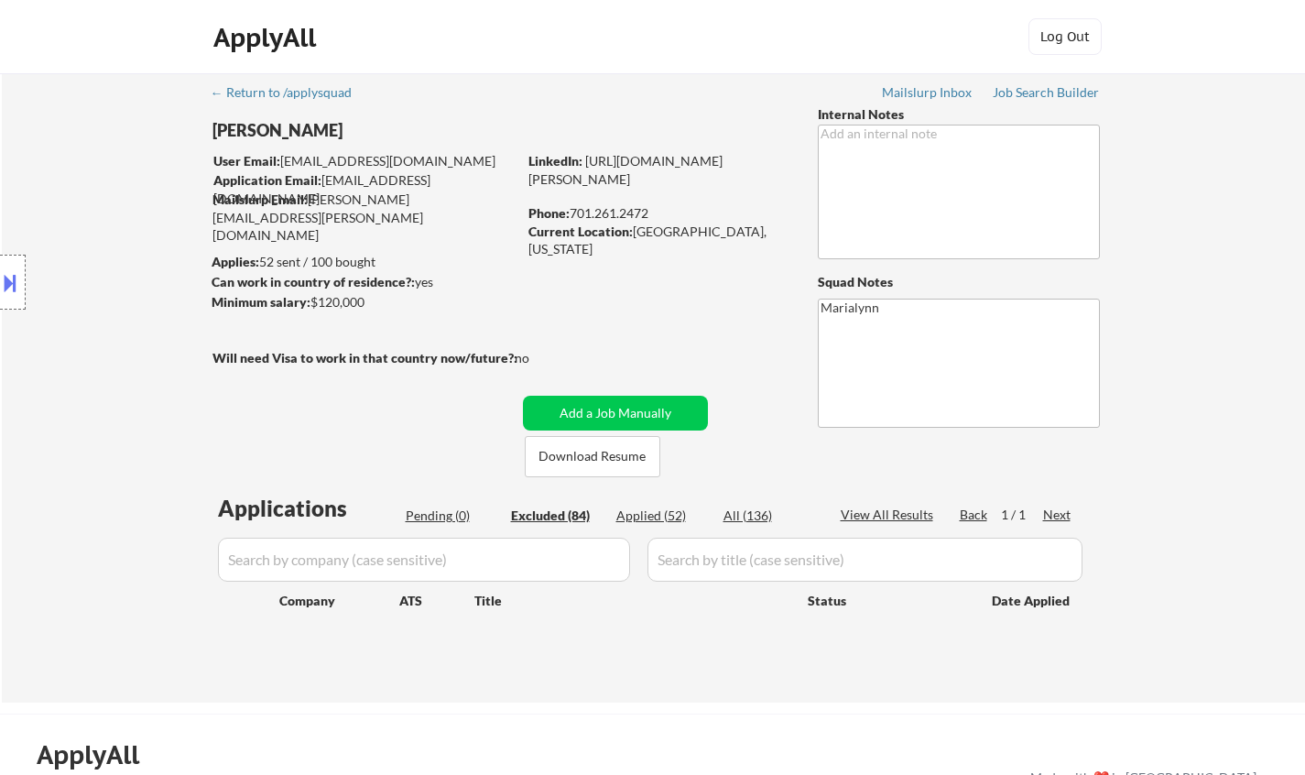
select select ""excluded__expired_""
select select ""excluded__salary_""
select select ""excluded__expired_""
select select ""excluded__location_""
select select ""excluded__salary_""
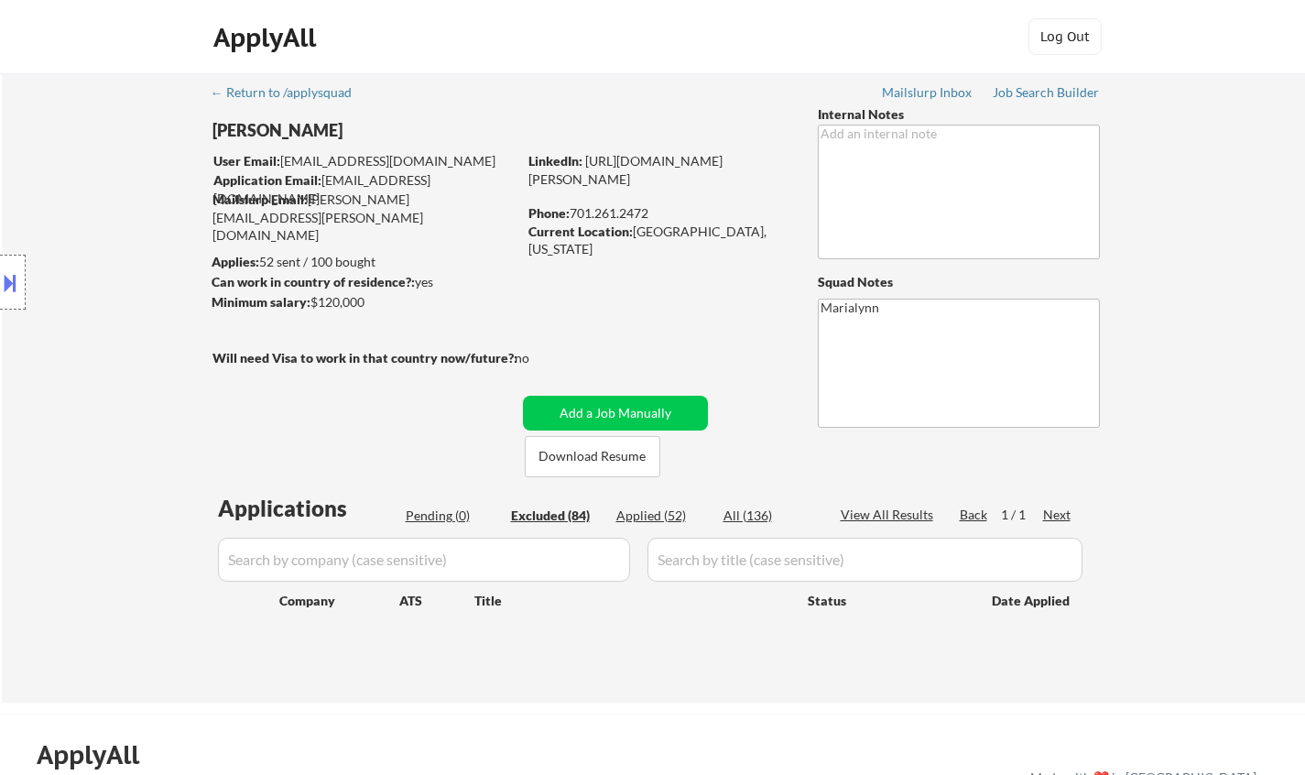
select select ""excluded__location_""
select select ""excluded__expired_""
select select ""excluded__bad_match_""
select select ""excluded__expired_""
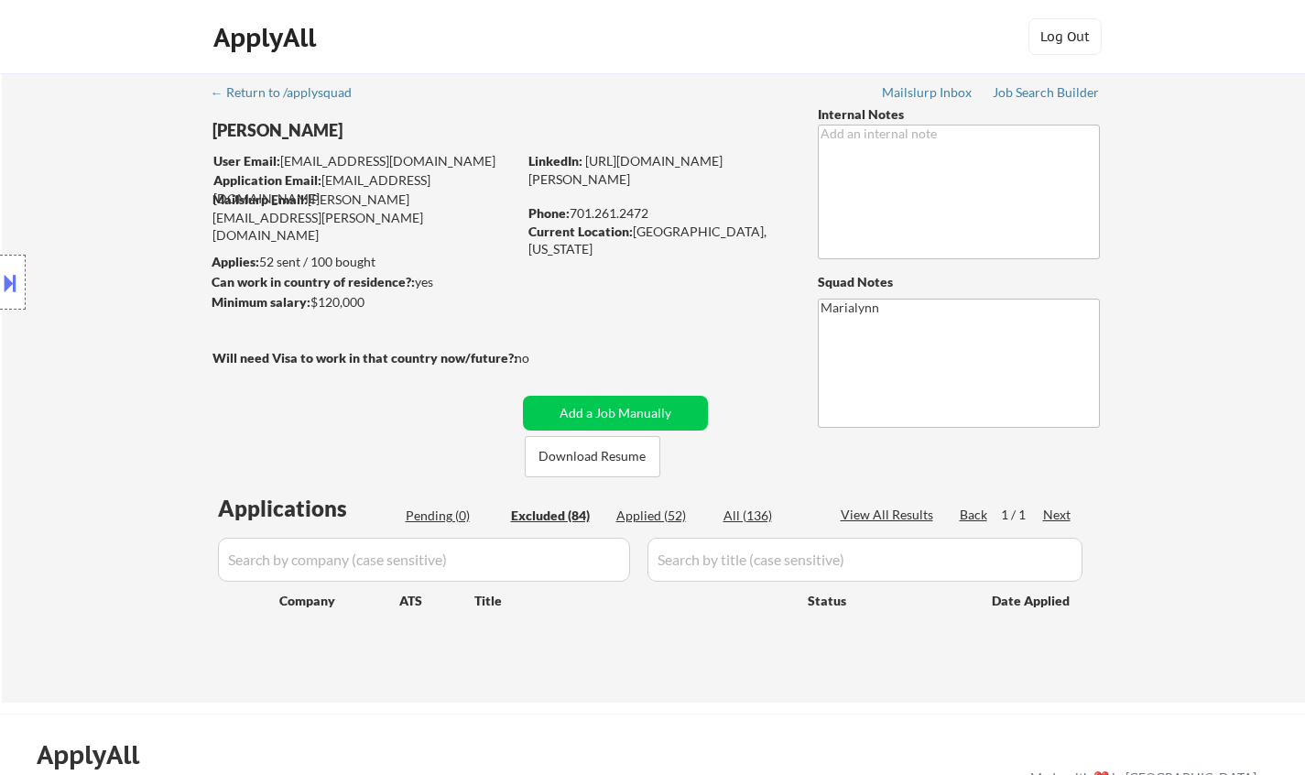
select select ""excluded__expired_""
select select ""excluded__bad_match_""
select select ""excluded""
select select ""excluded__salary_""
select select ""excluded__expired_""
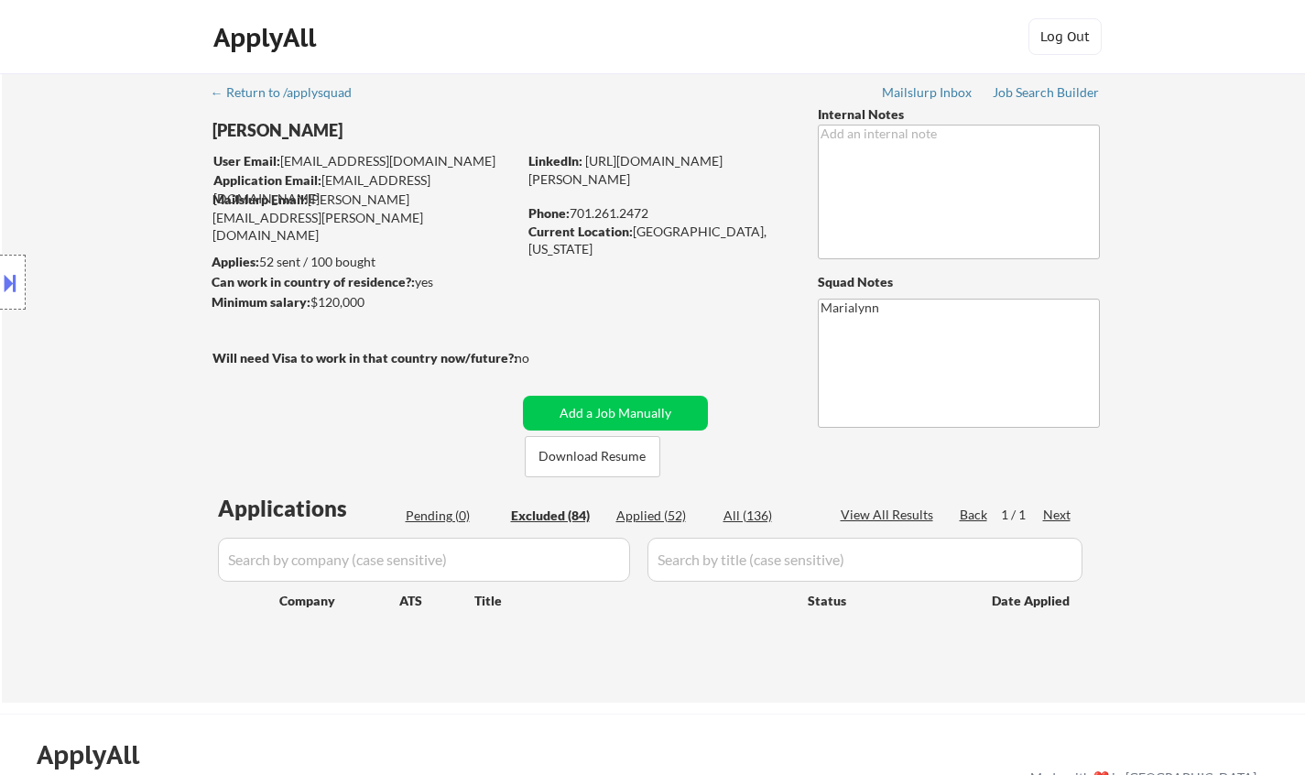
select select ""excluded__expired_""
select select ""excluded__bad_match_""
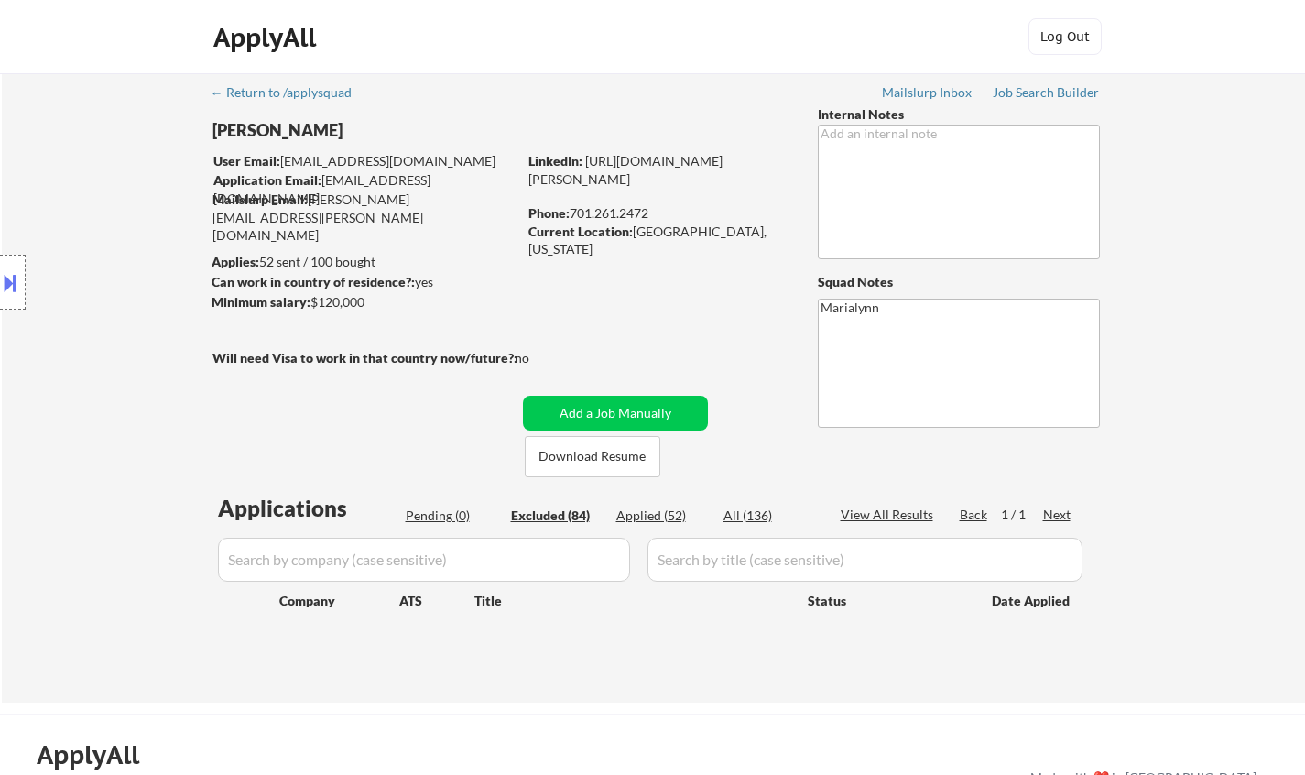
select select ""excluded__bad_match_""
select select ""excluded__expired_""
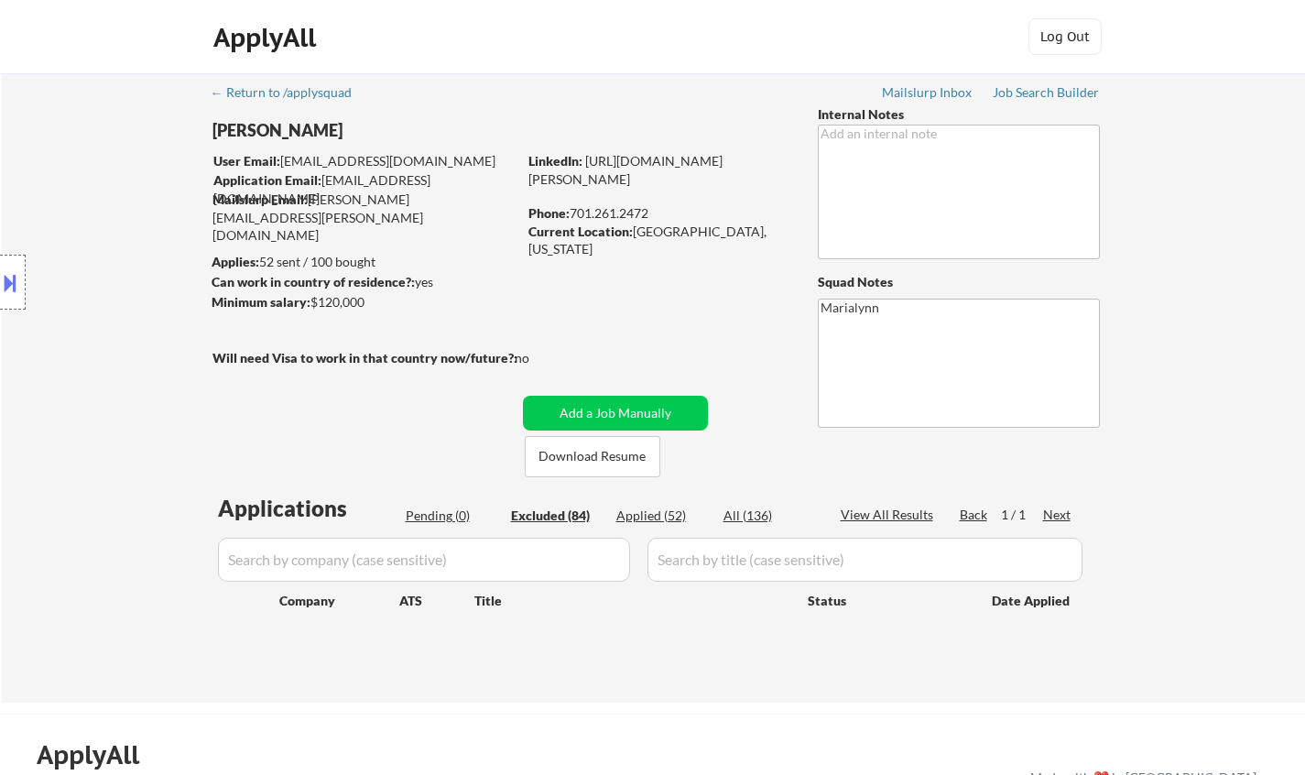
select select ""excluded__bad_match_""
select select ""excluded""
select select ""excluded__expired_""
select select ""excluded""
select select ""excluded__bad_match_""
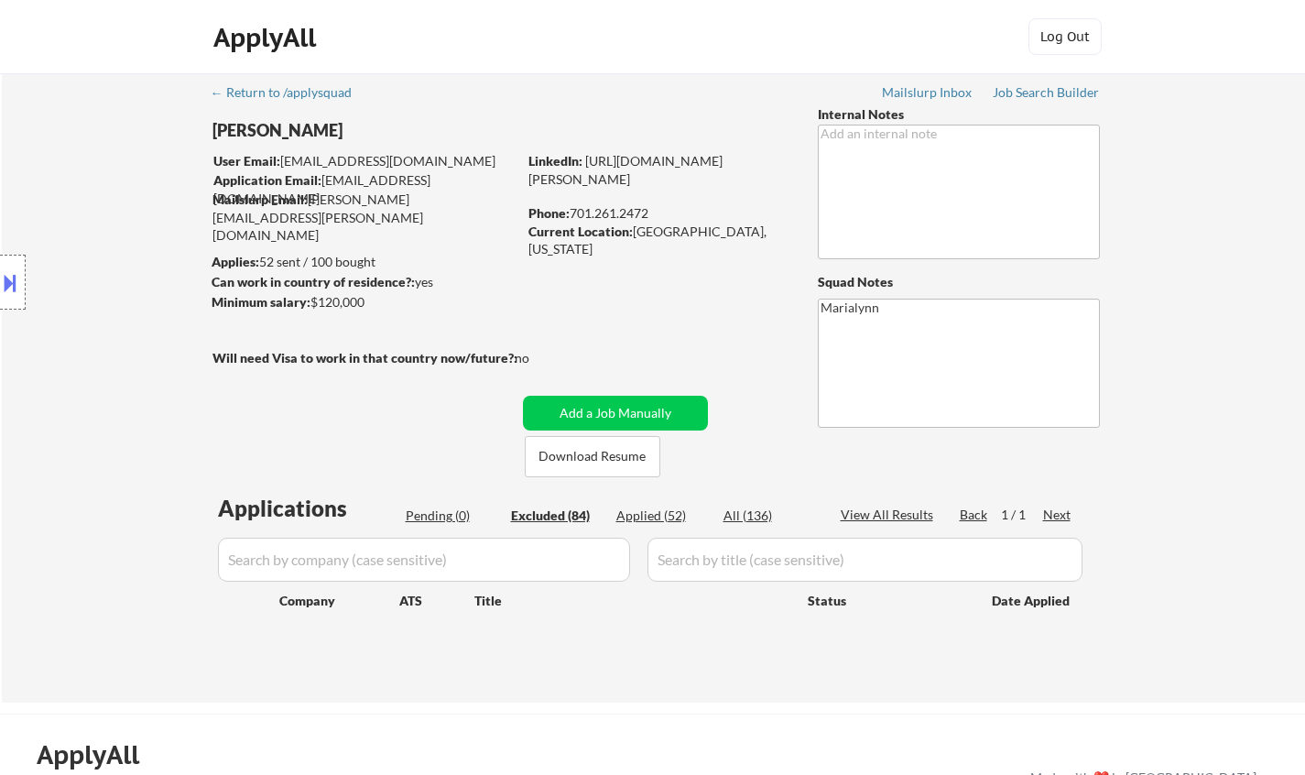
select select ""excluded__bad_match_""
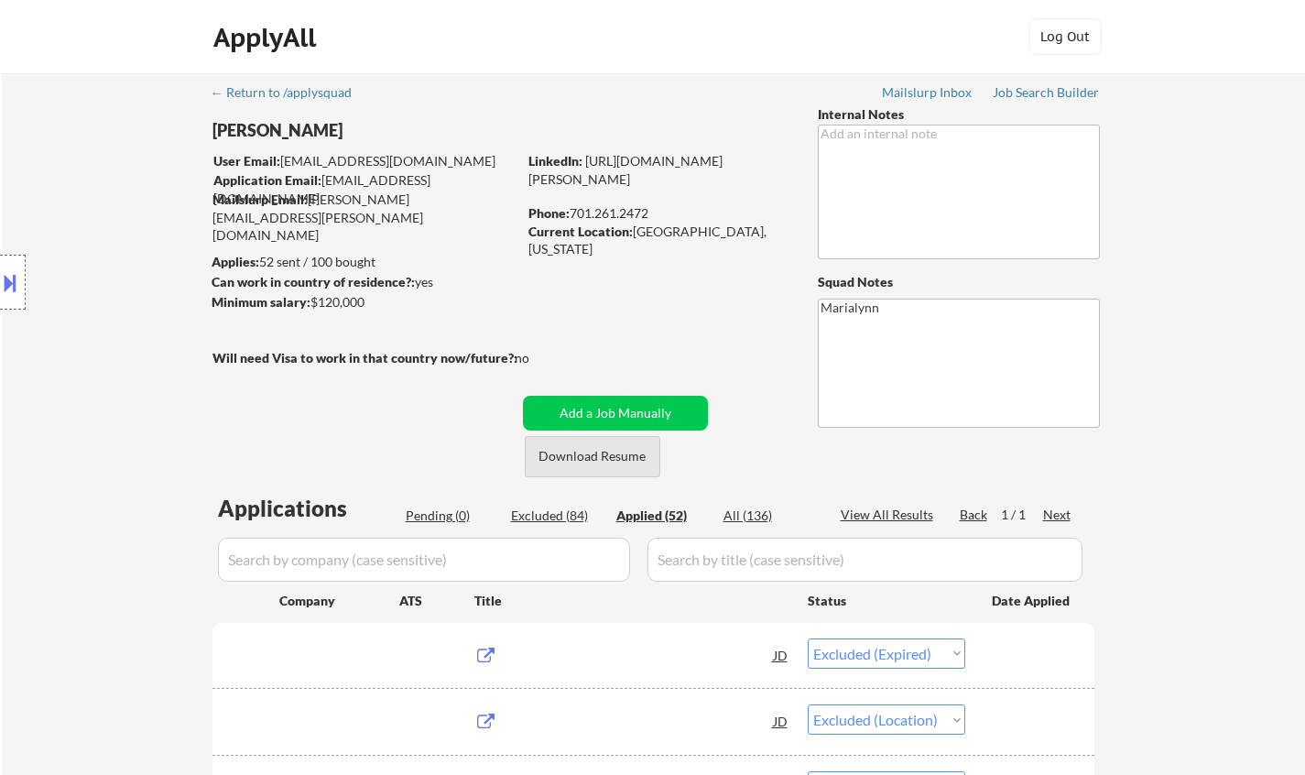
select select ""applied""
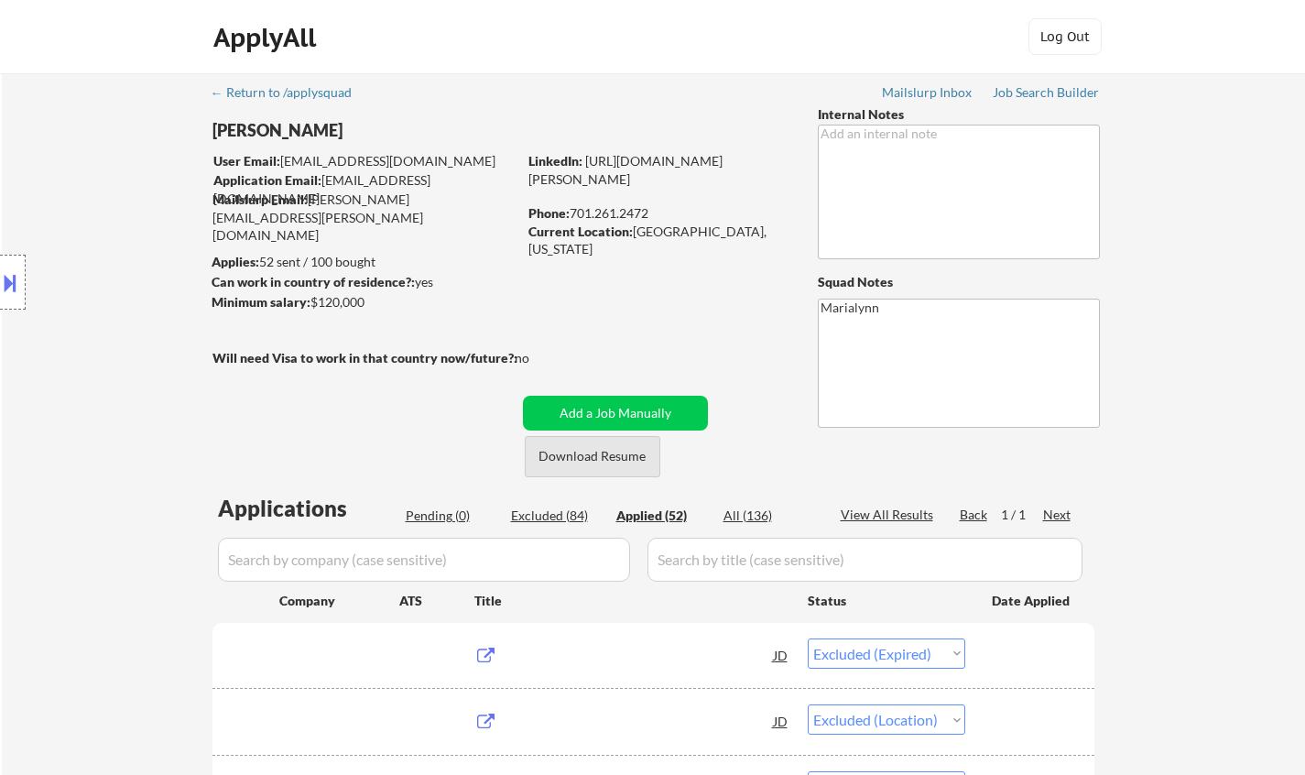
select select ""applied""
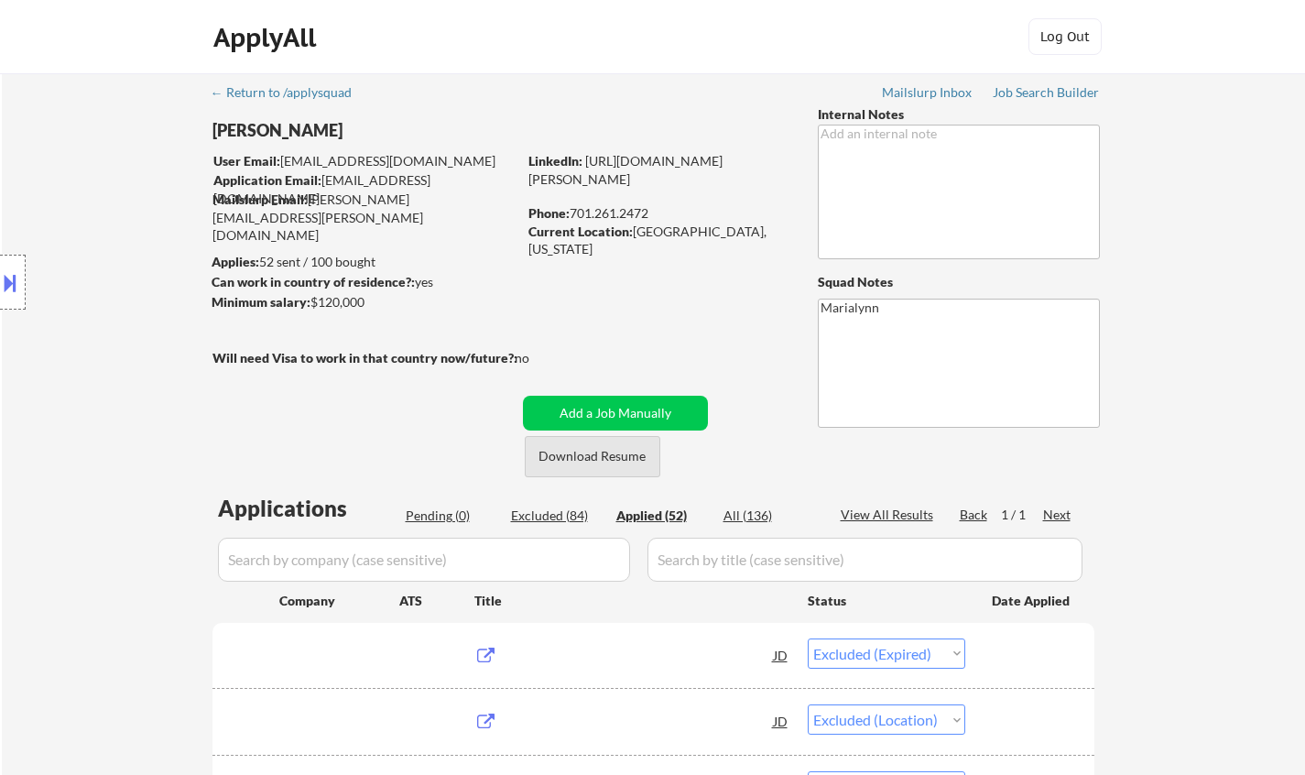
select select ""applied""
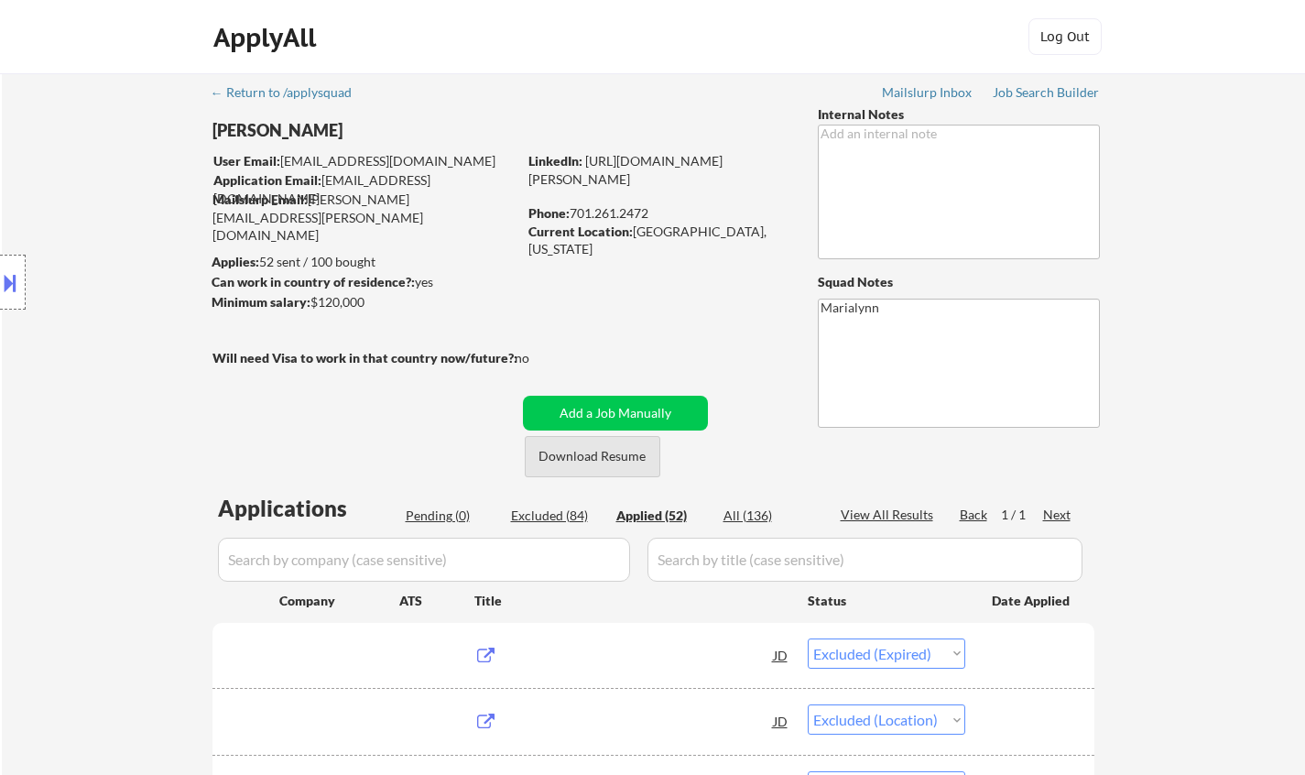
select select ""applied""
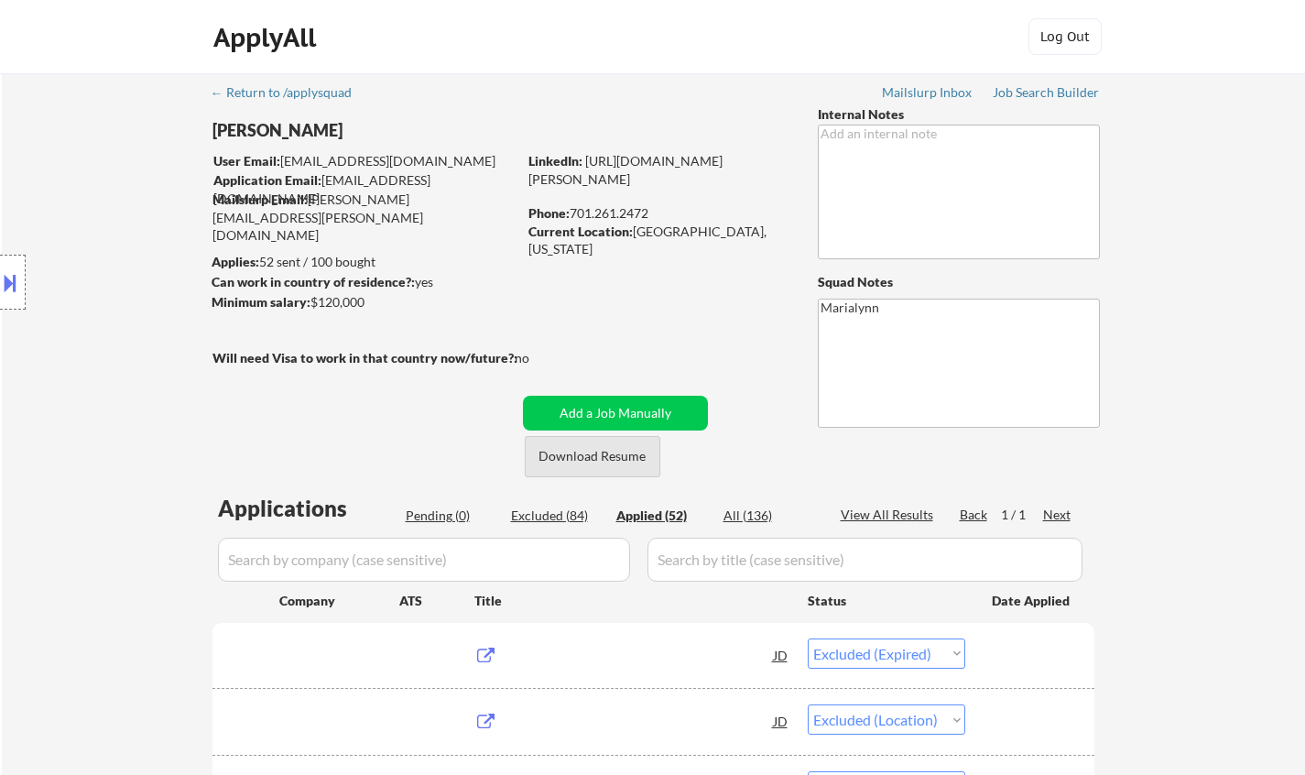
select select ""applied""
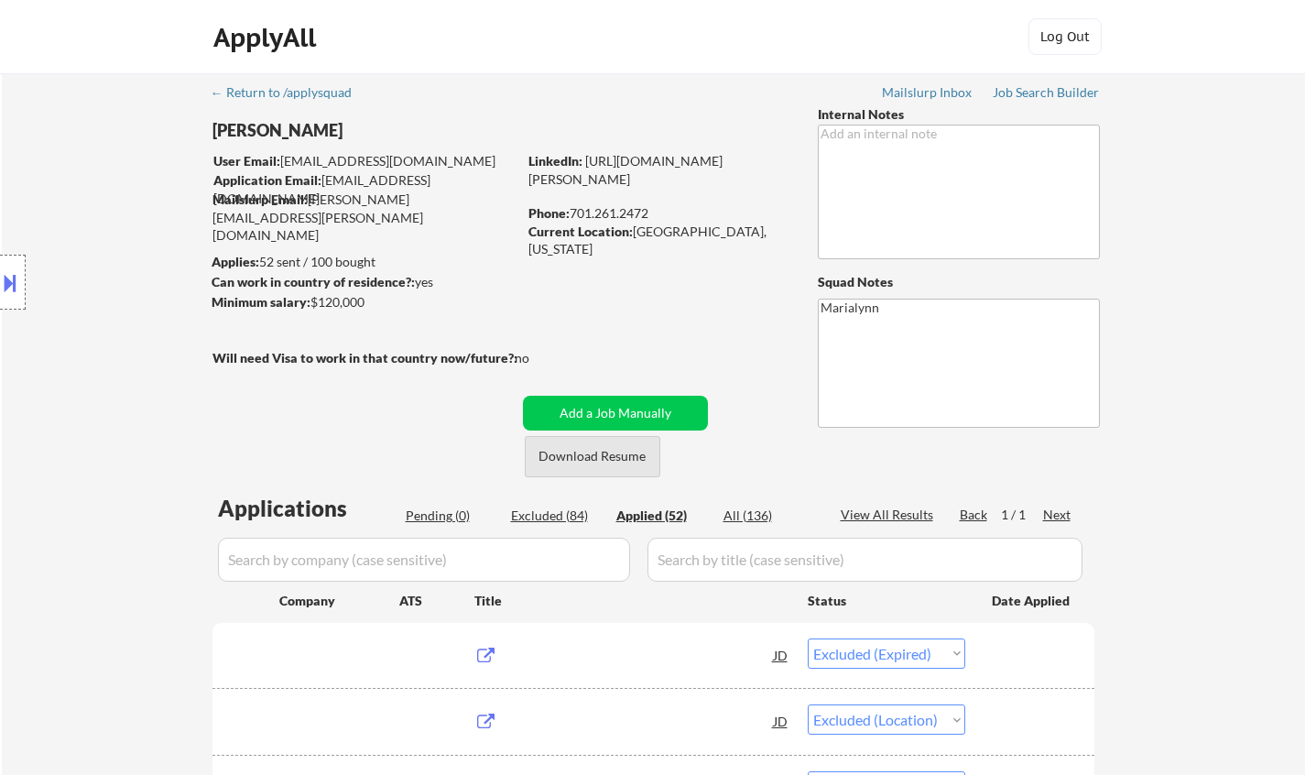
select select ""applied""
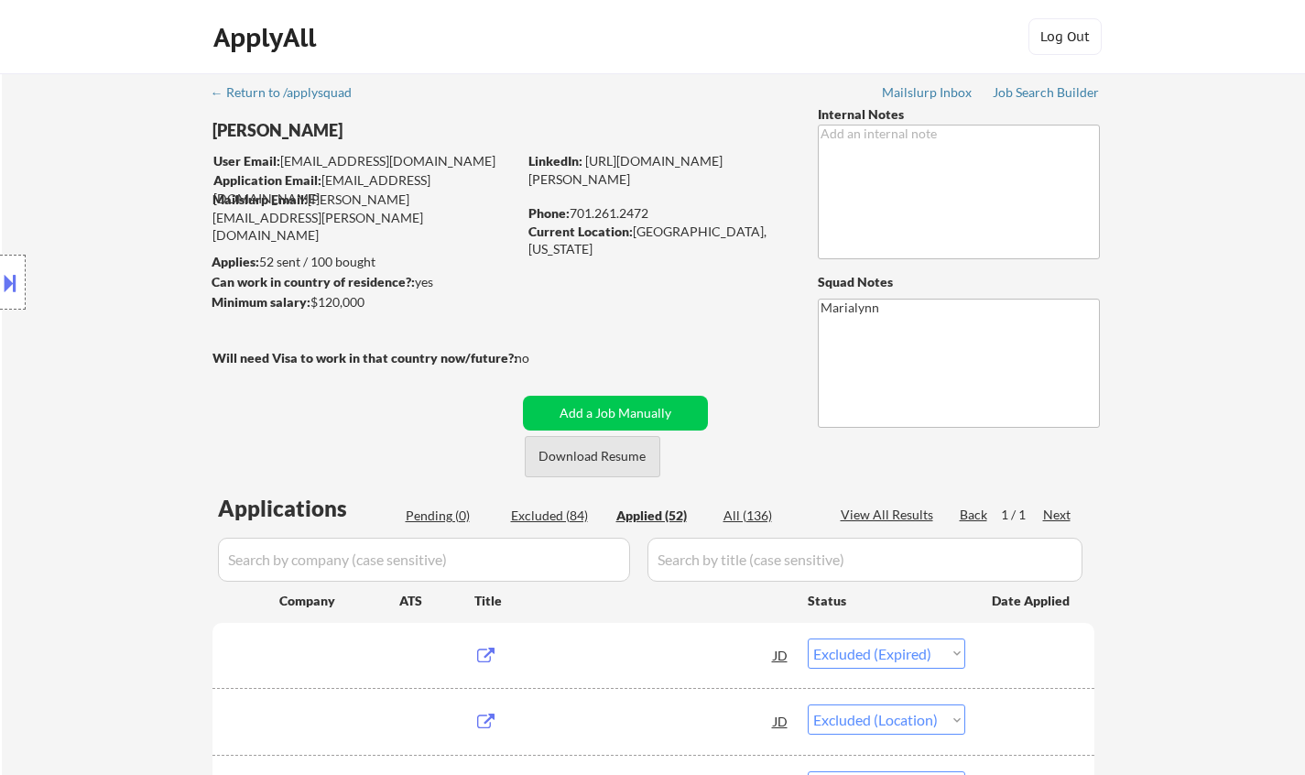
select select ""applied""
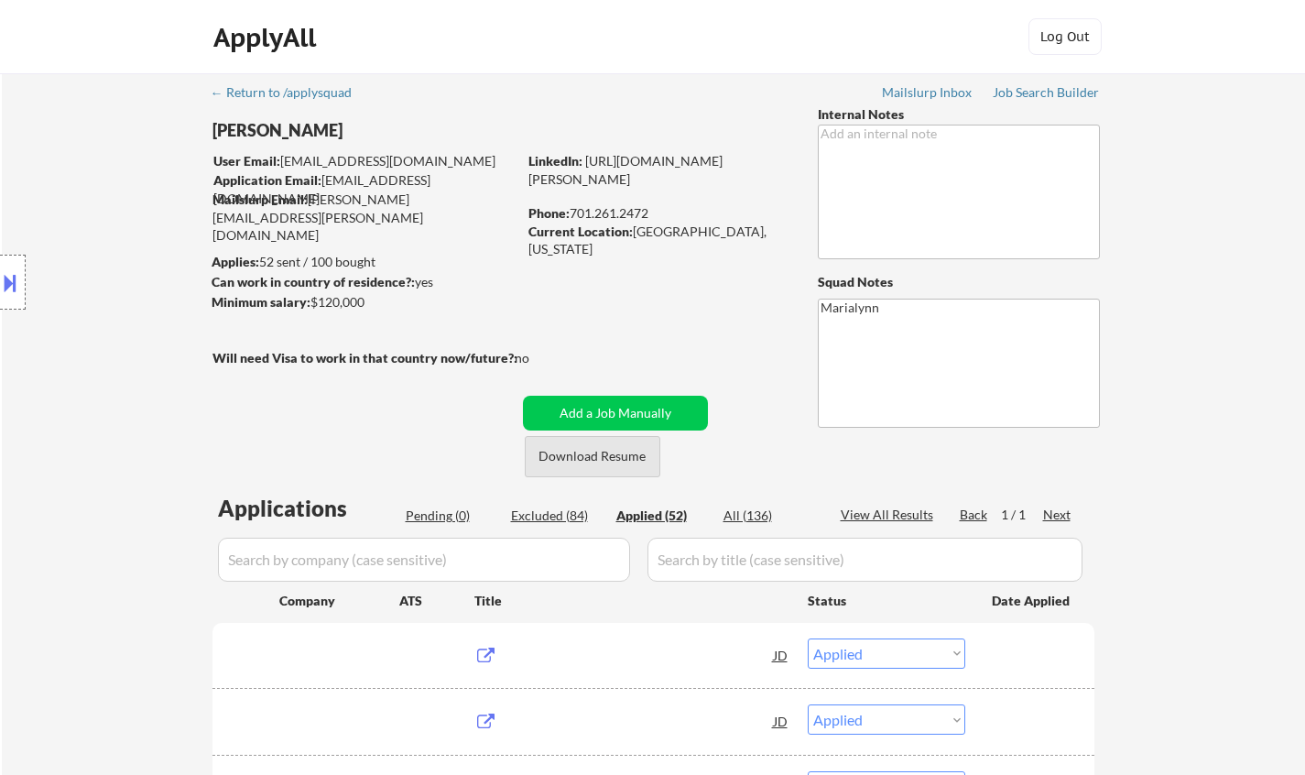
select select ""applied""
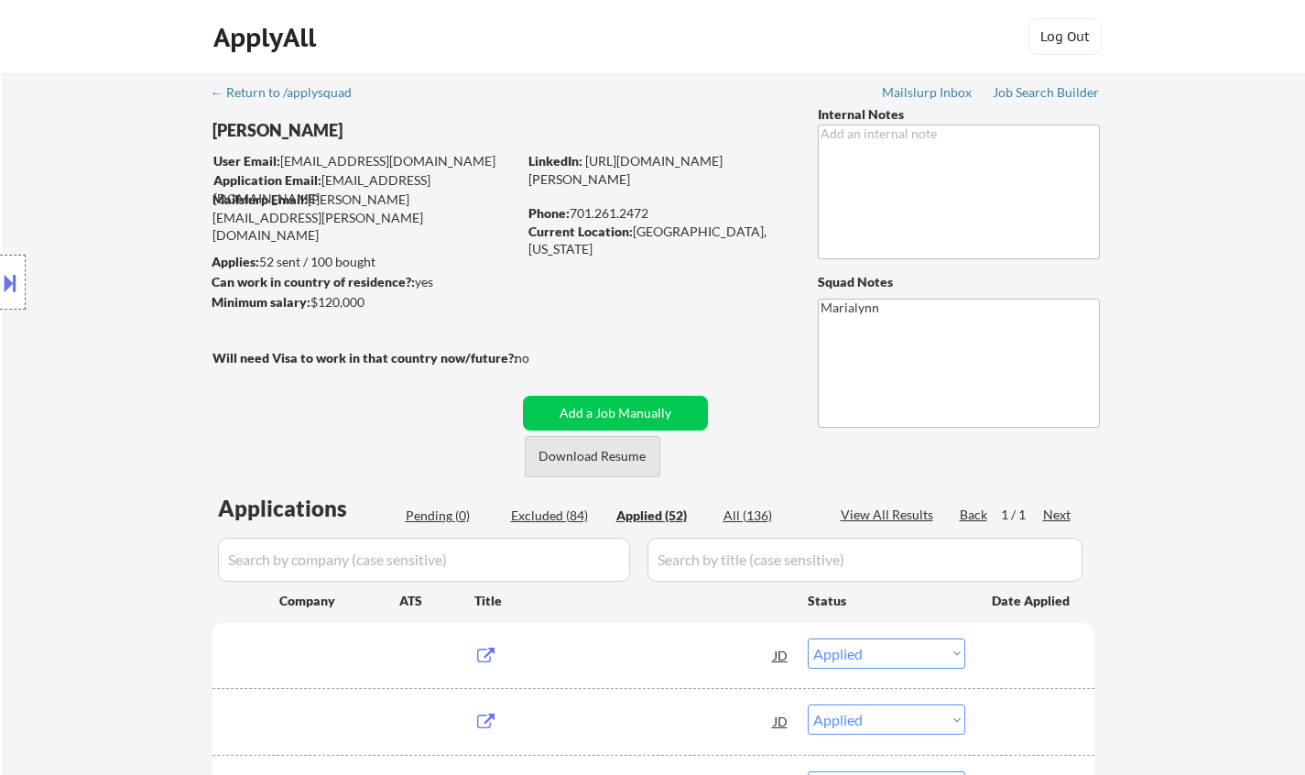
select select ""applied""
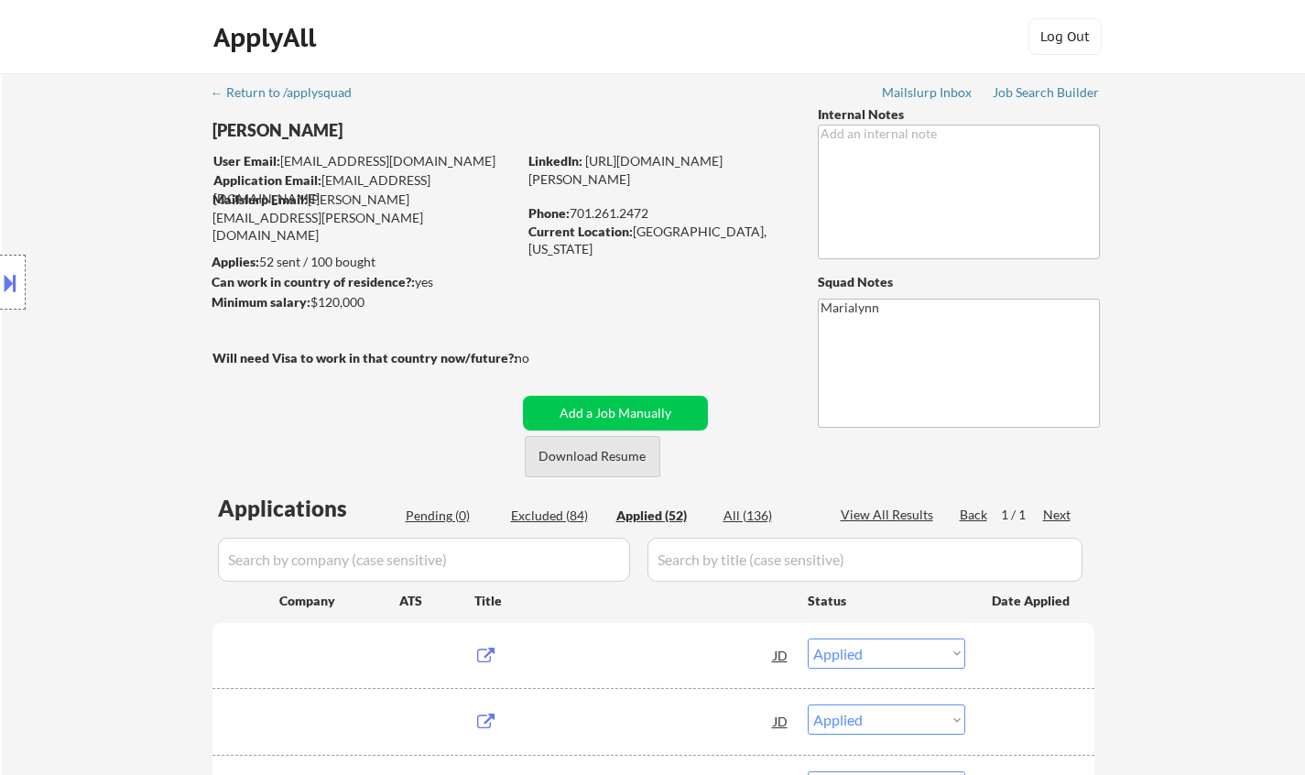
select select ""applied""
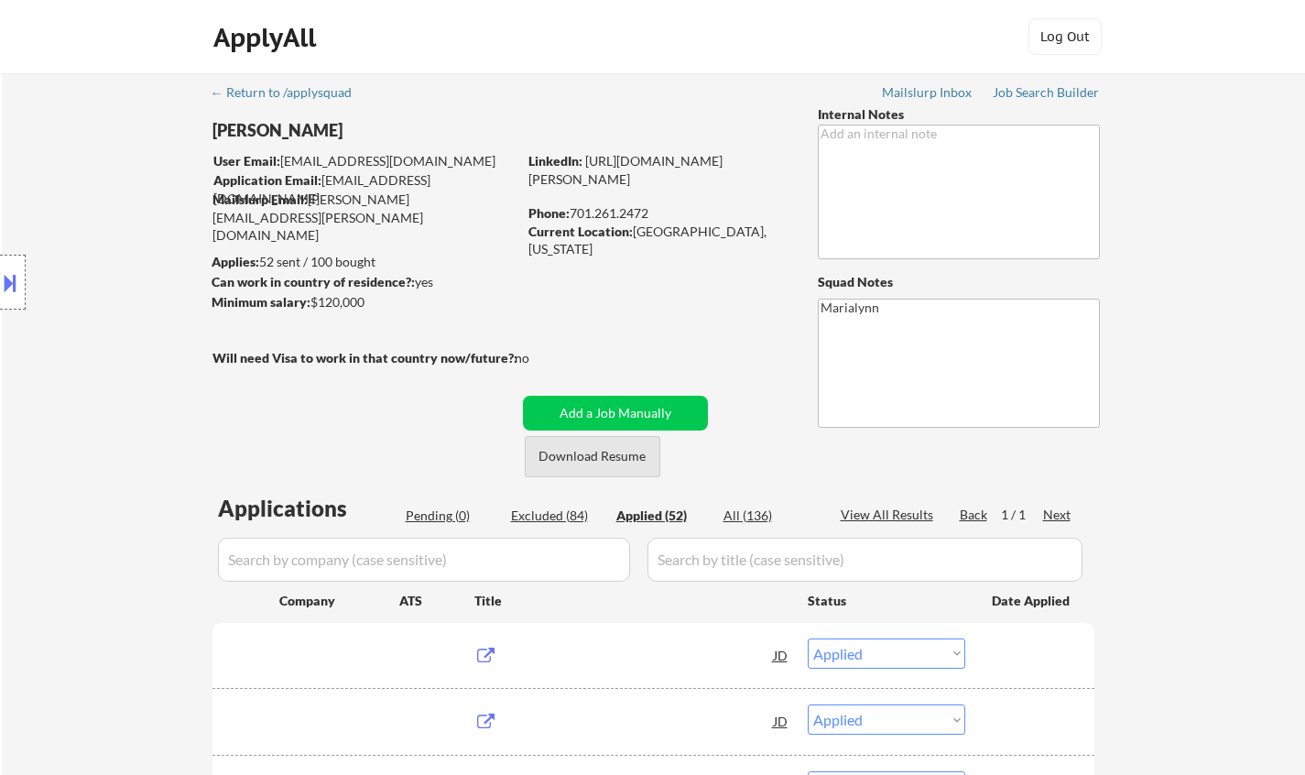
select select ""applied""
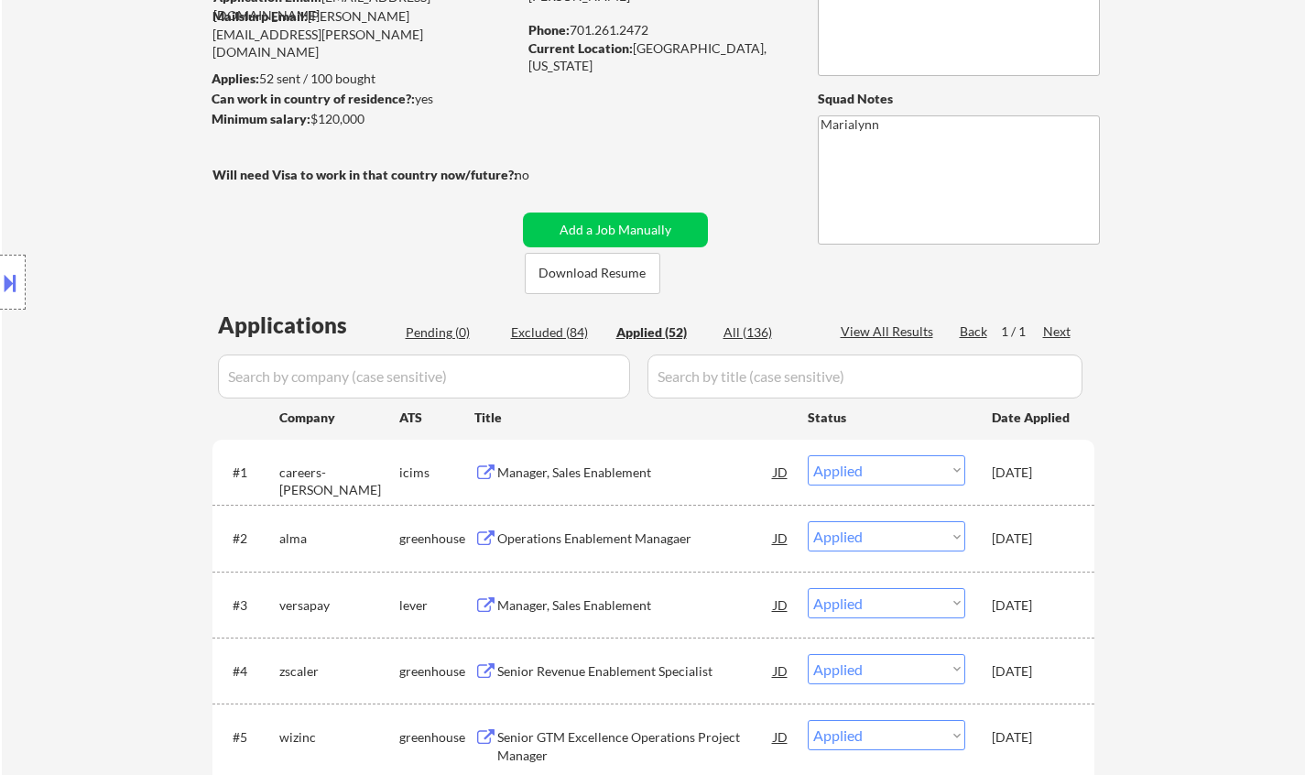
click at [526, 325] on div "Excluded (84)" at bounding box center [557, 332] width 92 height 18
select select ""excluded__expired_""
select select ""excluded__location_""
select select ""excluded__salary_""
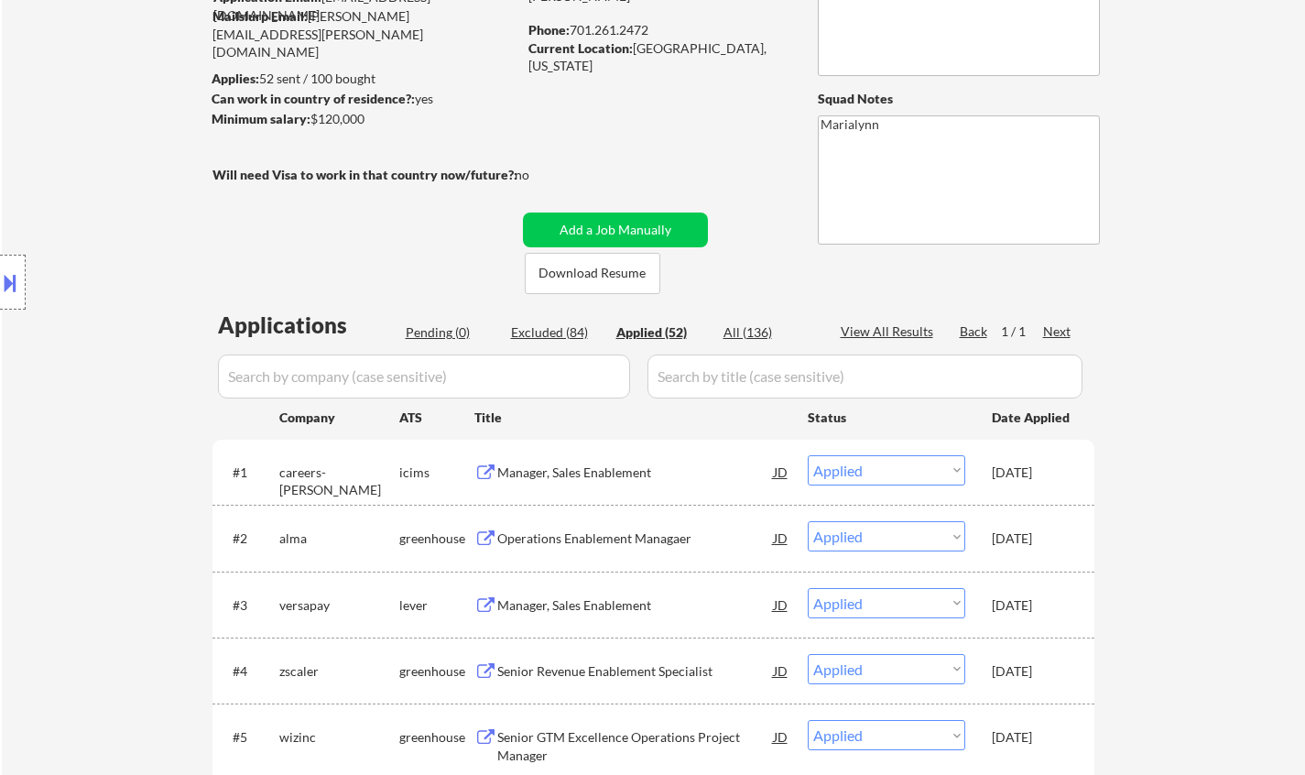
select select ""excluded__location_""
select select ""excluded__expired_""
select select ""excluded__bad_match_""
select select ""excluded__salary_""
select select ""excluded__location_""
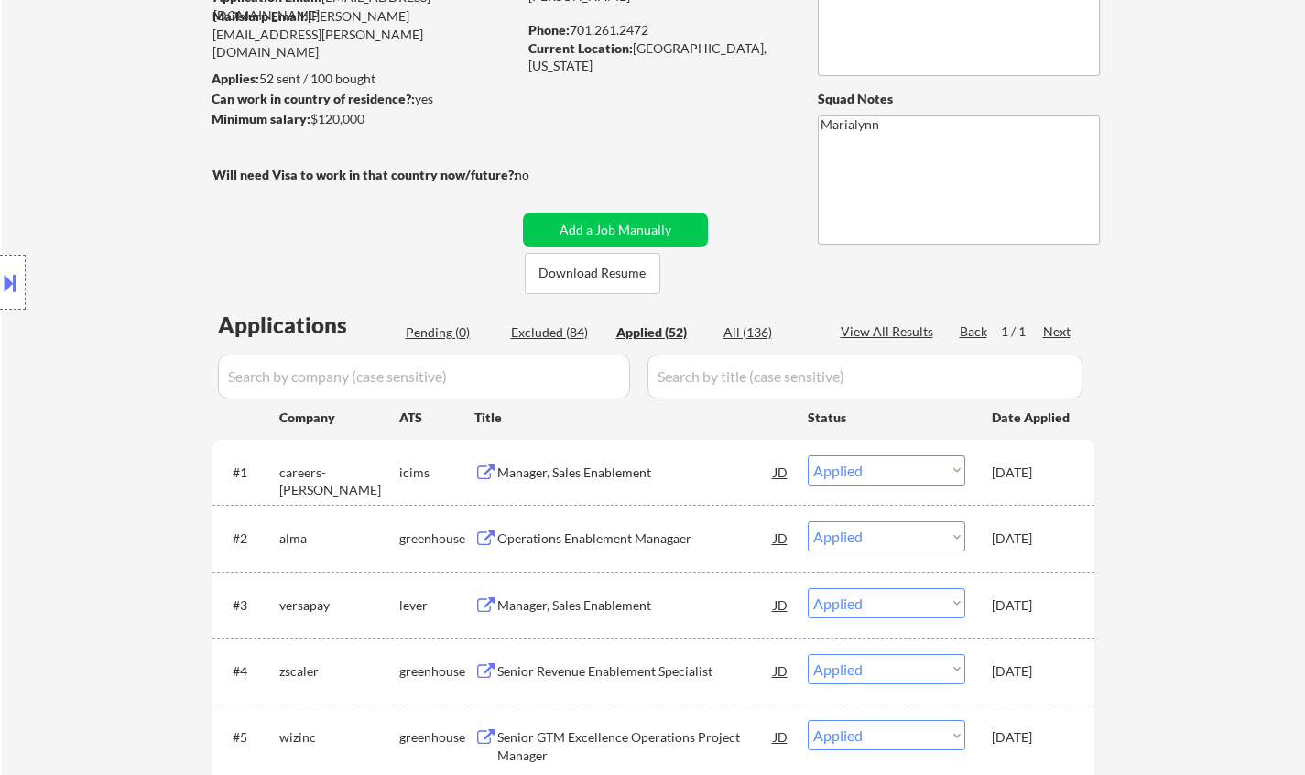
select select ""excluded__expired_""
select select ""excluded__location_""
select select ""excluded__salary_""
select select ""excluded__expired_""
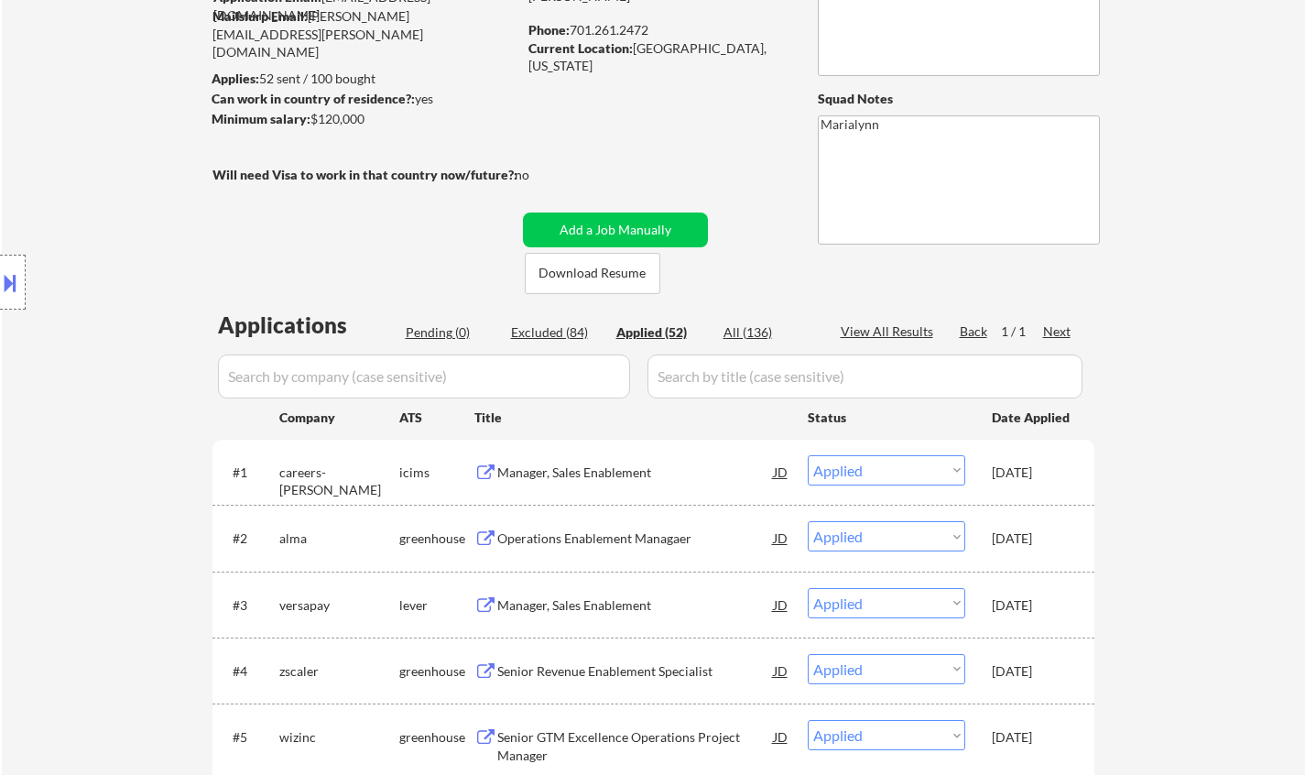
select select ""excluded""
select select ""excluded__salary_""
select select ""excluded__bad_match_""
select select ""excluded__salary_""
select select ""excluded__expired_""
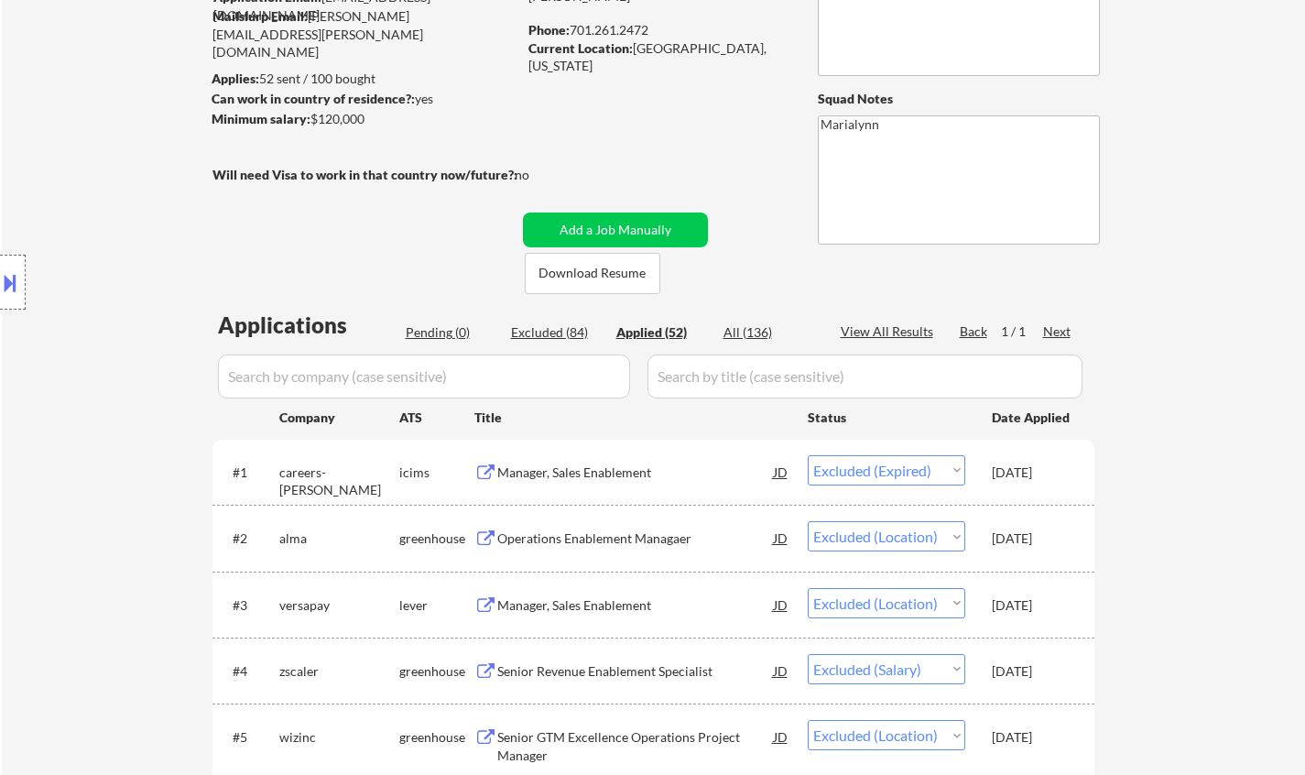
select select ""excluded__salary_""
select select ""excluded__location_""
select select ""excluded__expired_""
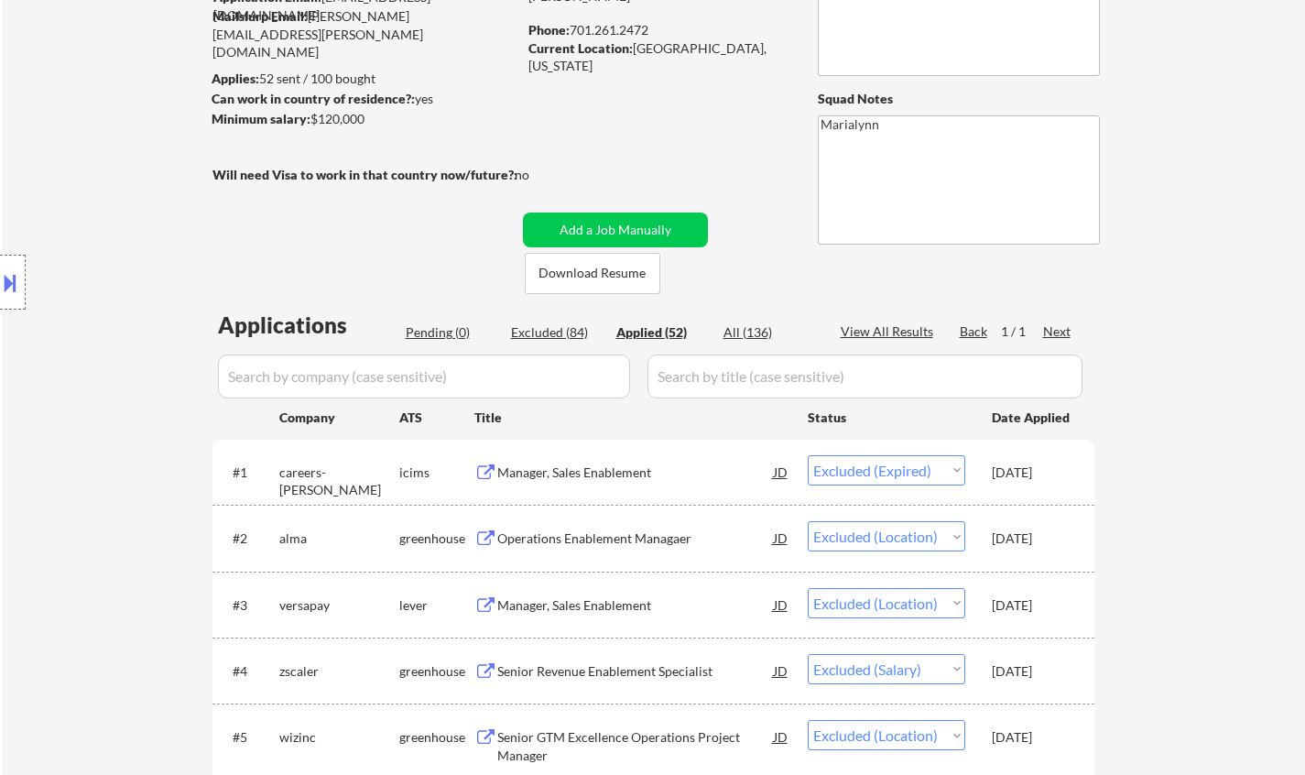
select select ""excluded__expired_""
select select ""excluded__bad_match_""
select select ""excluded""
select select ""excluded__bad_match_""
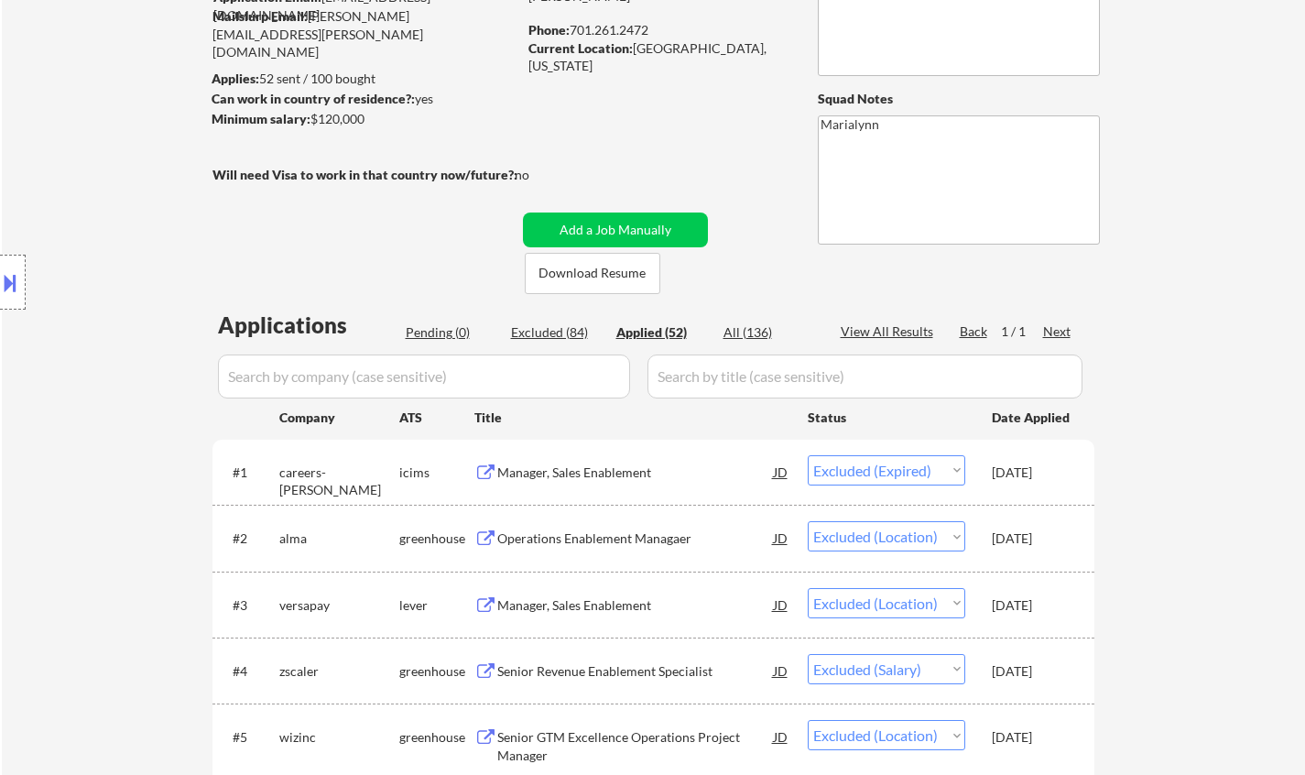
select select ""excluded__bad_match_""
select select ""excluded__location_""
select select ""excluded__bad_match_""
select select ""excluded__expired_""
select select ""excluded__other_""
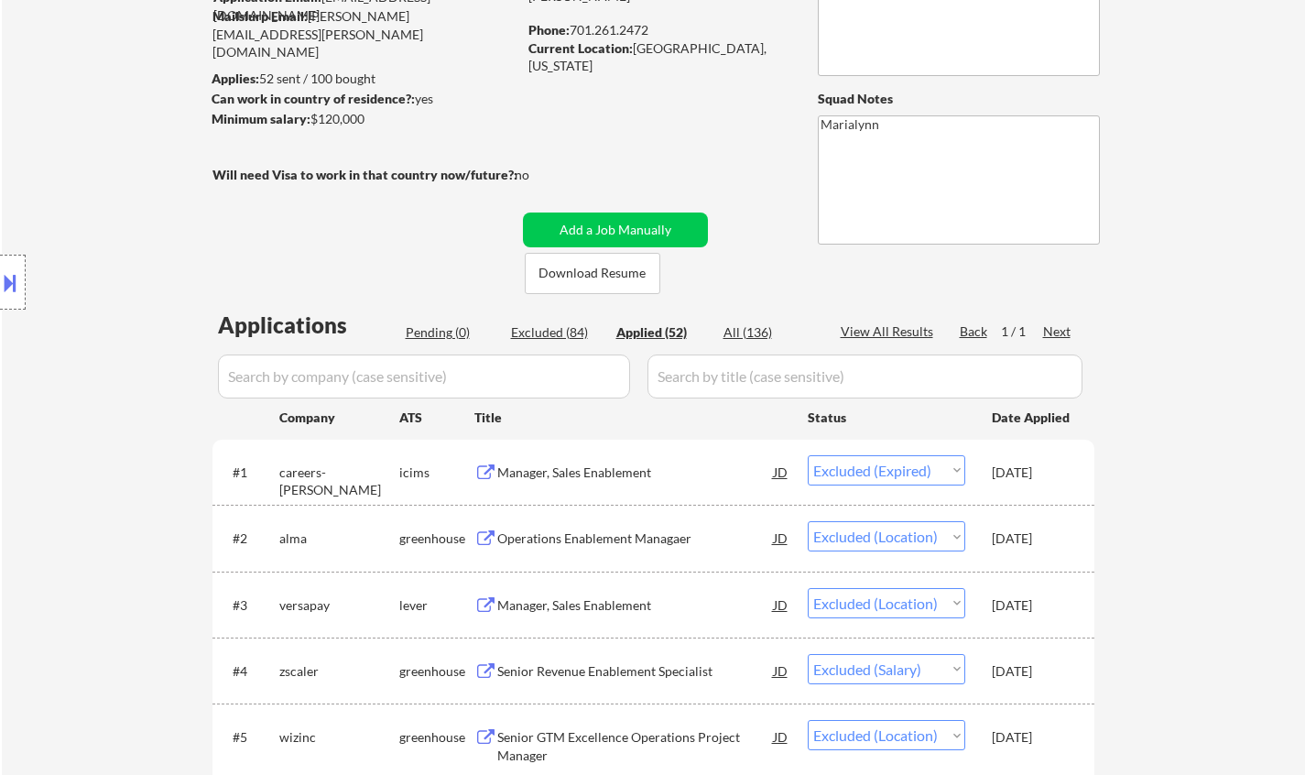
select select ""excluded__bad_match_""
select select ""excluded""
select select ""excluded__bad_match_""
select select ""excluded__expired_""
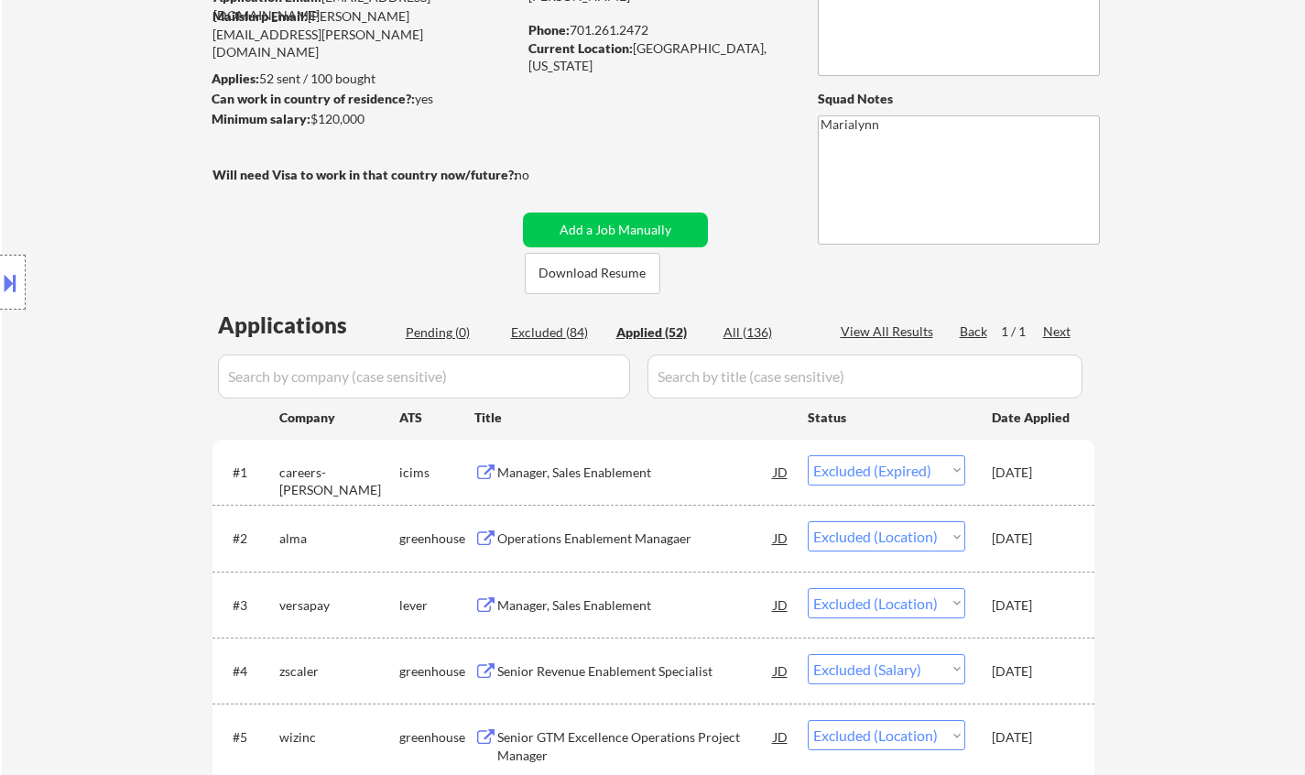
select select ""excluded""
select select ""excluded__other_""
select select ""excluded__salary_""
select select ""excluded__expired_""
select select ""excluded__location_""
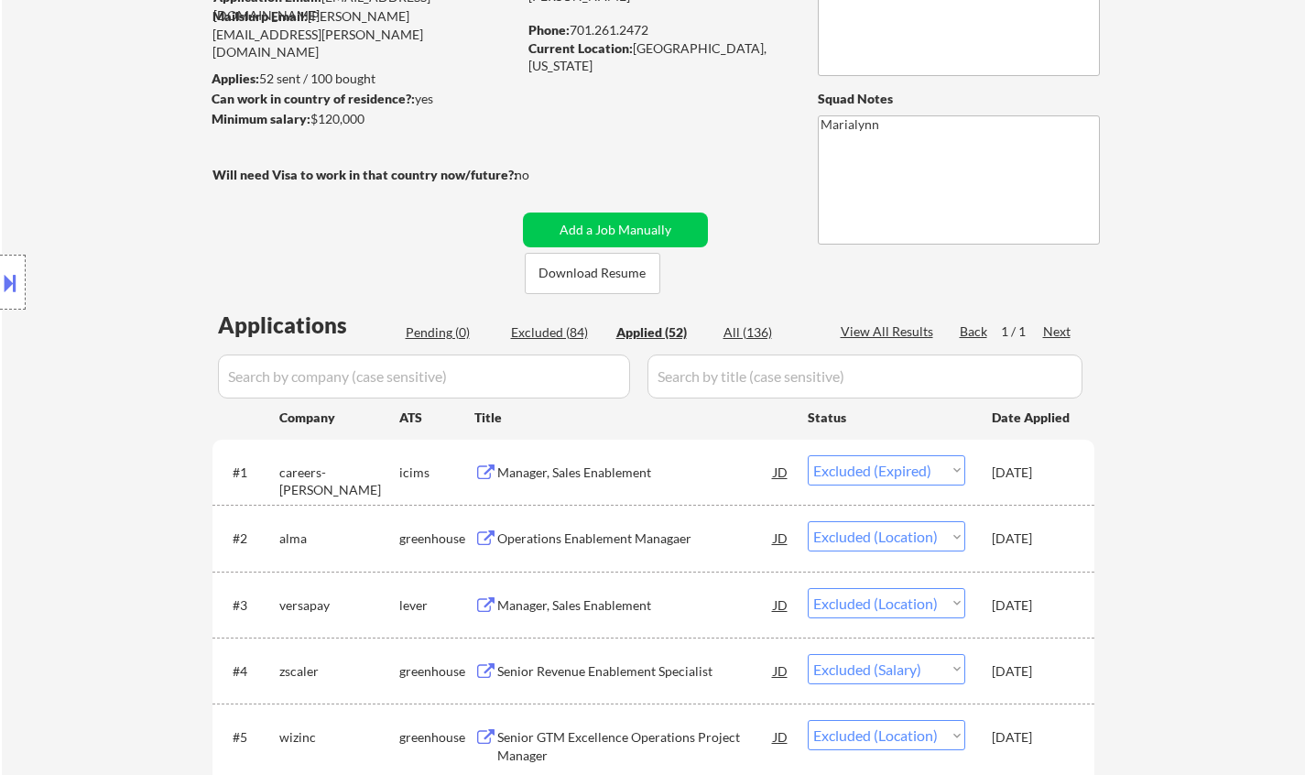
select select ""excluded__expired_""
select select ""excluded__location_""
select select ""excluded__expired_""
select select ""excluded__salary_""
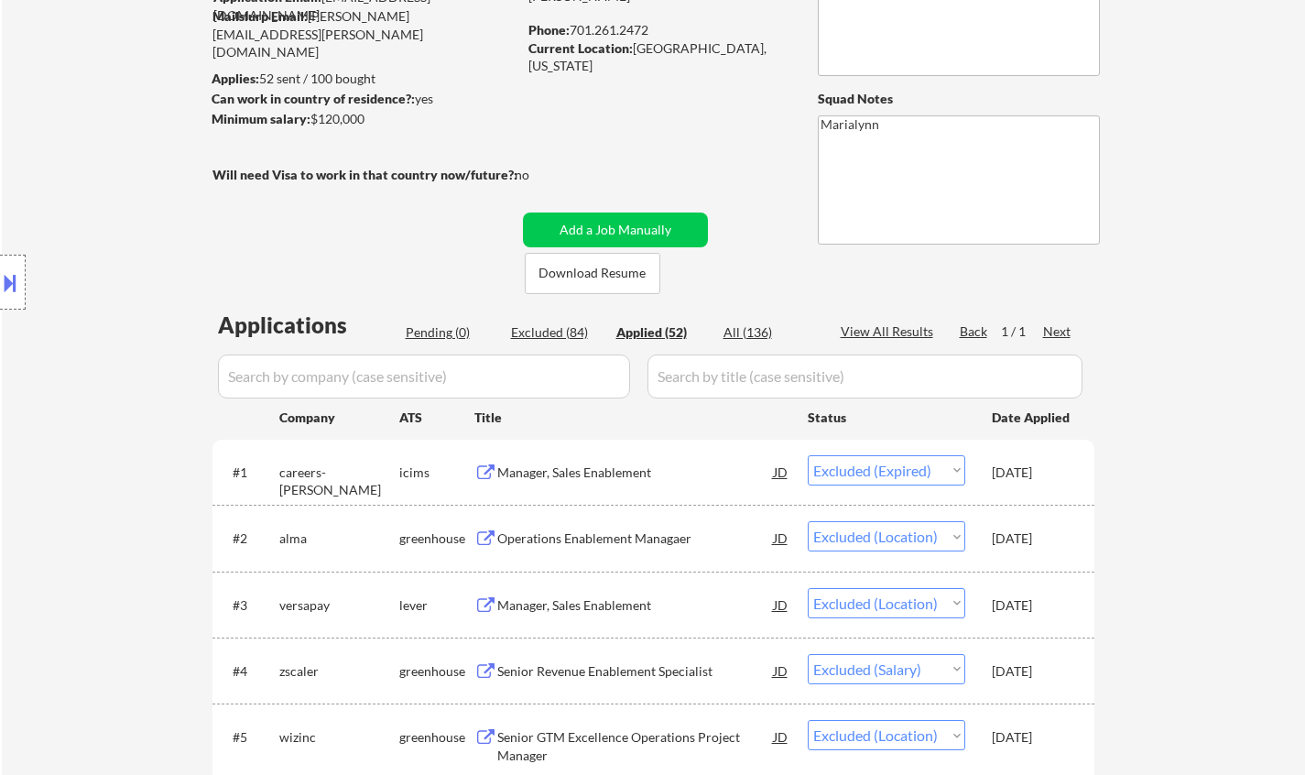
select select ""excluded__bad_match_""
select select ""excluded__salary_""
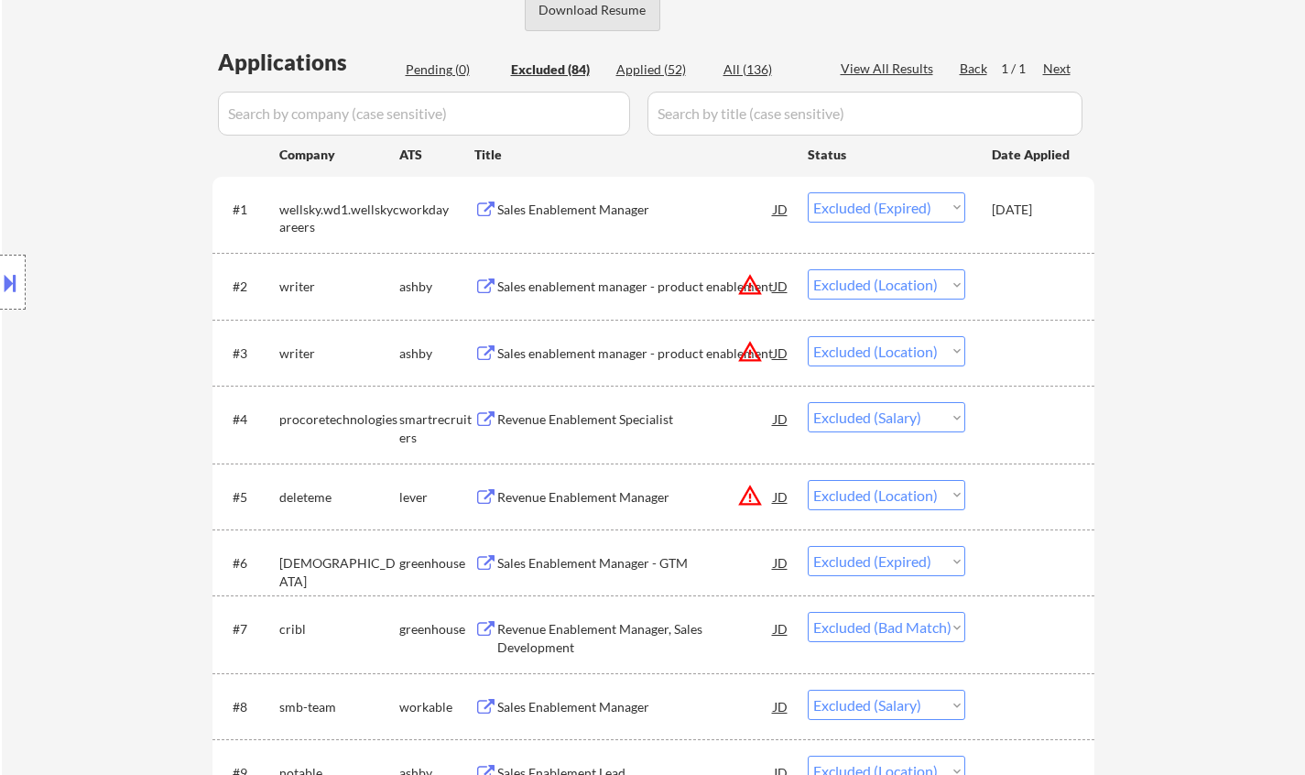
scroll to position [0, 0]
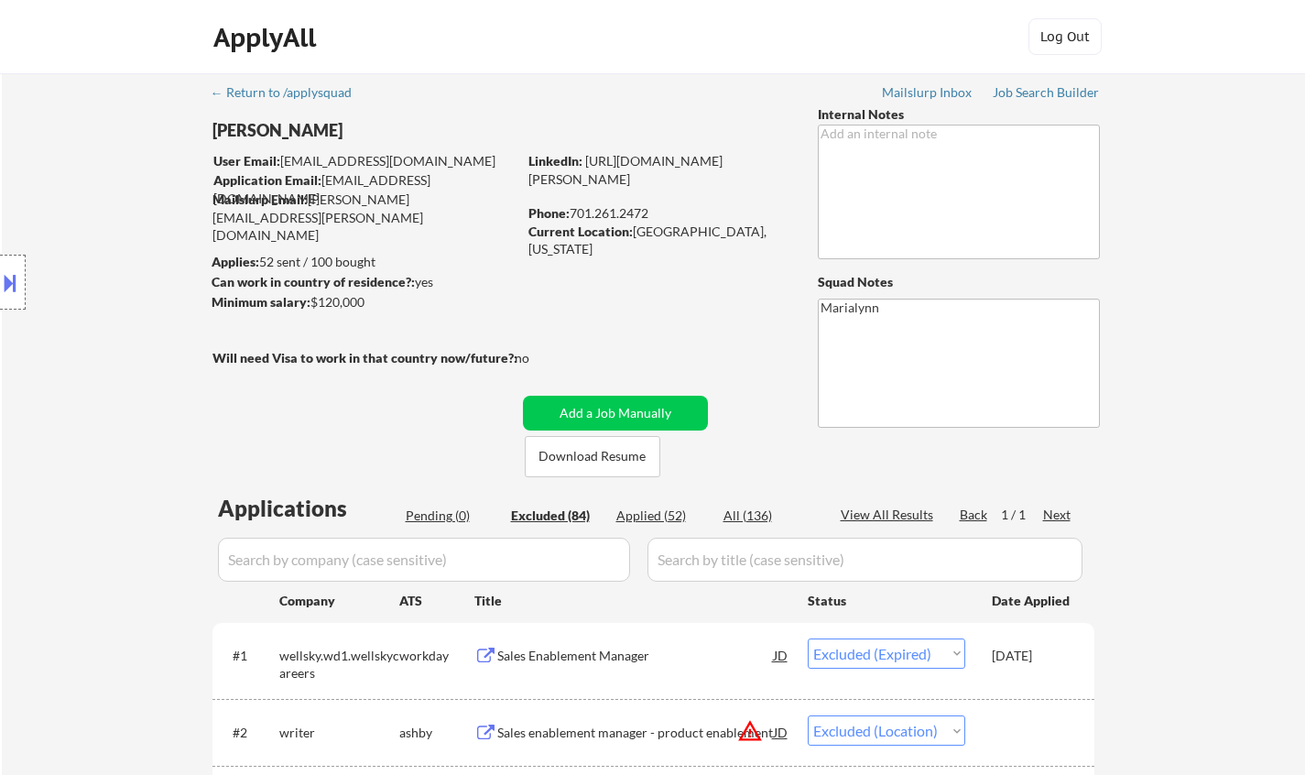
click at [532, 509] on div "Excluded (84)" at bounding box center [557, 515] width 92 height 18
drag, startPoint x: 718, startPoint y: 492, endPoint x: 704, endPoint y: 494, distance: 14.0
click at [578, 513] on div "Excluded (84)" at bounding box center [557, 515] width 92 height 18
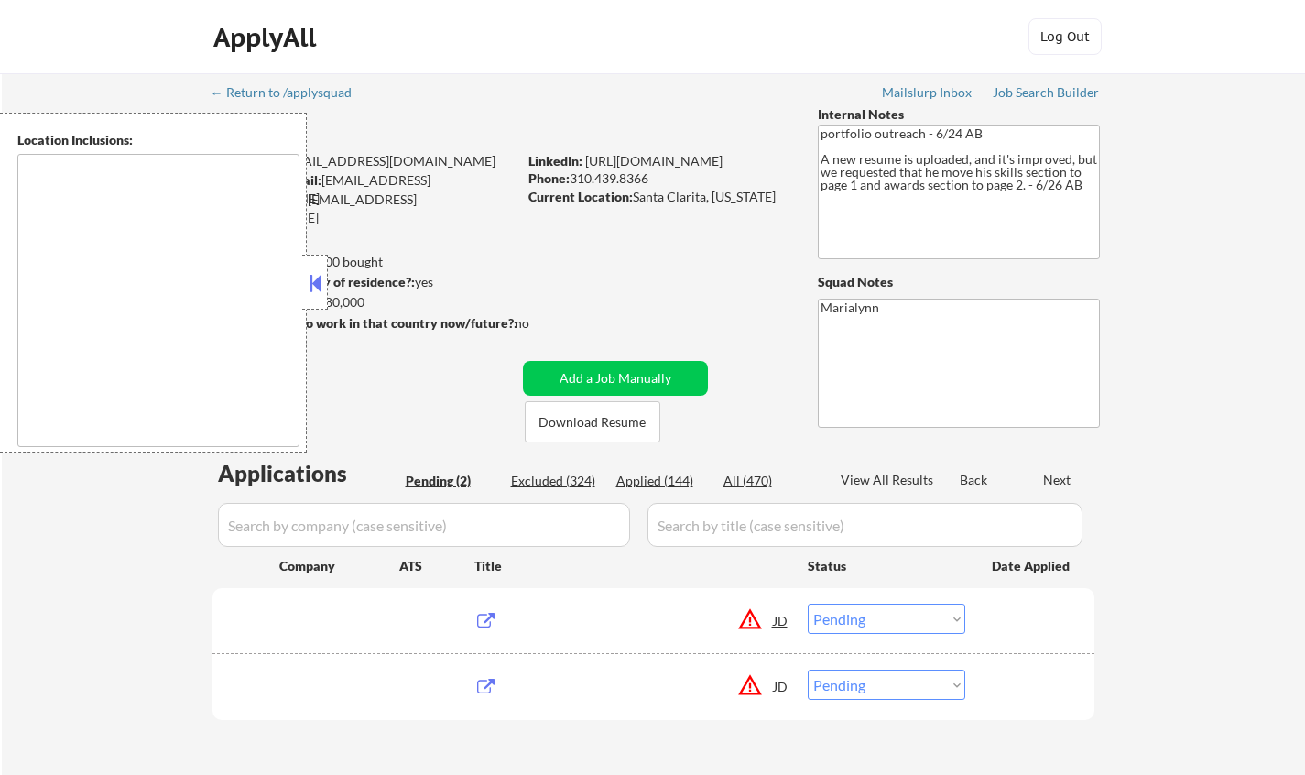
select select ""pending""
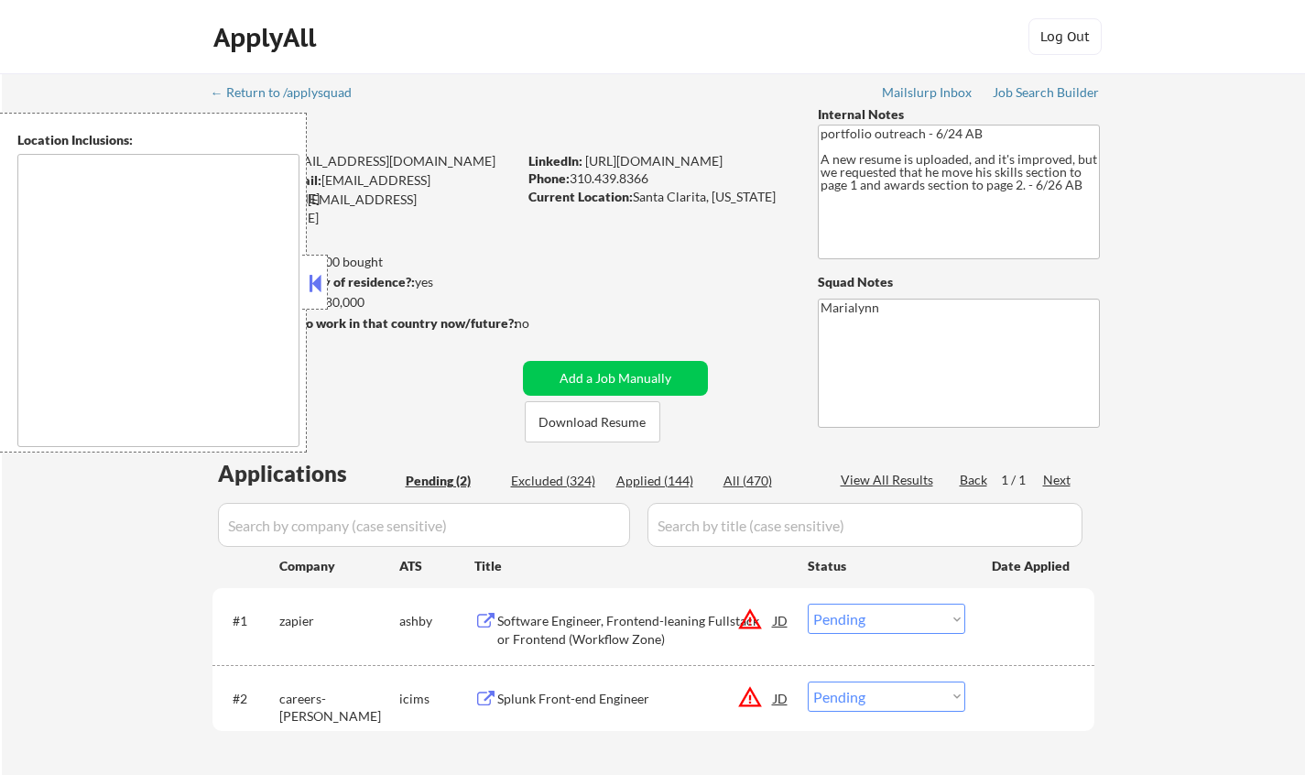
click at [733, 421] on div "← Return to /applysquad Mailslurp Inbox Job Search Builder Long Dao User Email:…" at bounding box center [654, 434] width 914 height 722
click at [310, 278] on button at bounding box center [315, 282] width 20 height 27
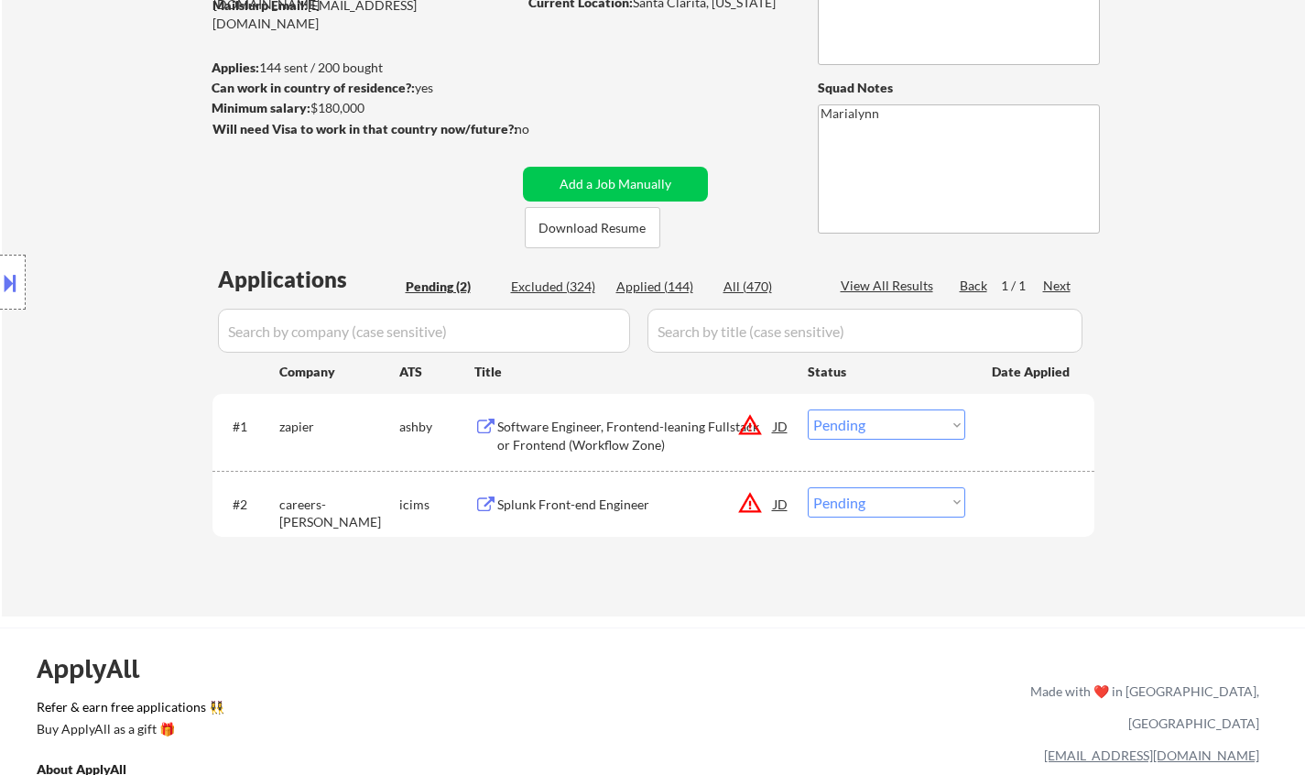
scroll to position [275, 0]
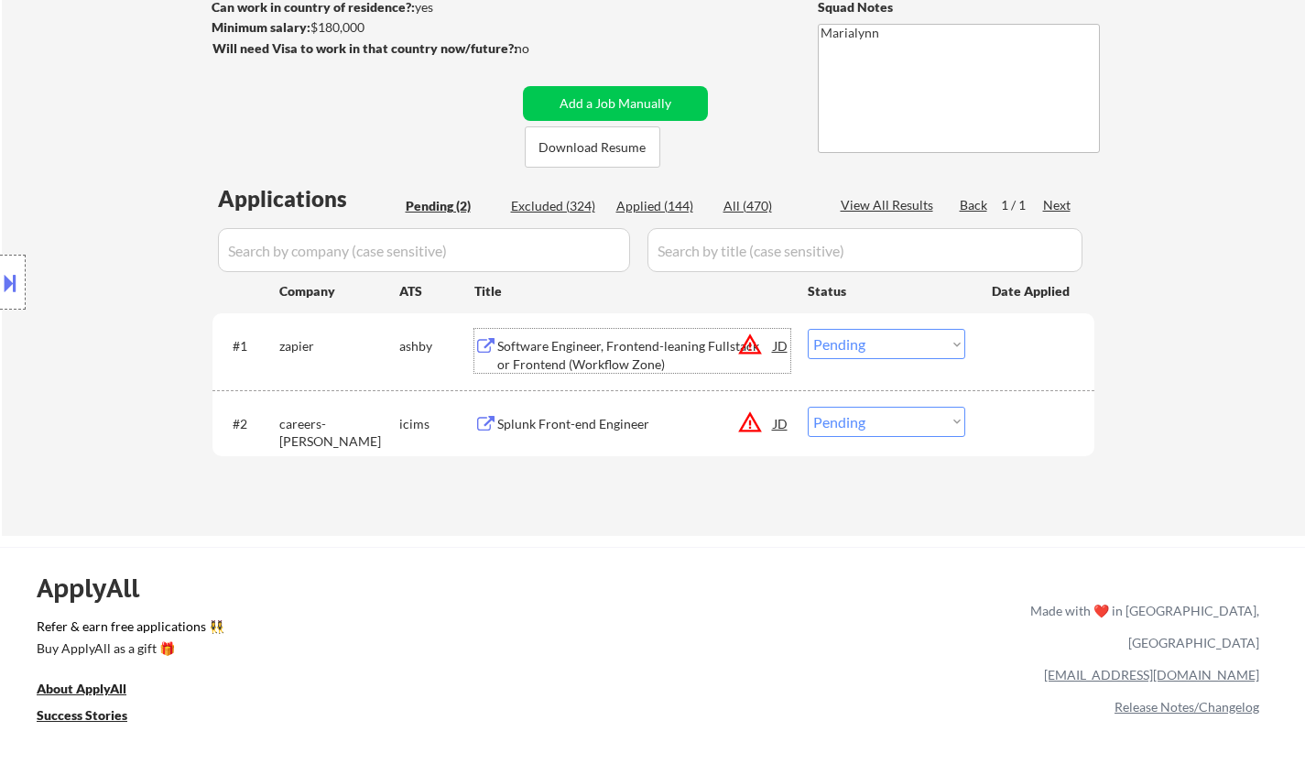
click at [577, 347] on div "Software Engineer, Frontend-leaning Fullstack or Frontend (Workflow Zone)" at bounding box center [635, 355] width 277 height 36
